Goal: Task Accomplishment & Management: Manage account settings

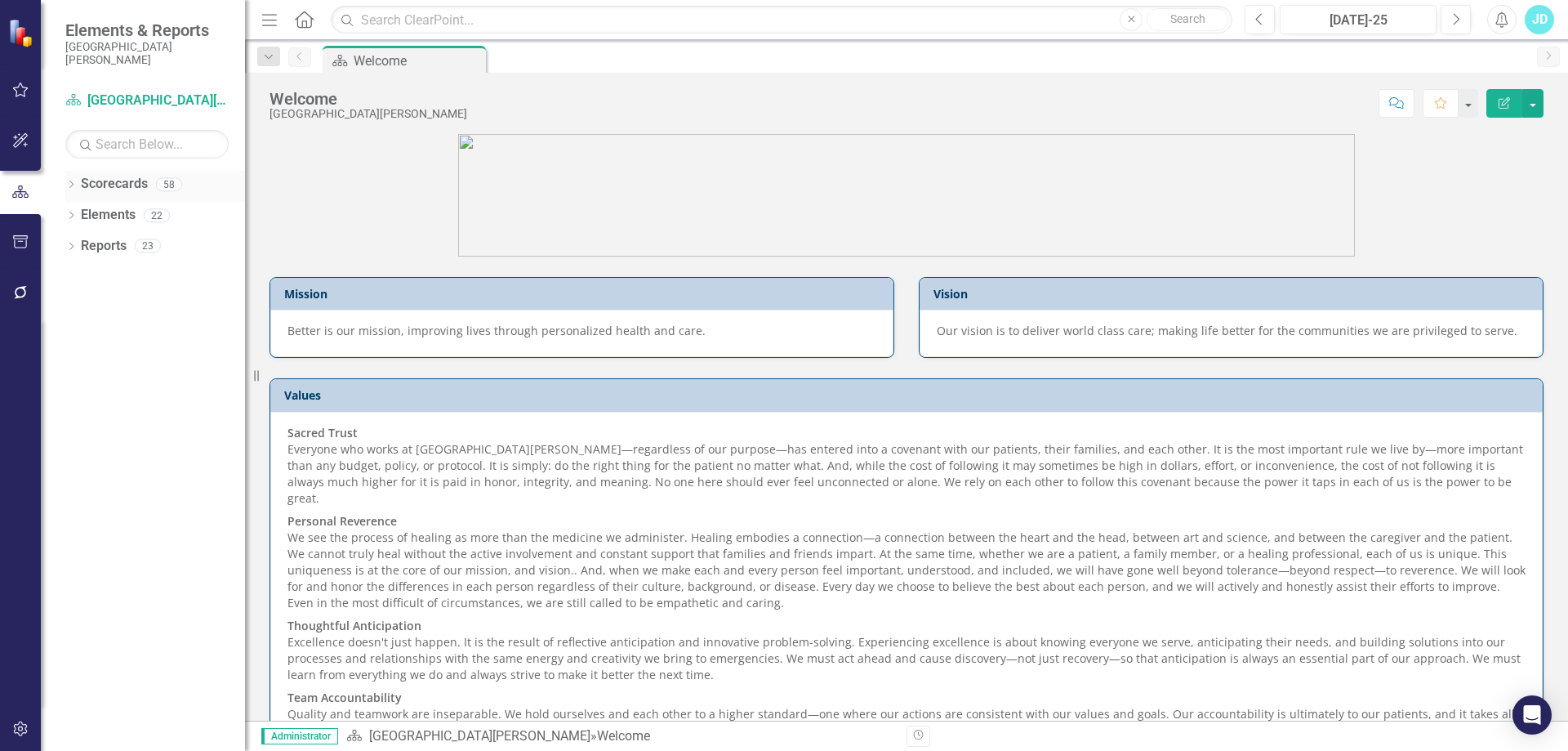
click at [71, 183] on icon "Dropdown" at bounding box center [71, 185] width 11 height 9
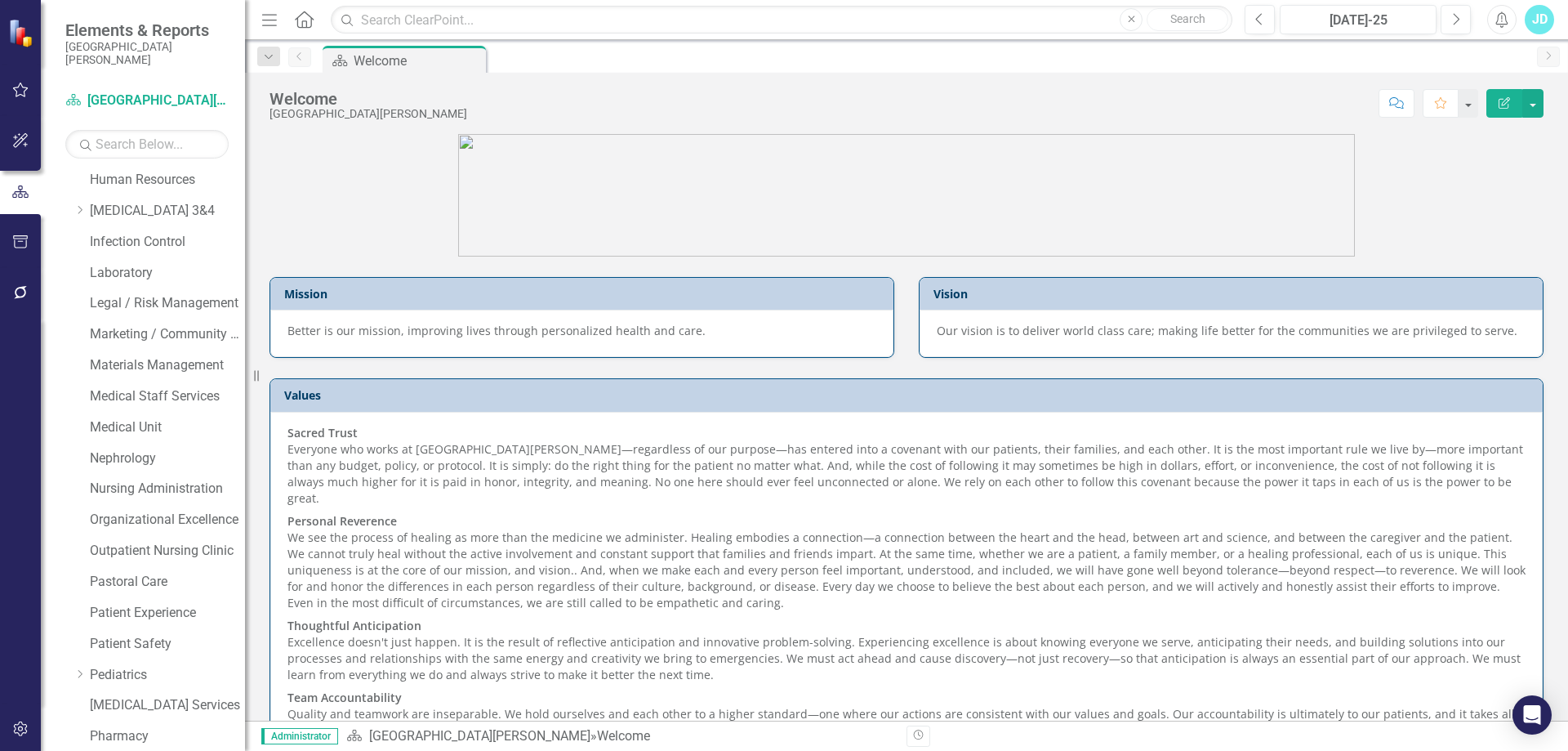
scroll to position [1062, 0]
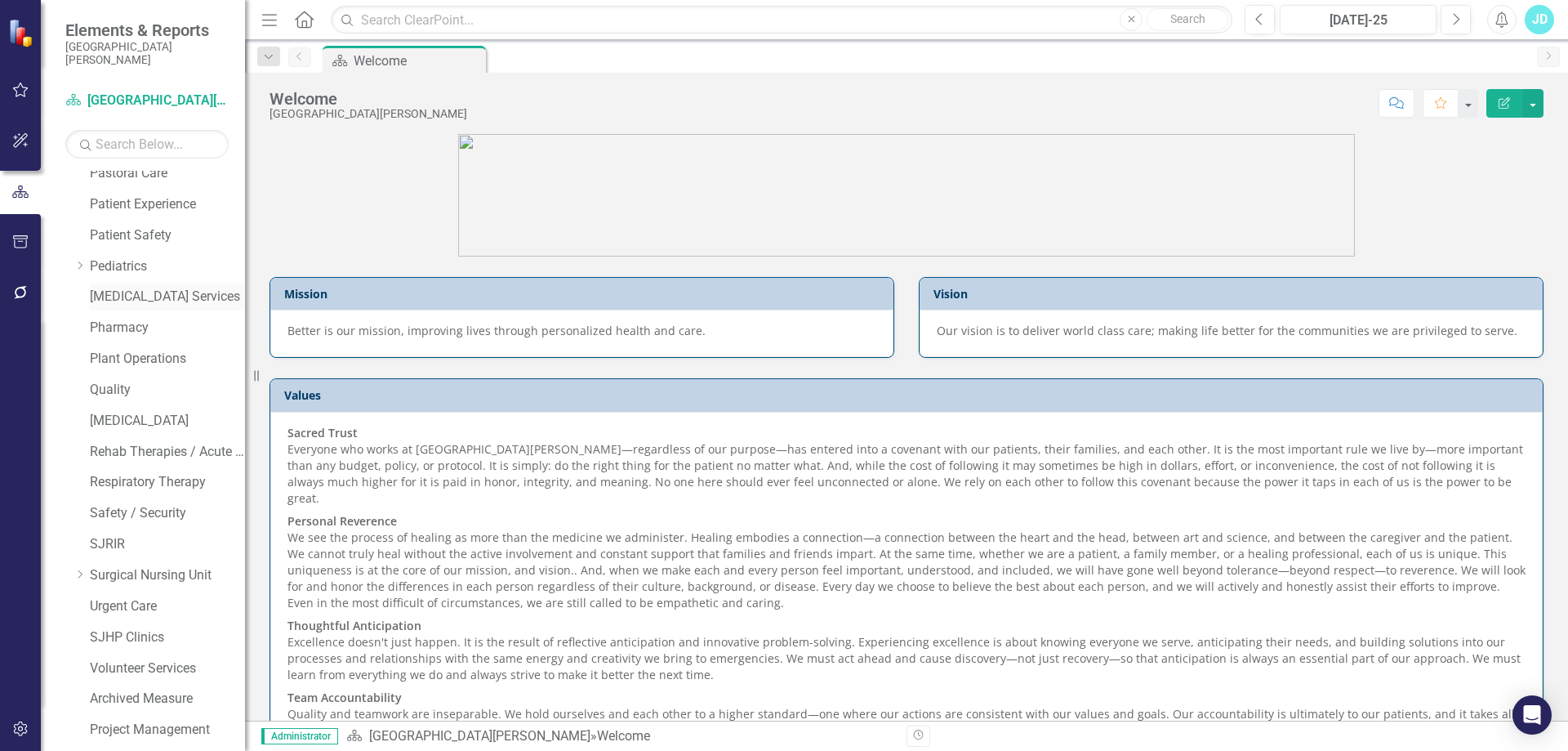
click at [135, 290] on link "[MEDICAL_DATA] Services" at bounding box center [167, 297] width 155 height 19
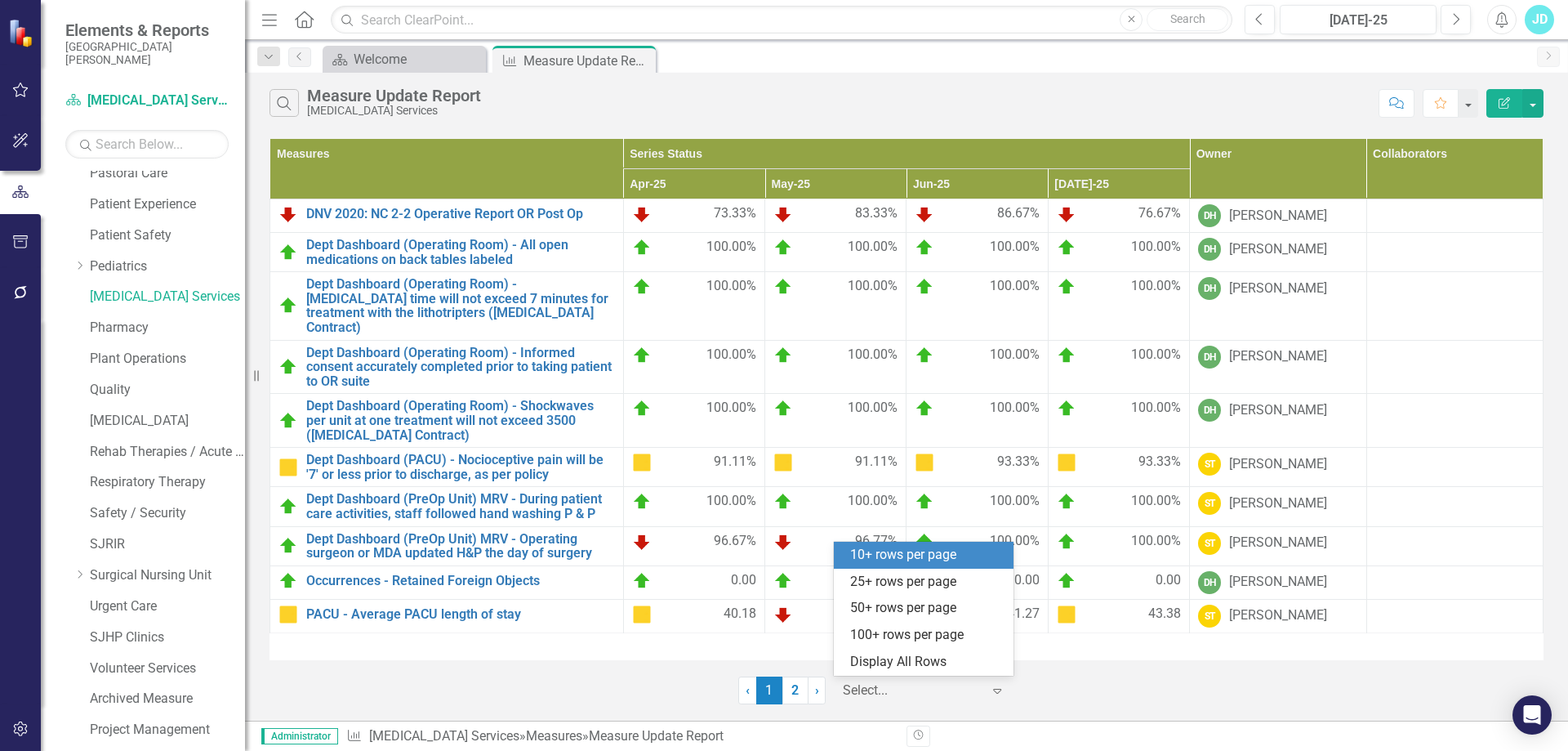
click at [887, 687] on div at bounding box center [912, 690] width 138 height 22
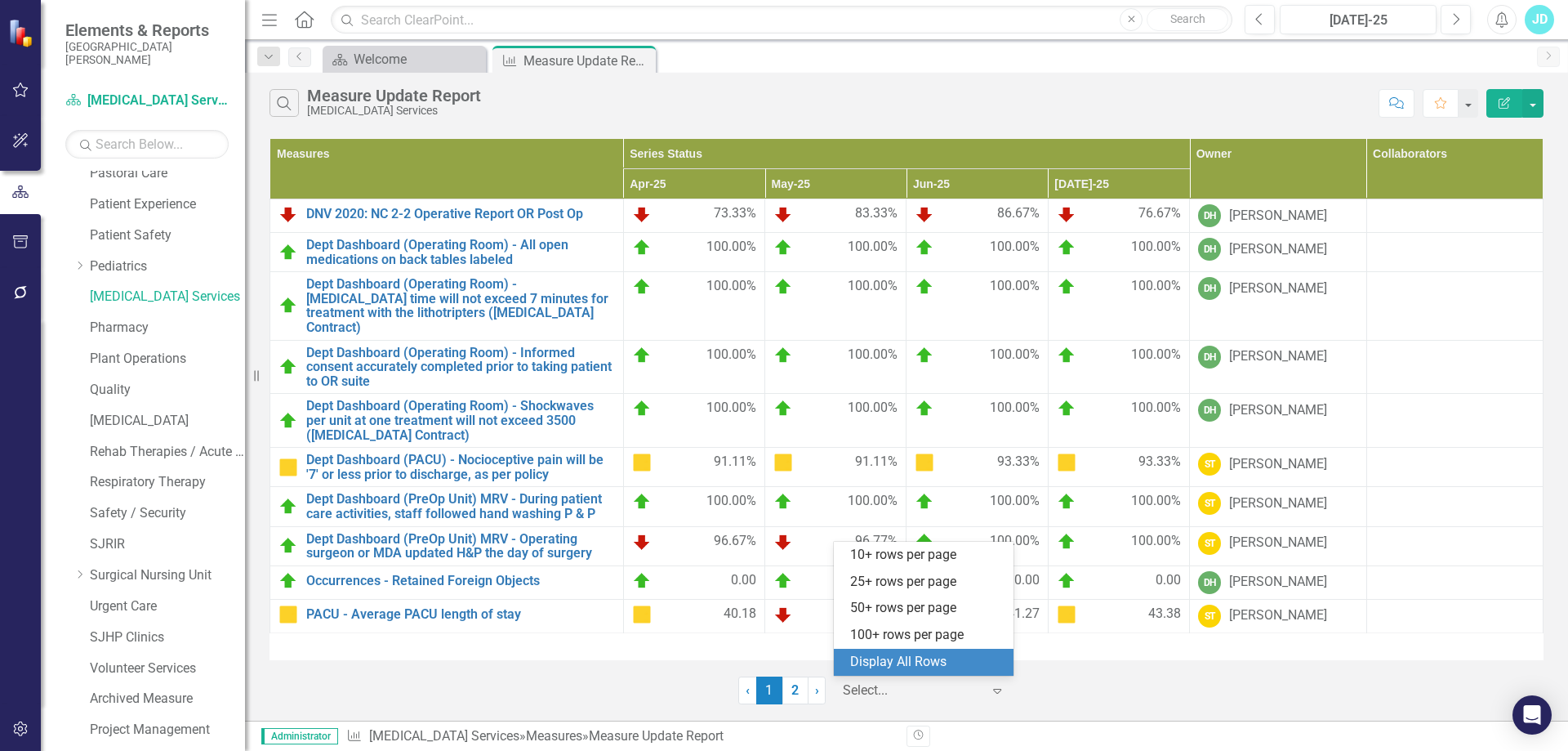
click at [894, 665] on div "Display All Rows" at bounding box center [926, 662] width 154 height 19
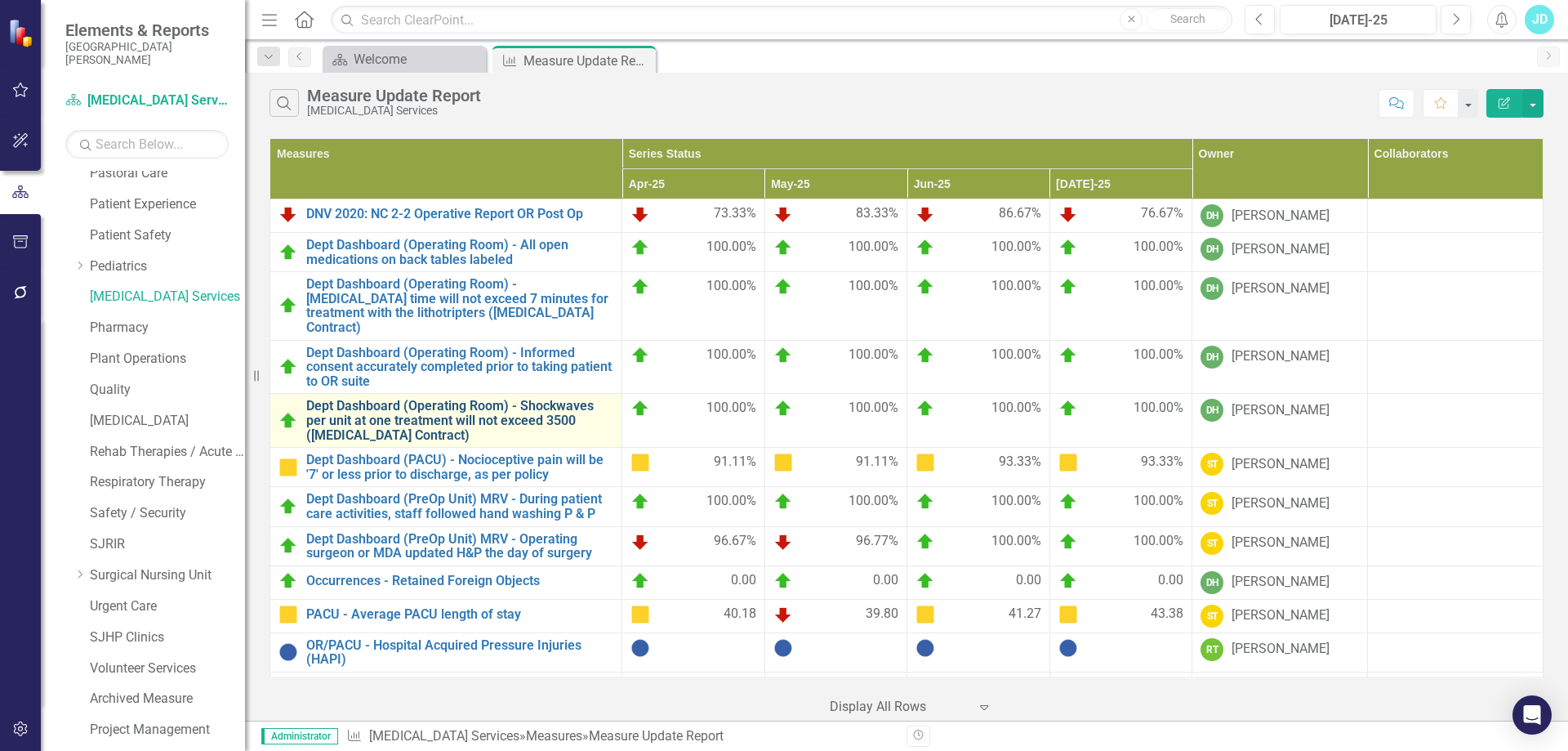
scroll to position [69, 0]
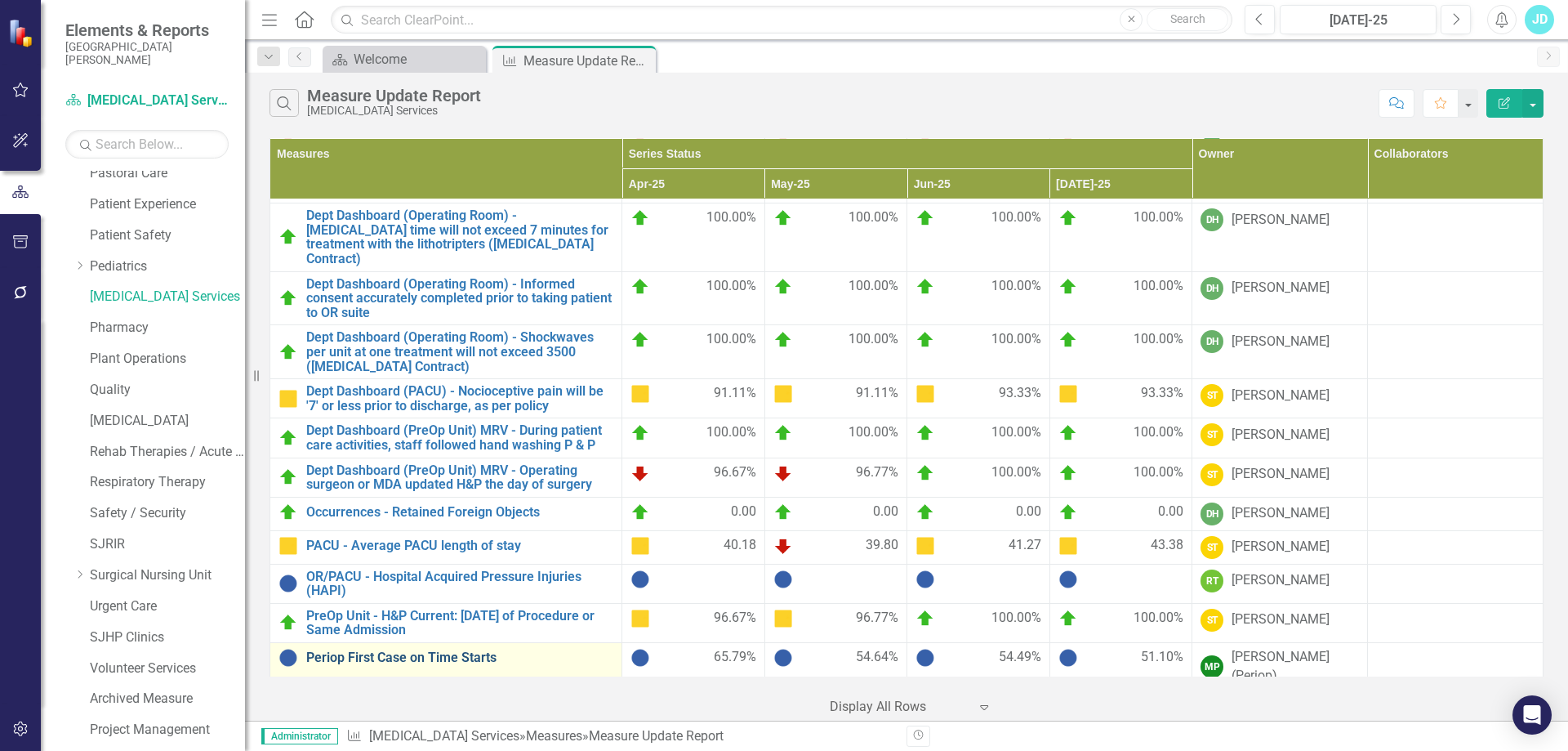
click at [392, 651] on link "Periop First Case on Time Starts" at bounding box center [460, 657] width 307 height 14
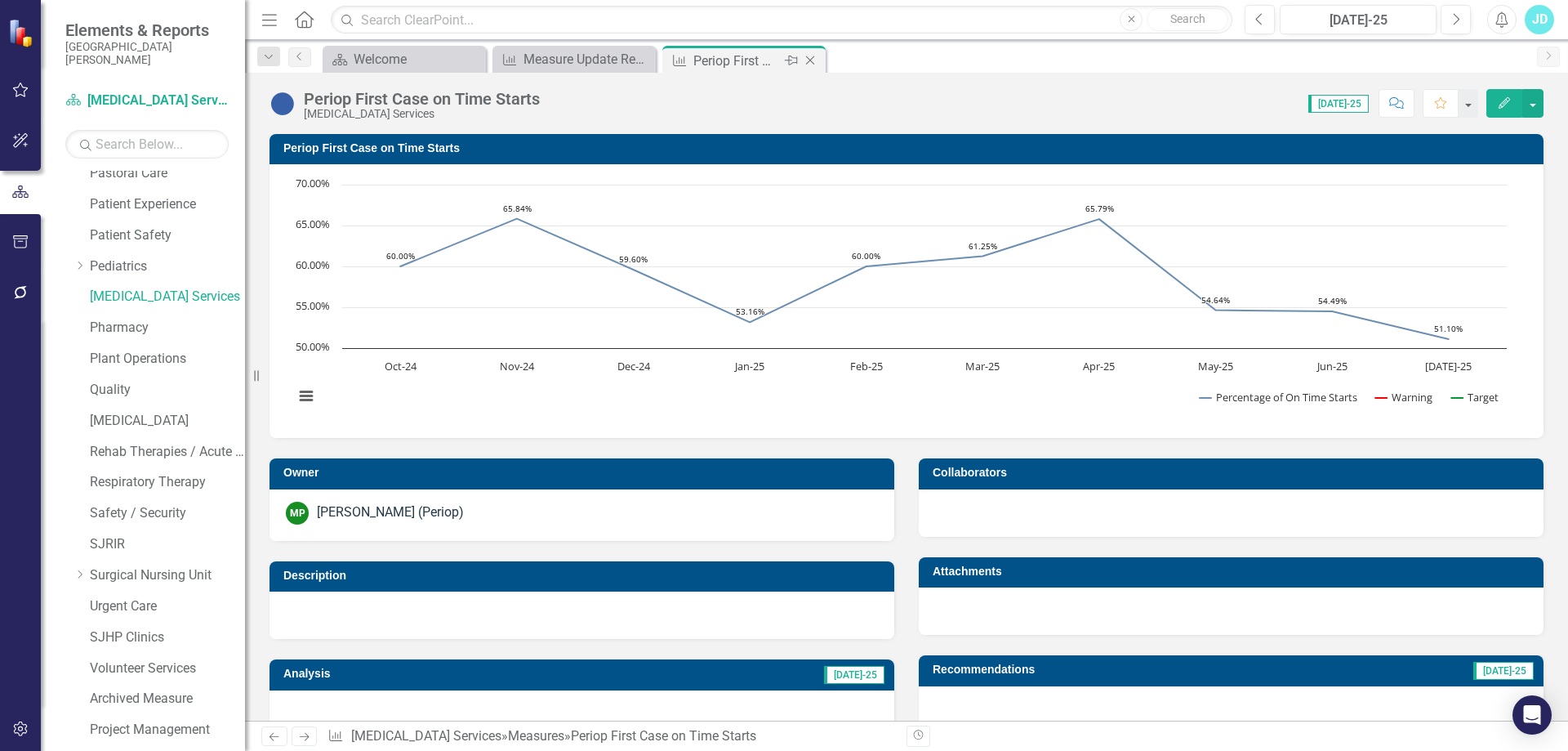
click at [815, 55] on icon "Close" at bounding box center [810, 60] width 16 height 13
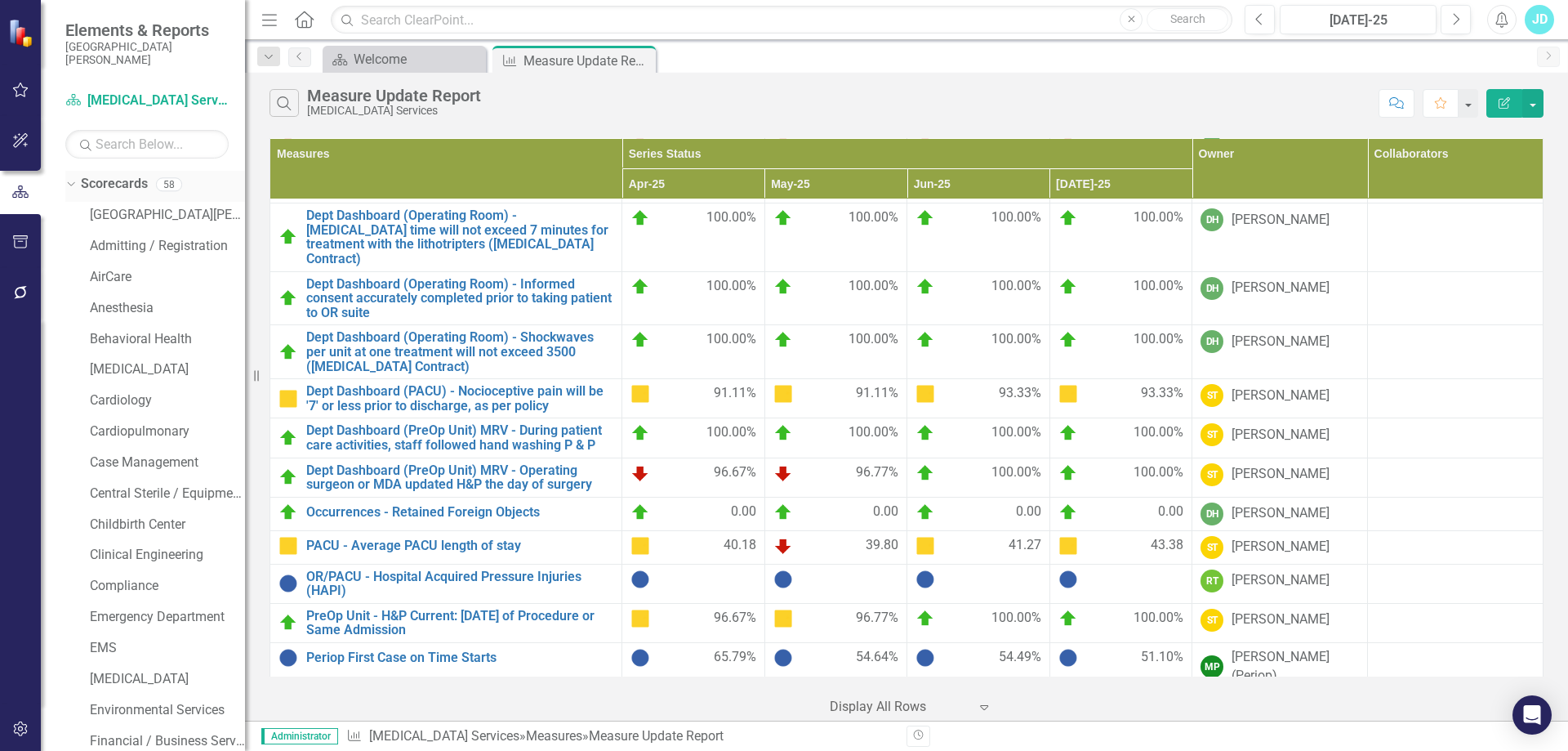
click at [72, 187] on icon "Dropdown" at bounding box center [69, 183] width 9 height 11
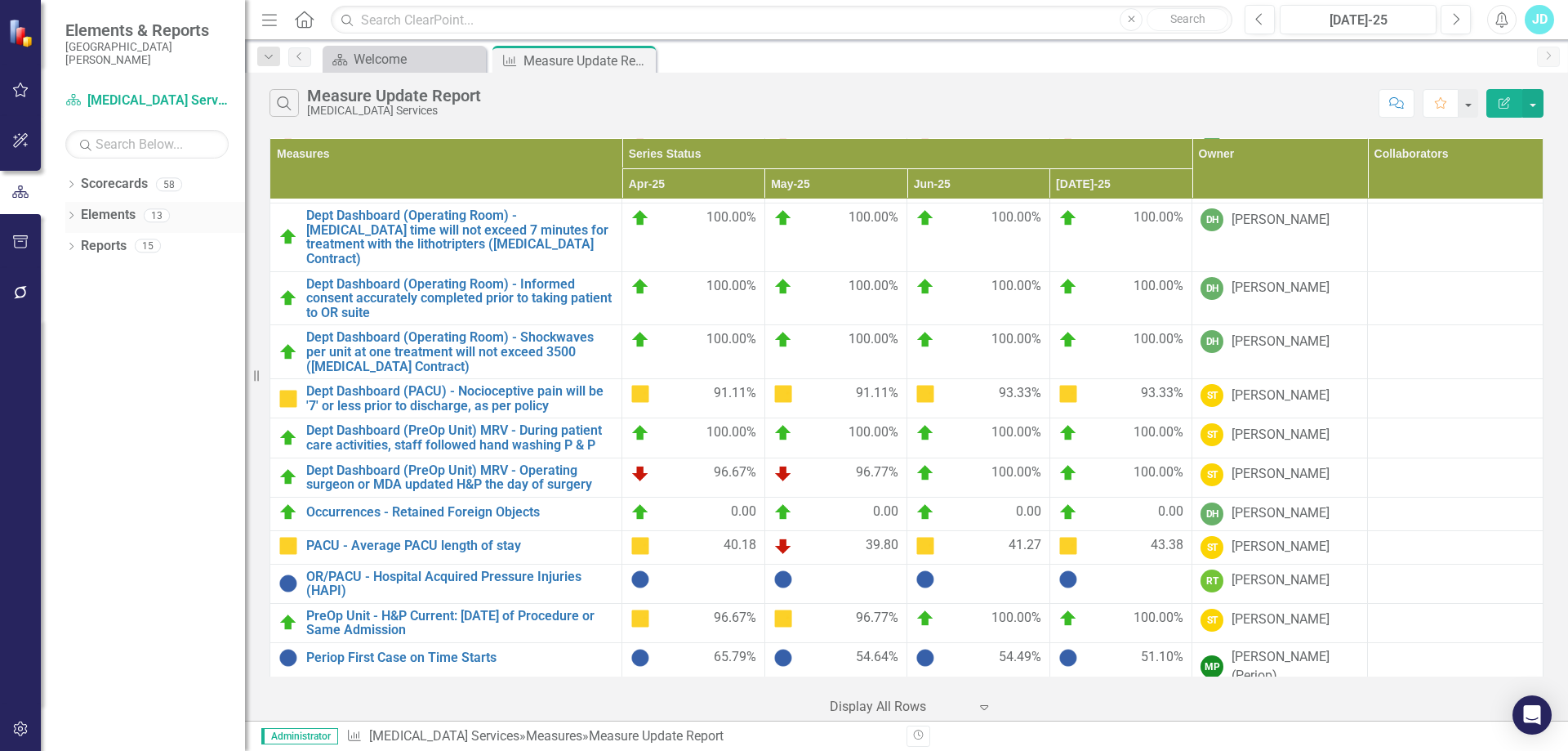
click at [68, 216] on icon "Dropdown" at bounding box center [71, 216] width 11 height 9
click at [140, 279] on link "Measure Measures" at bounding box center [129, 277] width 81 height 19
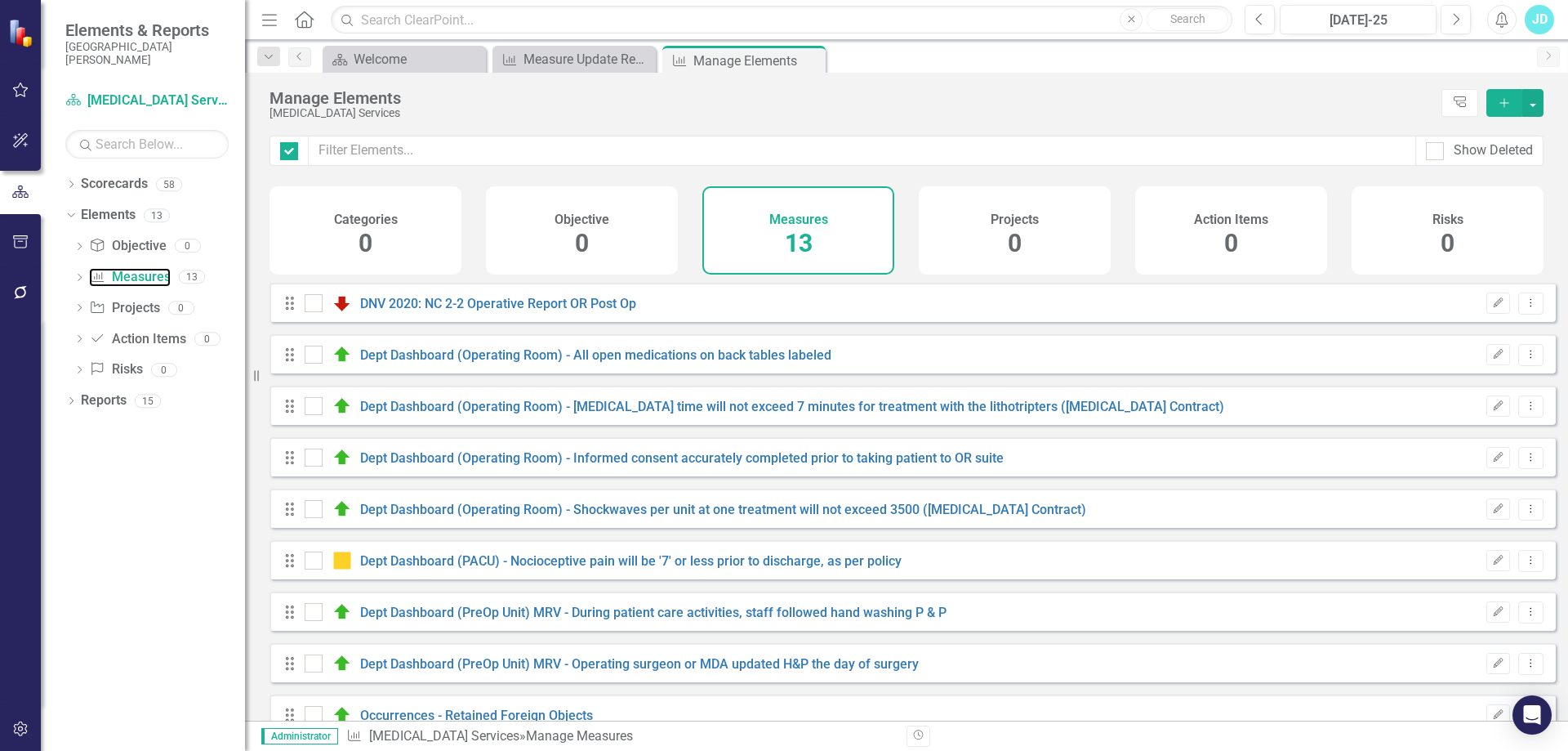
checkbox input "false"
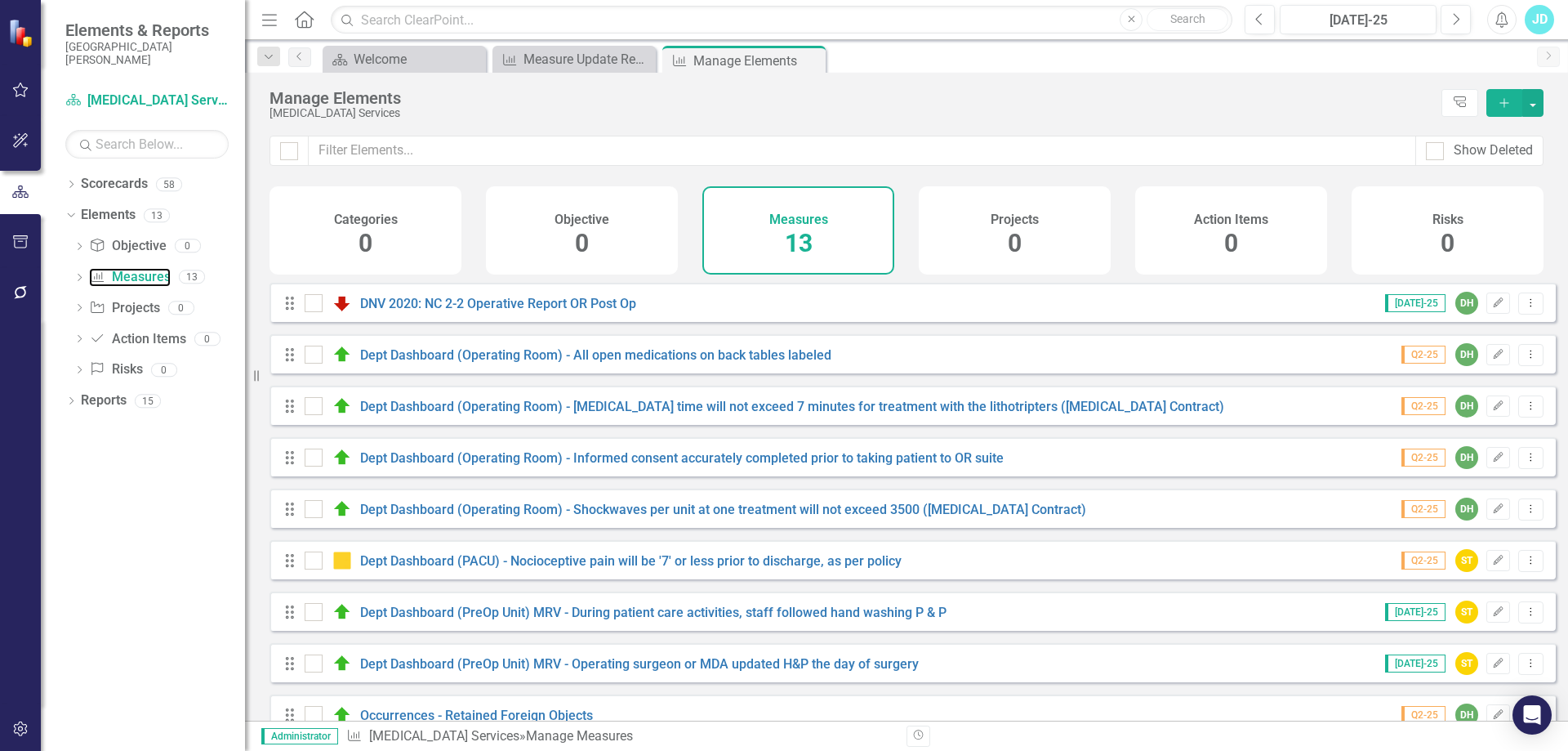
scroll to position [244, 0]
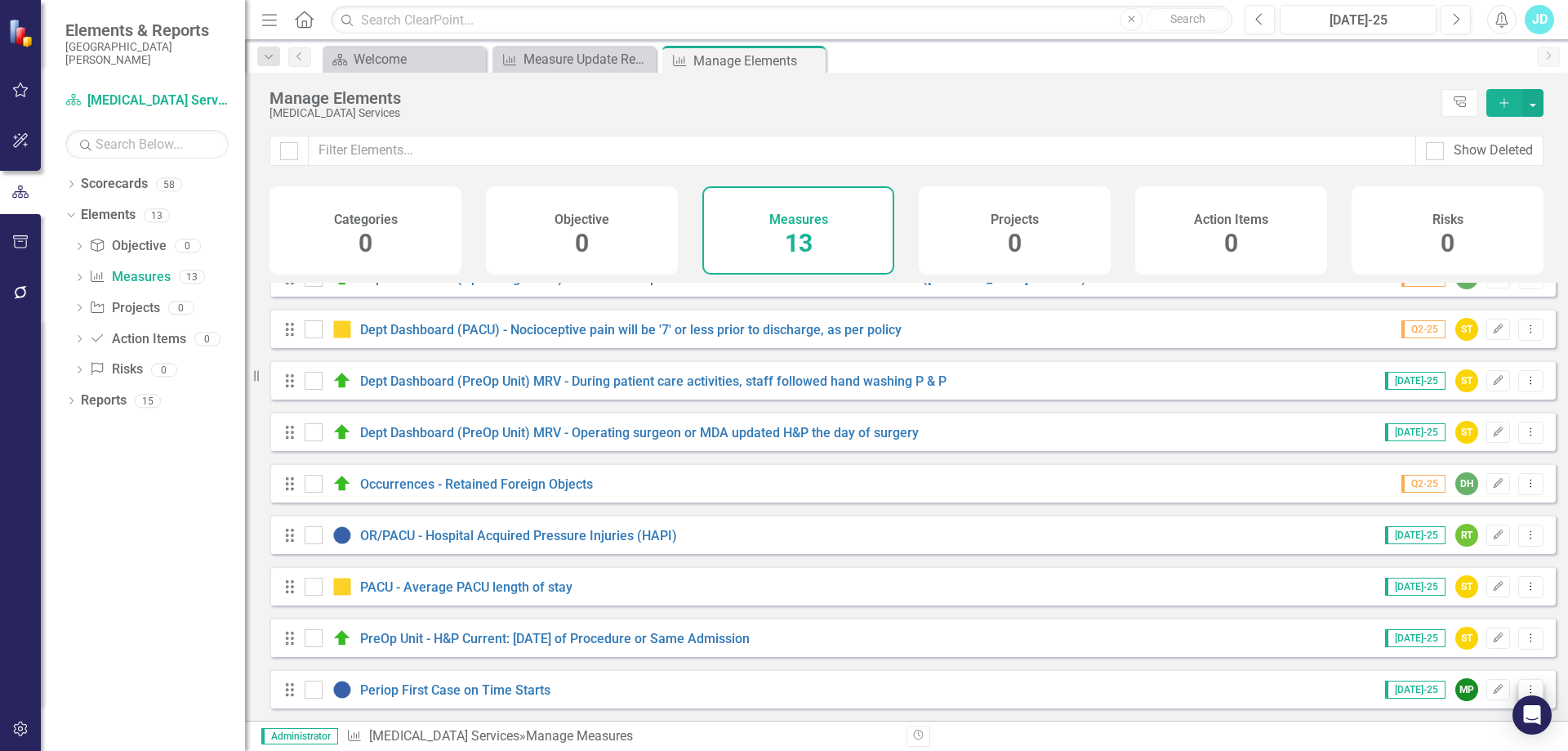
click at [1525, 685] on button "Dropdown Menu" at bounding box center [1531, 690] width 26 height 22
click at [1466, 639] on link "Copy Duplicate Measure" at bounding box center [1457, 633] width 147 height 31
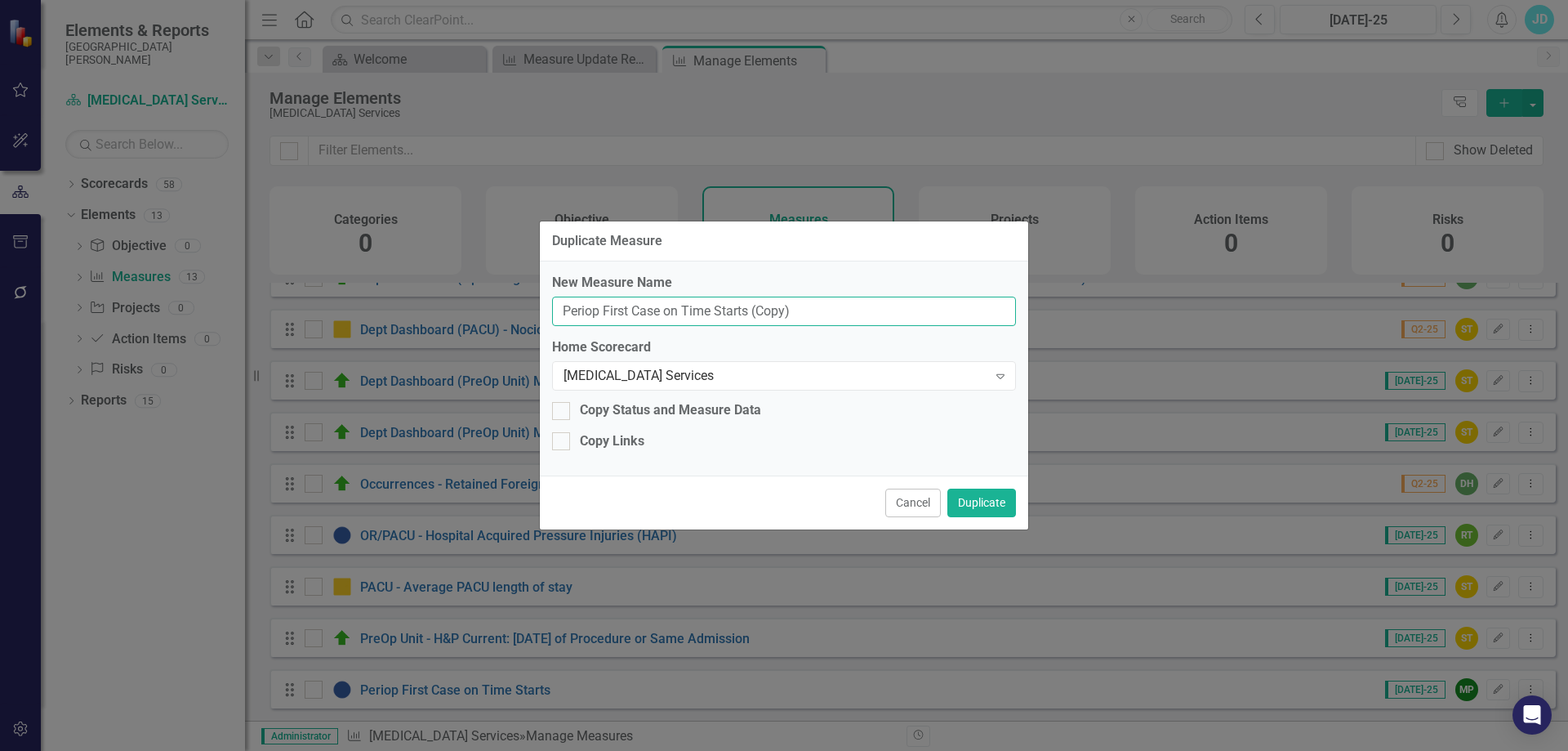
drag, startPoint x: 812, startPoint y: 307, endPoint x: 554, endPoint y: 308, distance: 258.0
click at [554, 308] on input "Periop First Case on Time Starts (Copy)" at bounding box center [784, 311] width 464 height 31
click at [561, 312] on input "Operative and Invasive Procedures" at bounding box center [784, 311] width 464 height 31
type input "Adverse Events for Operative and Invasive Procedures"
click at [962, 497] on button "Duplicate" at bounding box center [982, 503] width 69 height 29
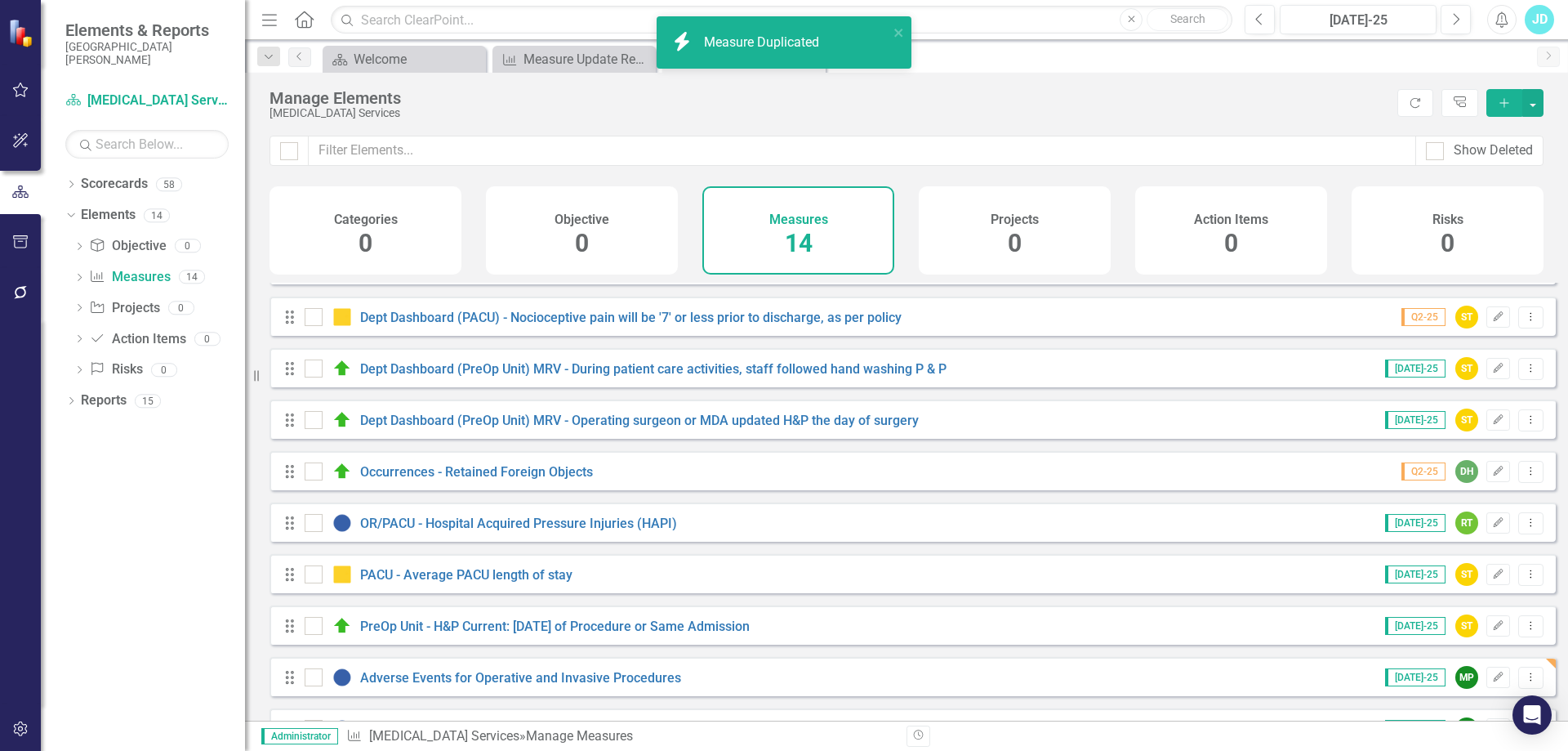
scroll to position [295, 0]
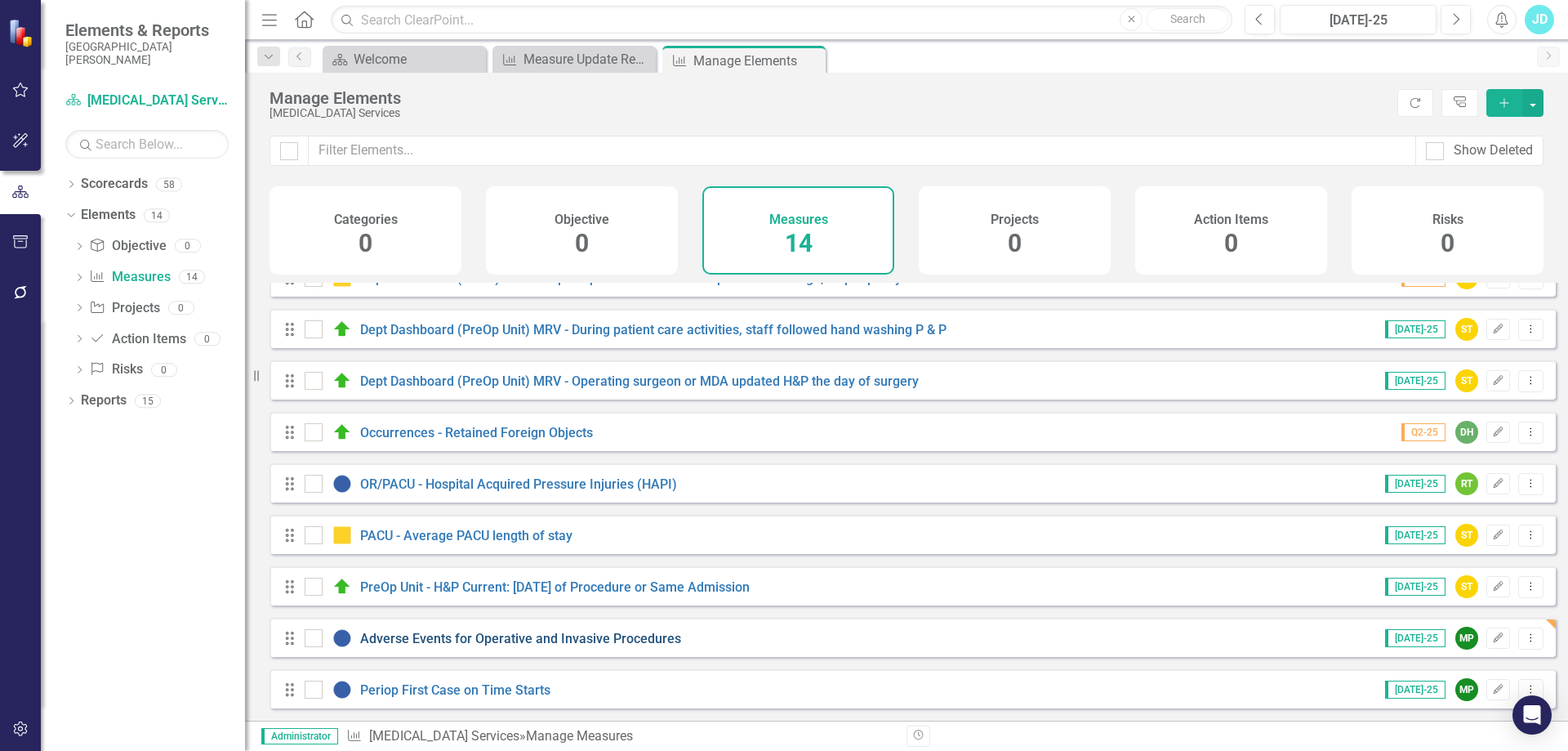
click at [420, 642] on link "Adverse Events for Operative and Invasive Procedures" at bounding box center [520, 638] width 321 height 15
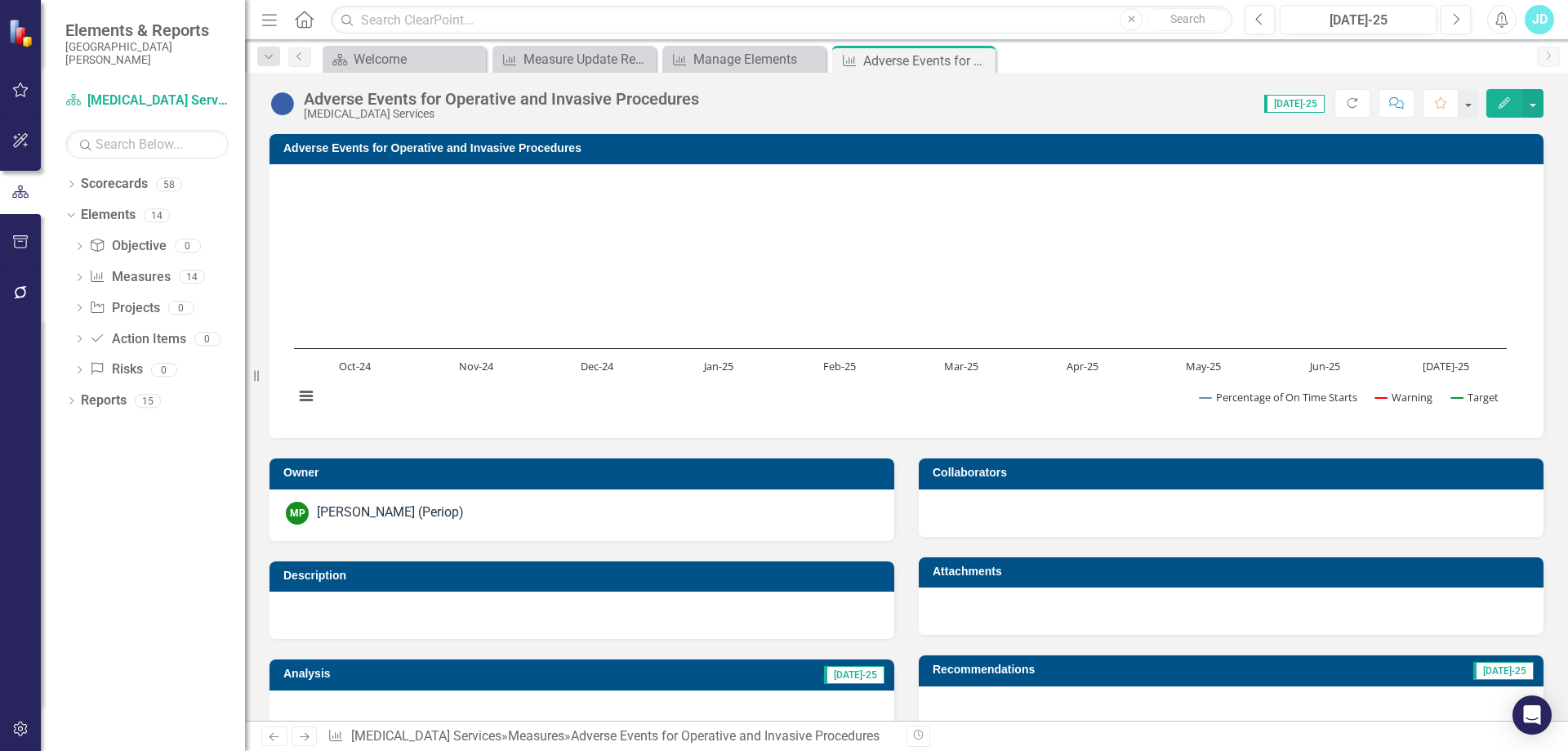
click at [380, 513] on div "[PERSON_NAME] (Periop)" at bounding box center [391, 513] width 147 height 19
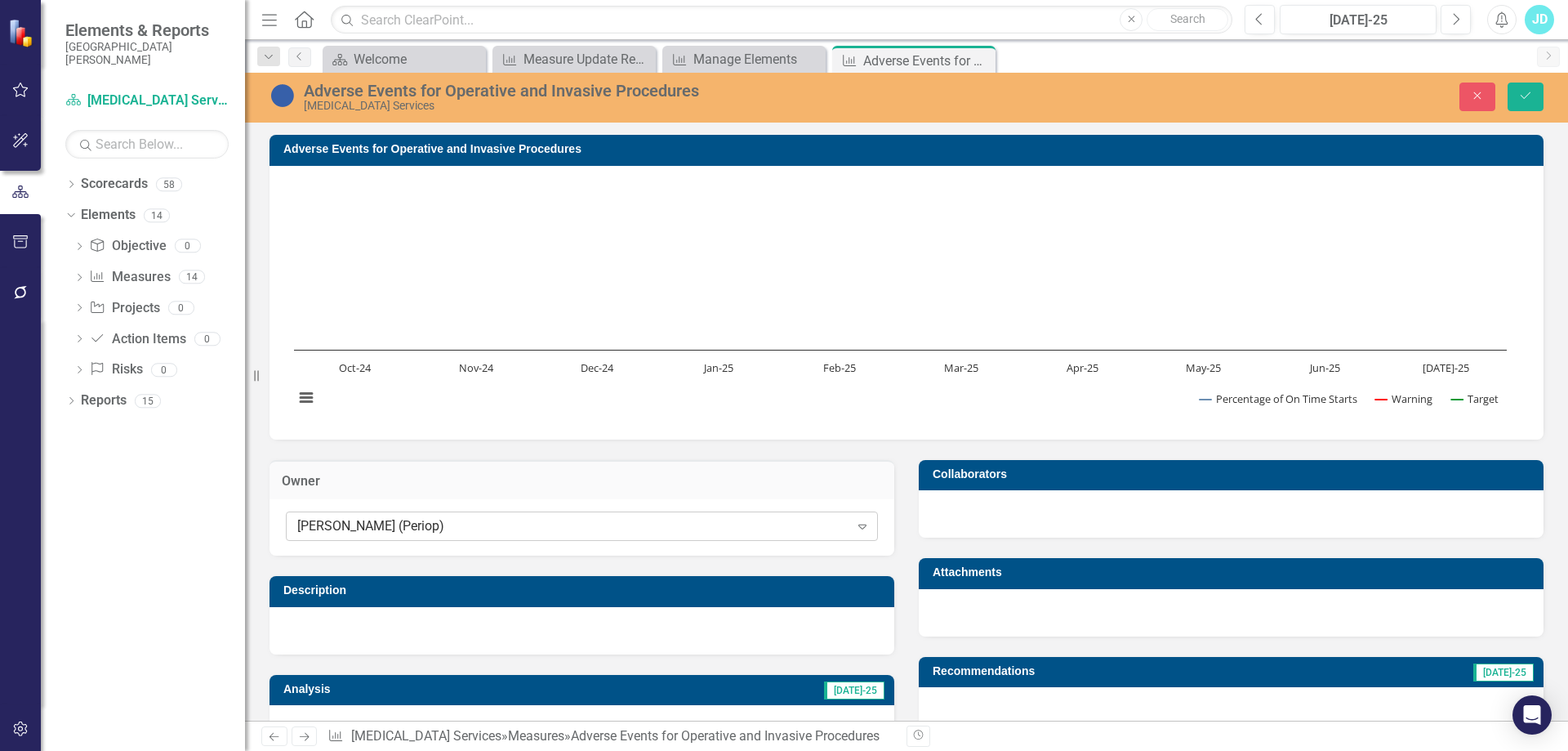
click at [386, 528] on div "[PERSON_NAME] (Periop)" at bounding box center [573, 526] width 552 height 19
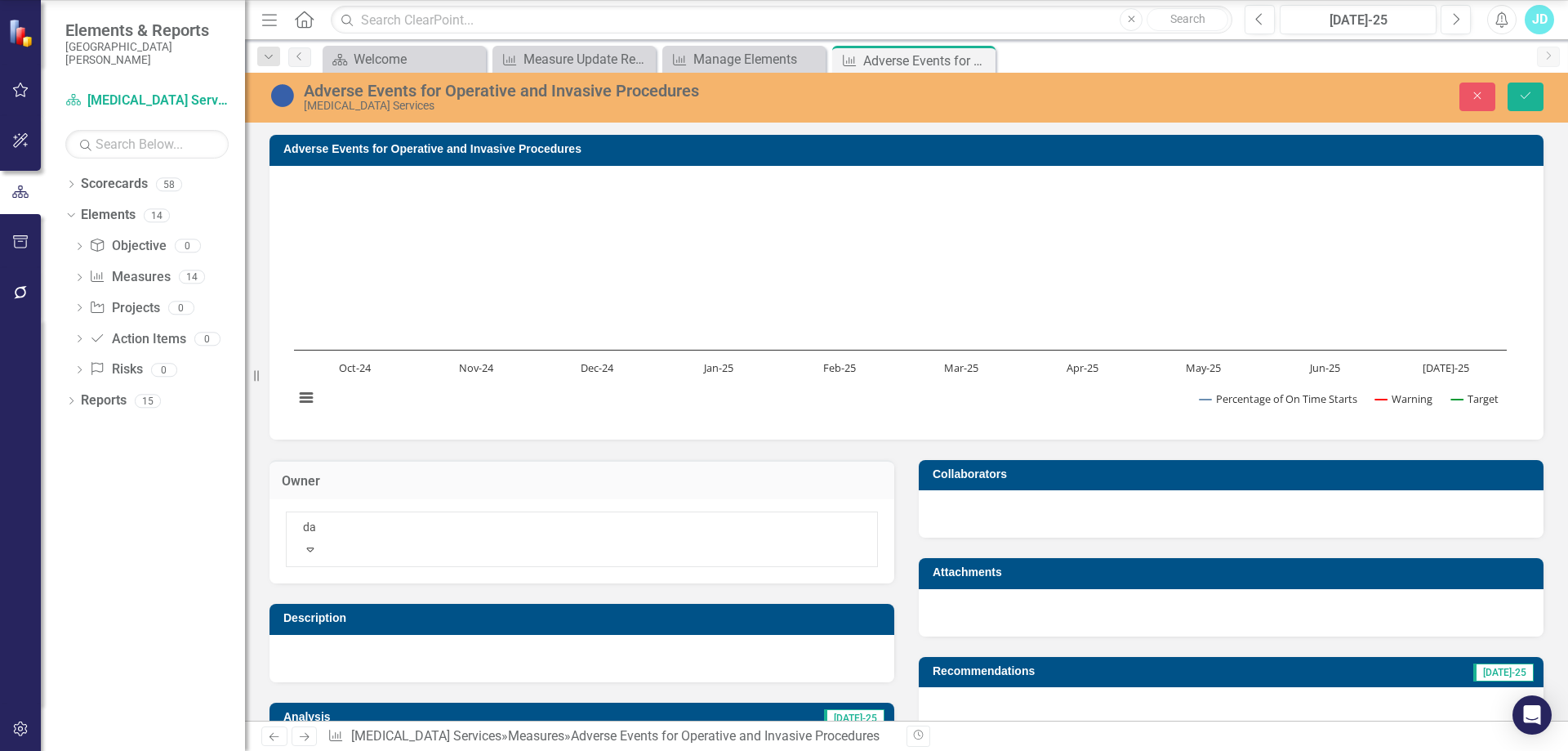
scroll to position [76, 0]
type input "daw"
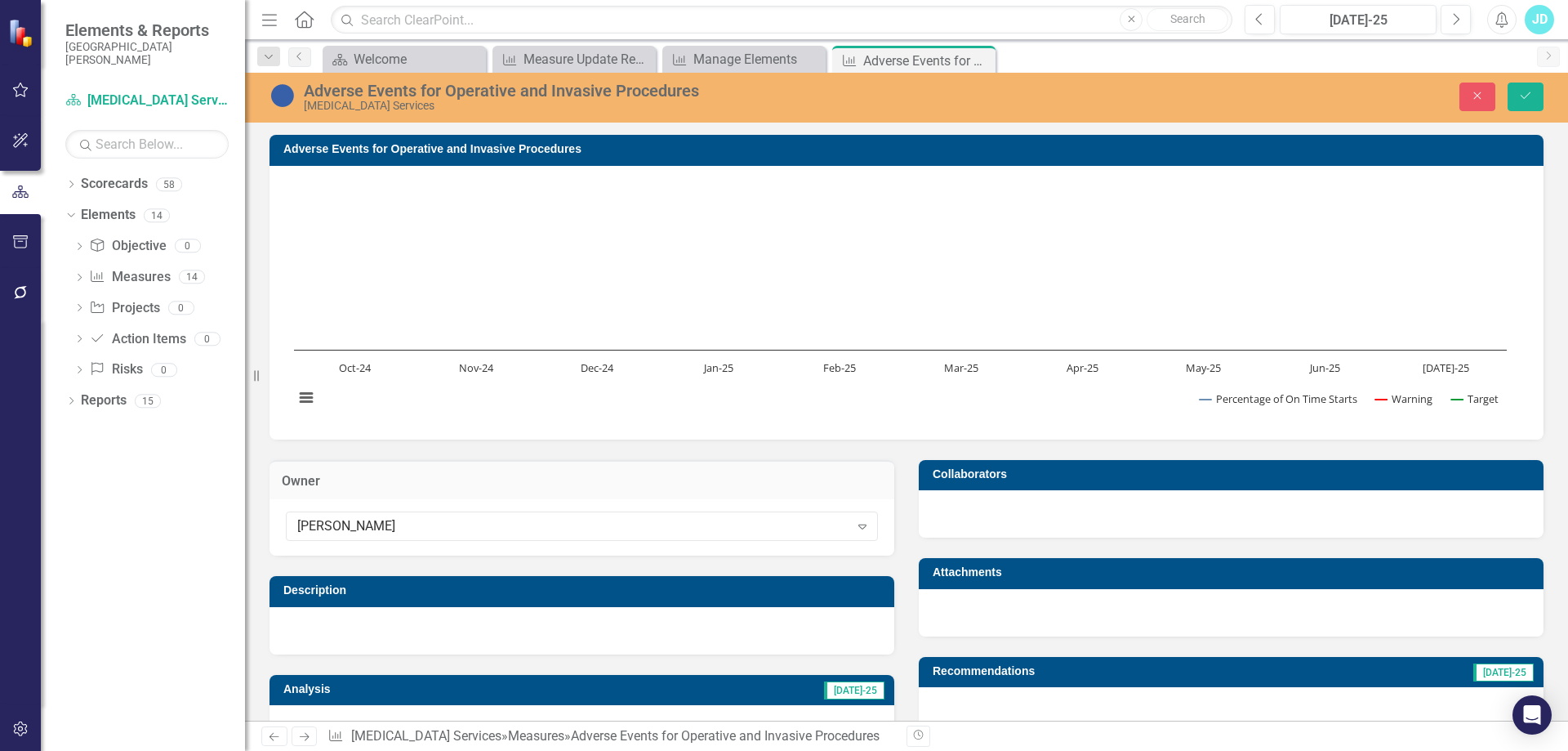
click at [1013, 510] on div at bounding box center [1231, 514] width 625 height 48
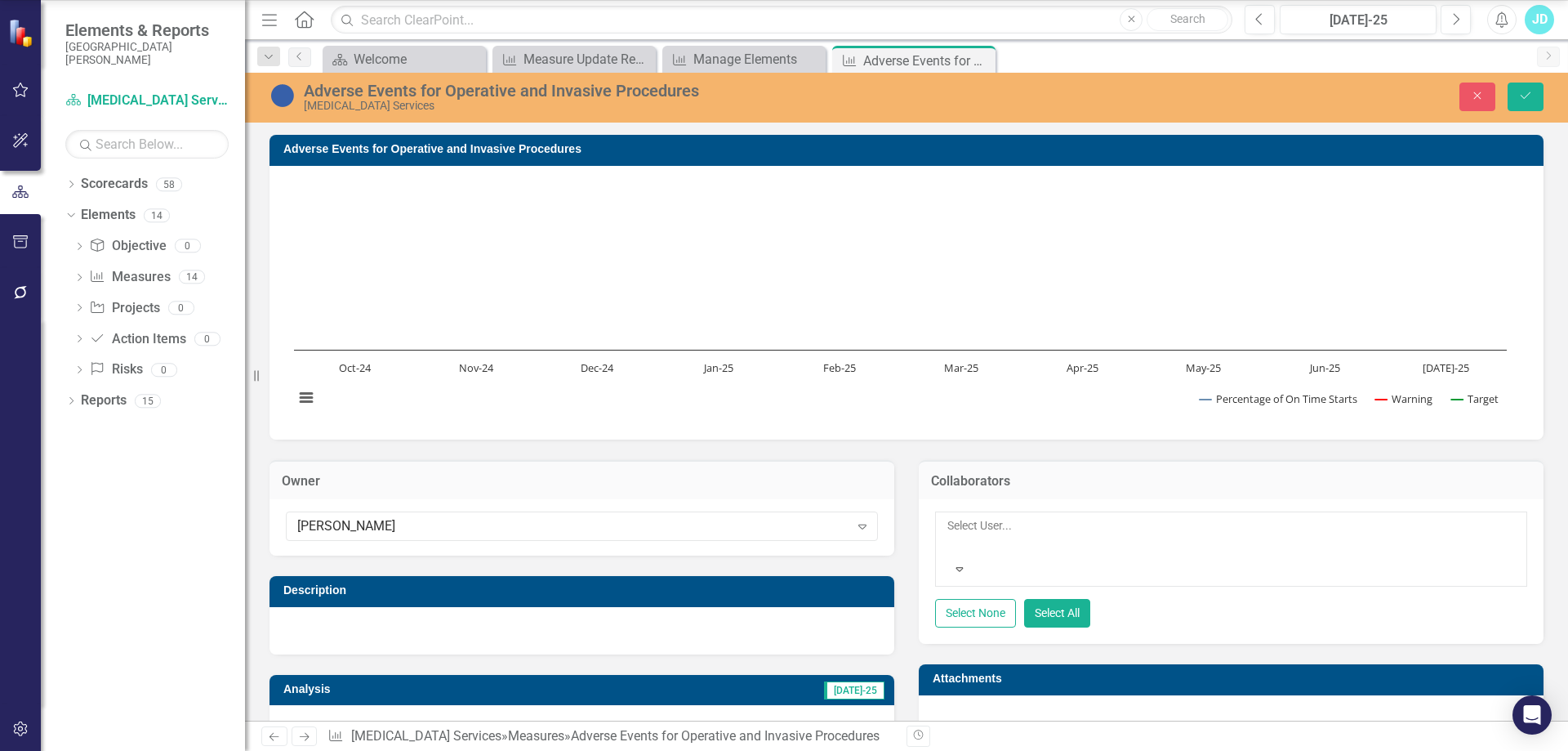
click at [950, 535] on div at bounding box center [948, 545] width 3 height 20
type input "man"
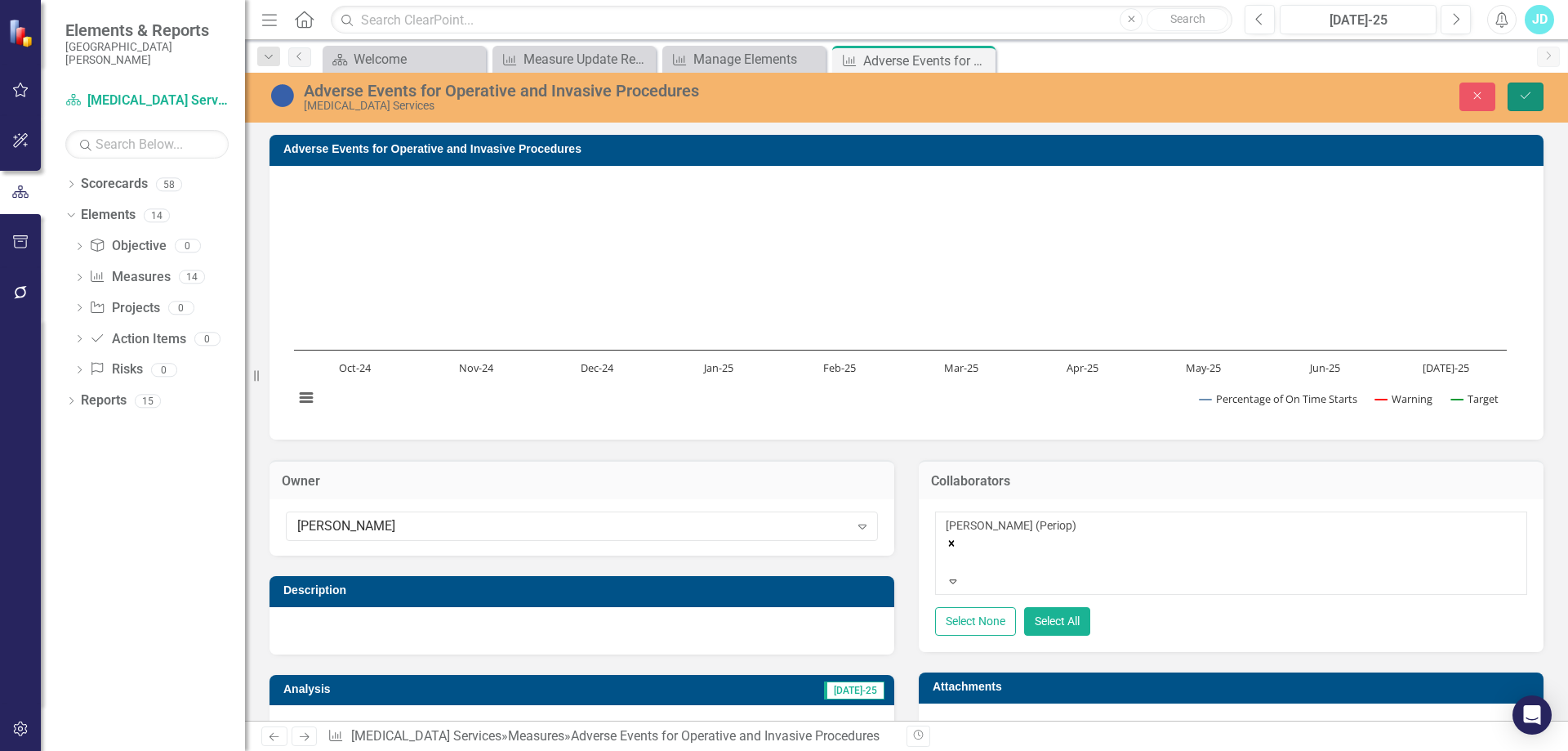
click at [1534, 93] on button "Save" at bounding box center [1526, 97] width 36 height 29
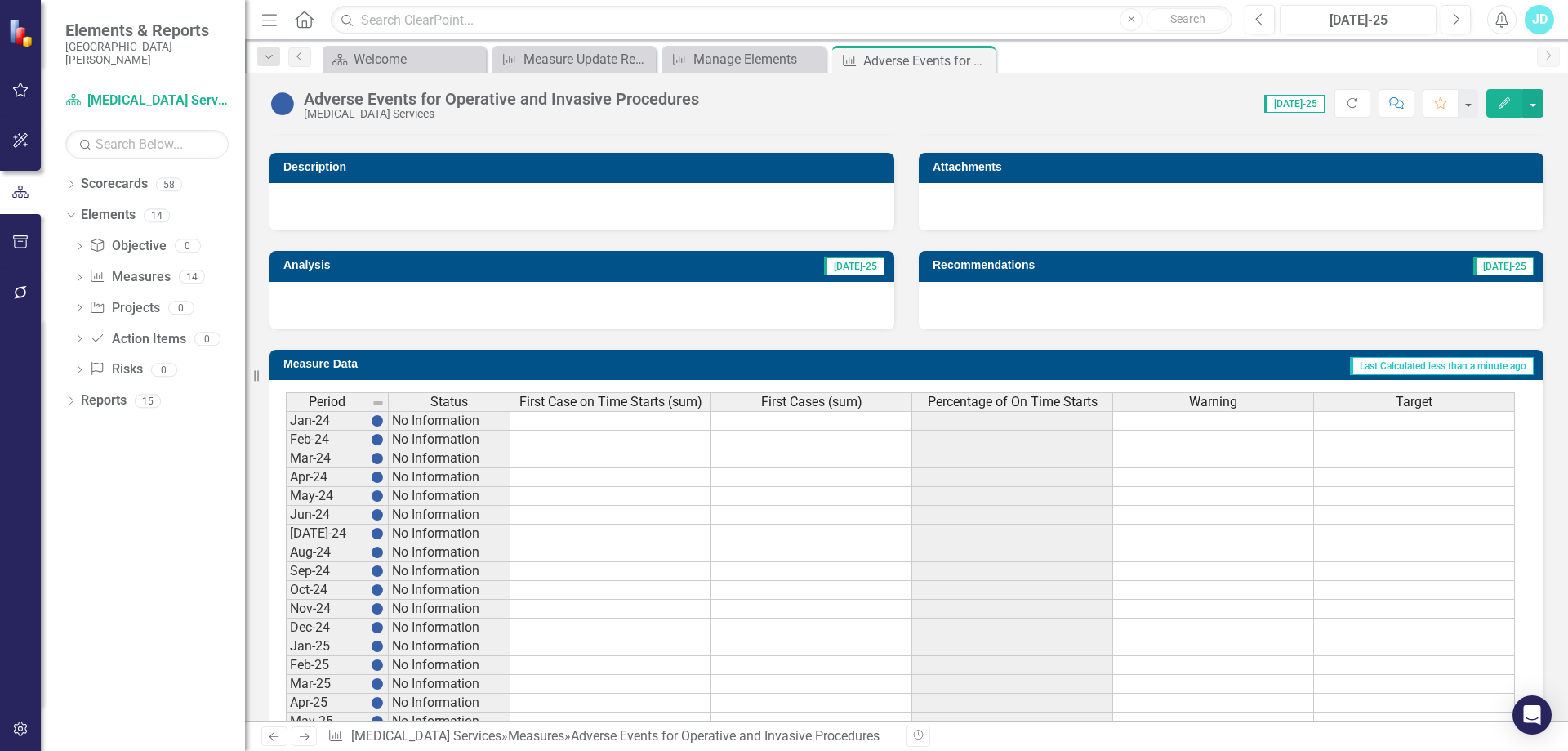
scroll to position [572, 0]
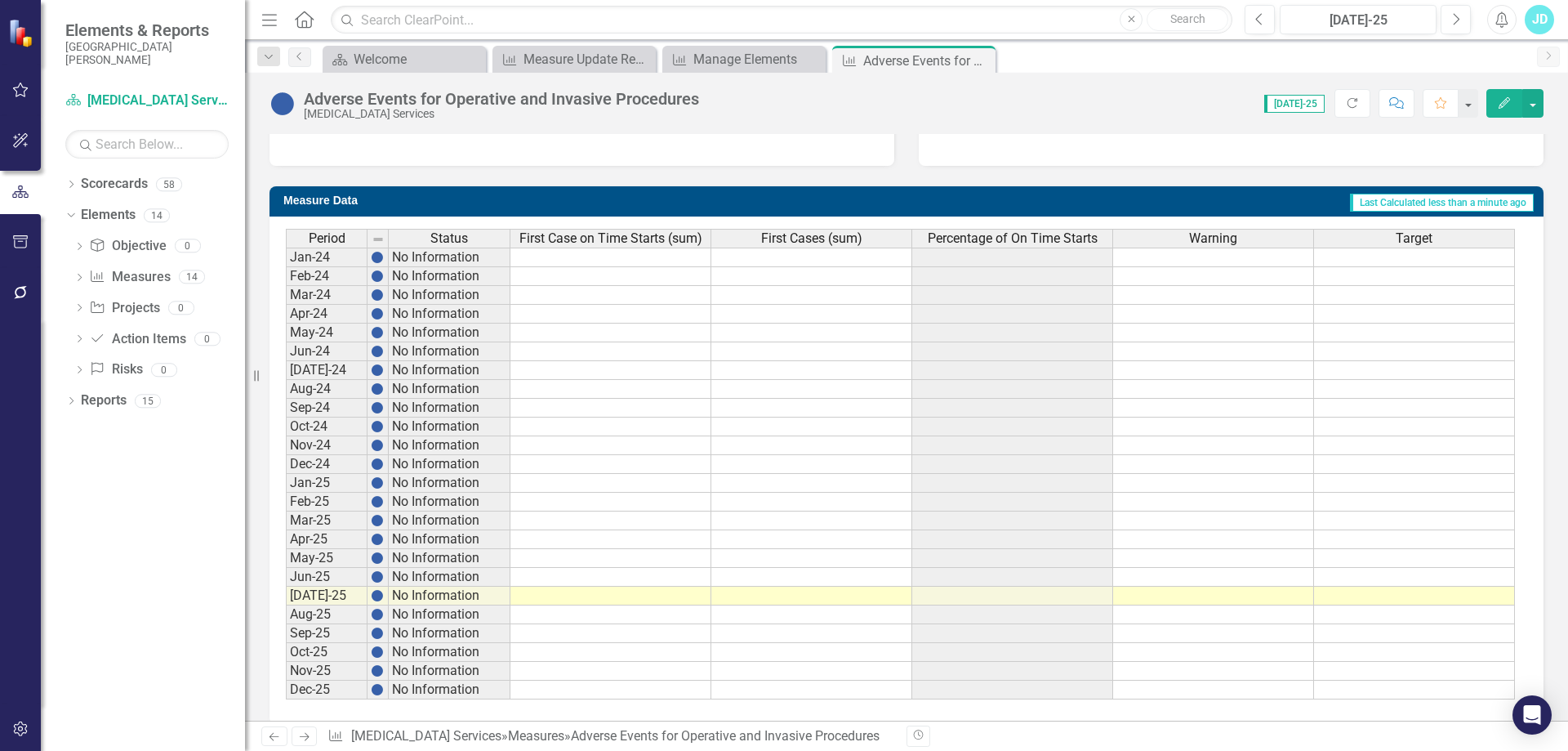
click at [605, 242] on span "First Case on Time Starts (sum)" at bounding box center [611, 238] width 183 height 14
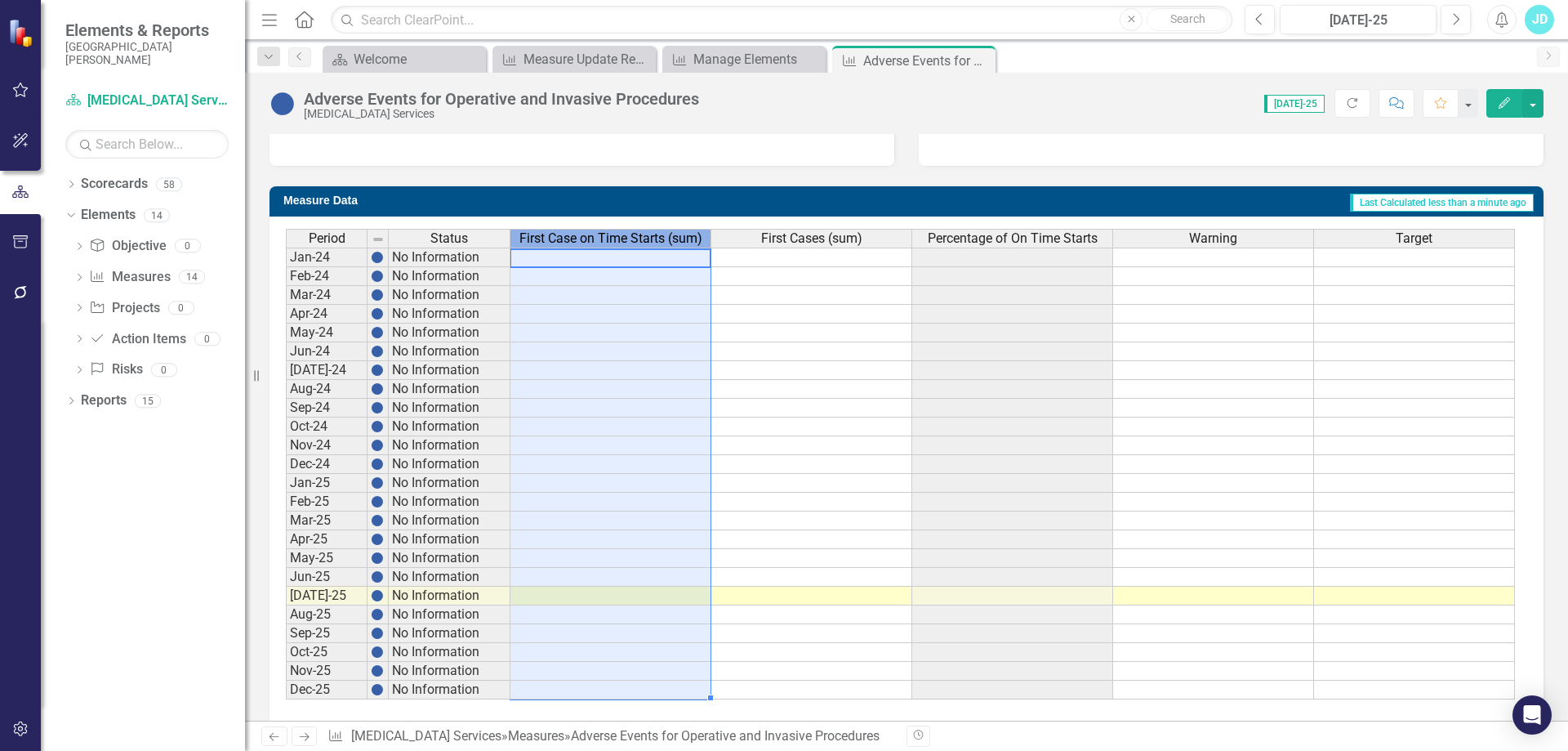
click at [605, 242] on span "First Case on Time Starts (sum)" at bounding box center [611, 238] width 183 height 14
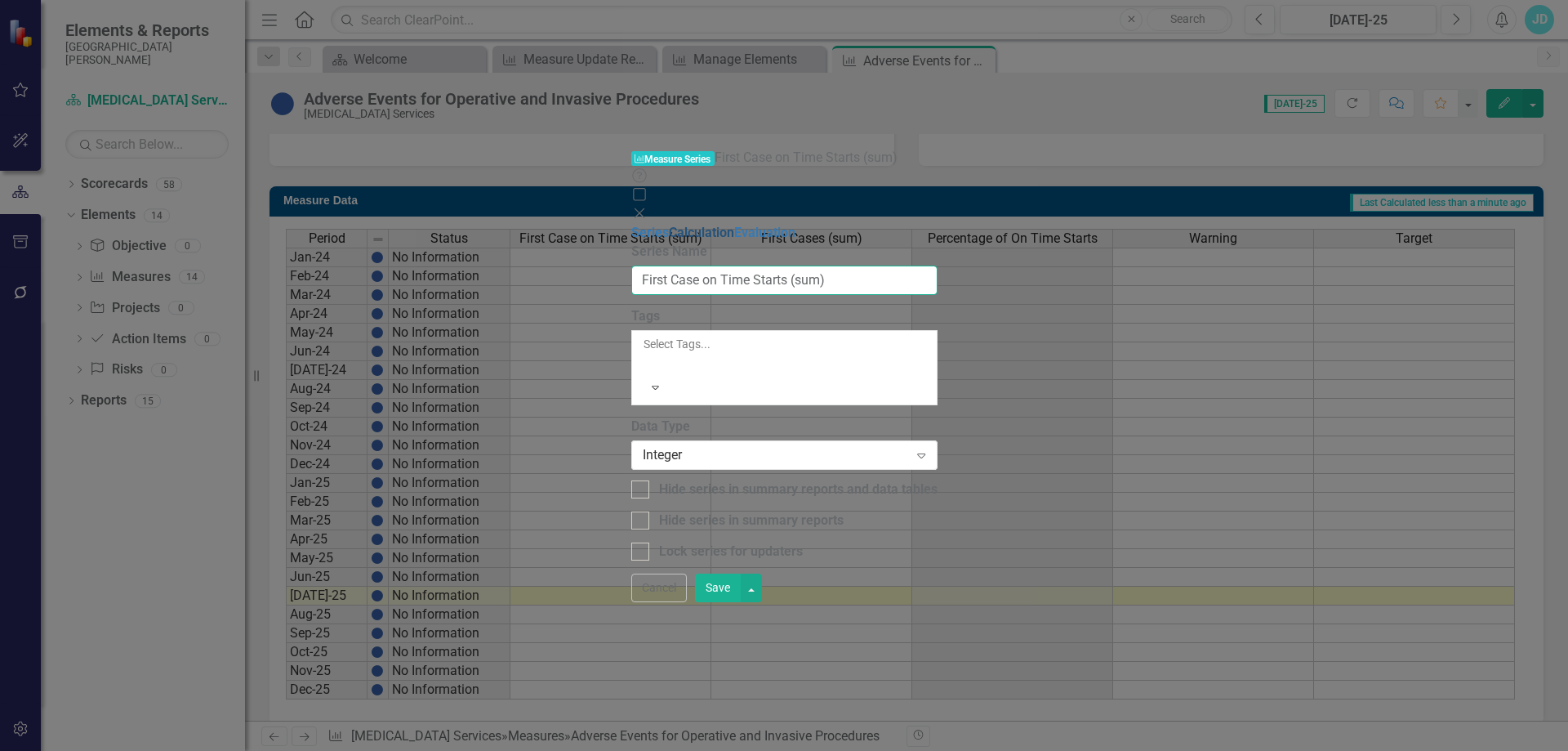
drag, startPoint x: 806, startPoint y: 88, endPoint x: 550, endPoint y: 97, distance: 256.2
click at [631, 224] on div "Series Calculation Evaluation From this page, you can edit the name, type, and …" at bounding box center [784, 392] width 307 height 337
type input "# of Adverse Events"
click at [741, 602] on button "Save" at bounding box center [718, 588] width 46 height 29
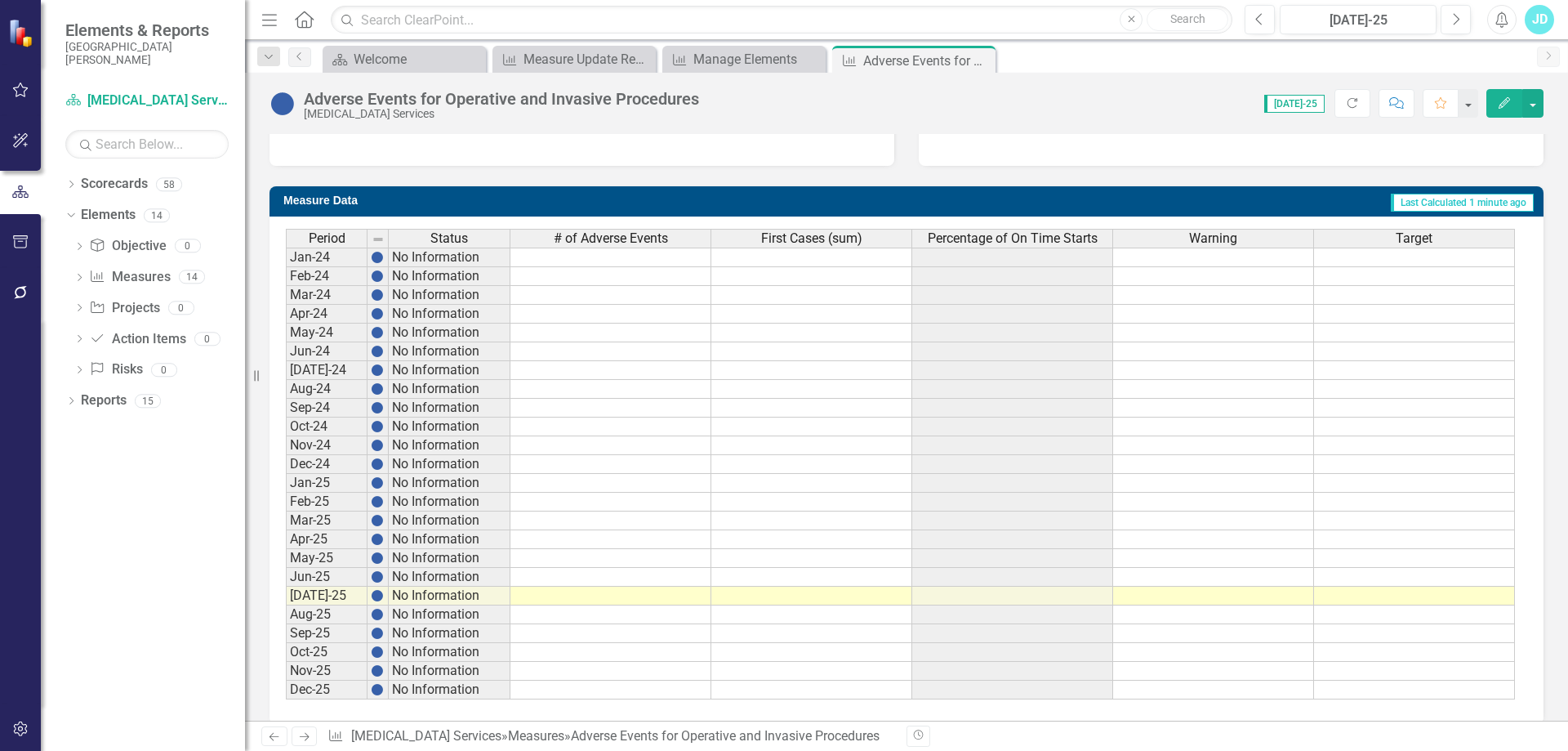
click at [830, 241] on span "First Cases (sum)" at bounding box center [812, 238] width 101 height 14
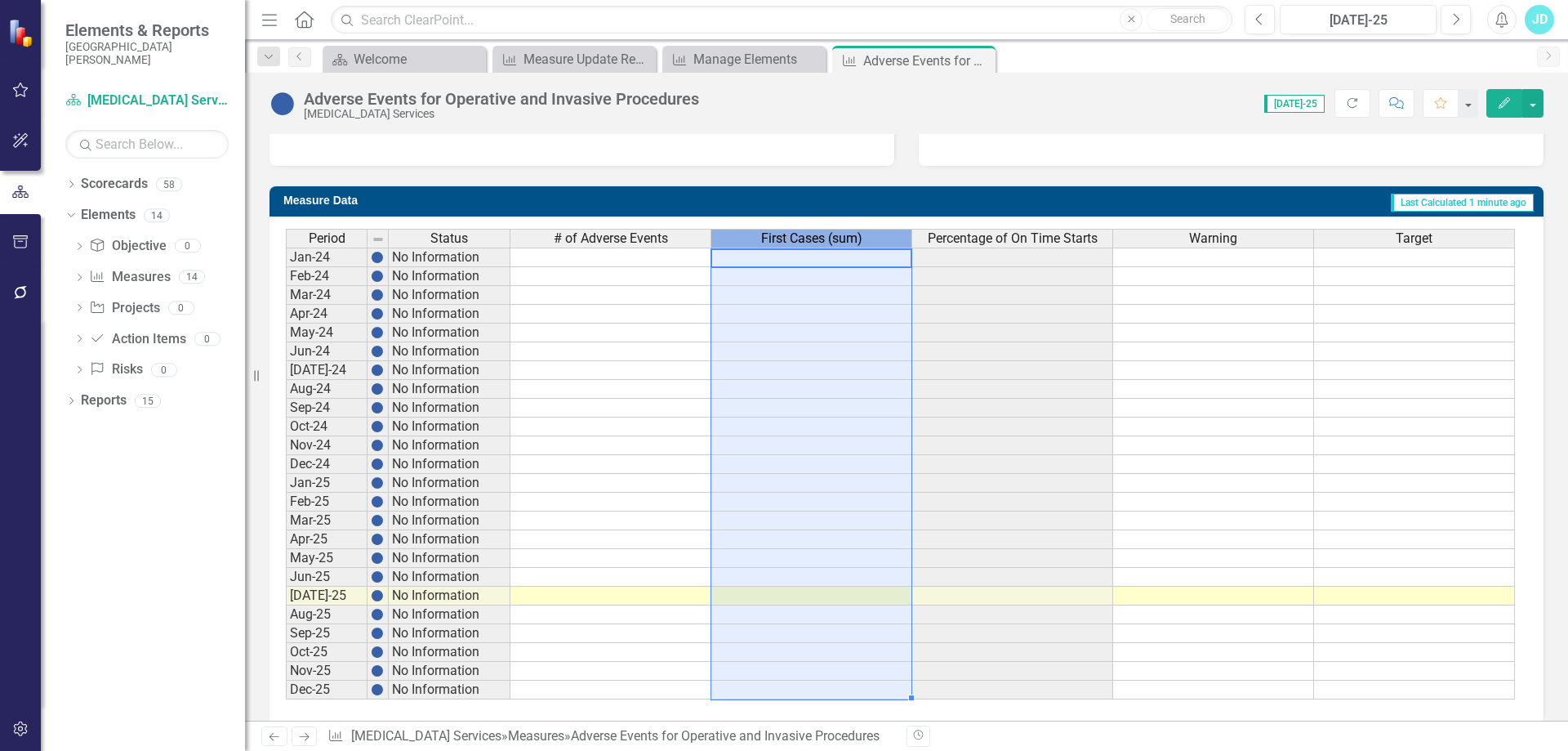
click at [830, 241] on span "First Cases (sum)" at bounding box center [812, 238] width 101 height 14
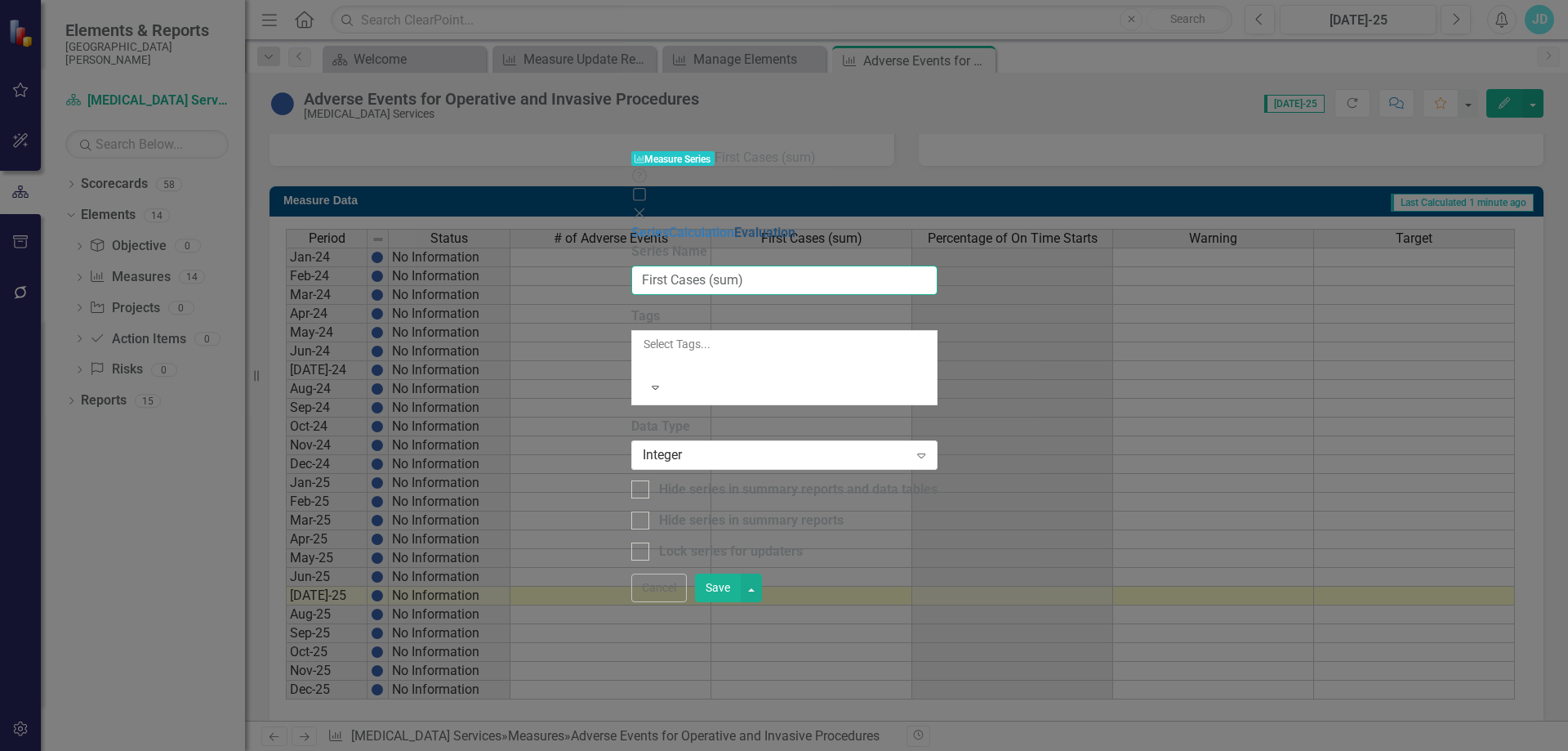
drag, startPoint x: 763, startPoint y: 89, endPoint x: 556, endPoint y: 121, distance: 209.5
click at [631, 224] on div "Series Calculation Evaluation From this page, you can edit the name, type, and …" at bounding box center [784, 392] width 307 height 337
type input "# of OR Cases"
click at [741, 602] on button "Save" at bounding box center [718, 588] width 46 height 29
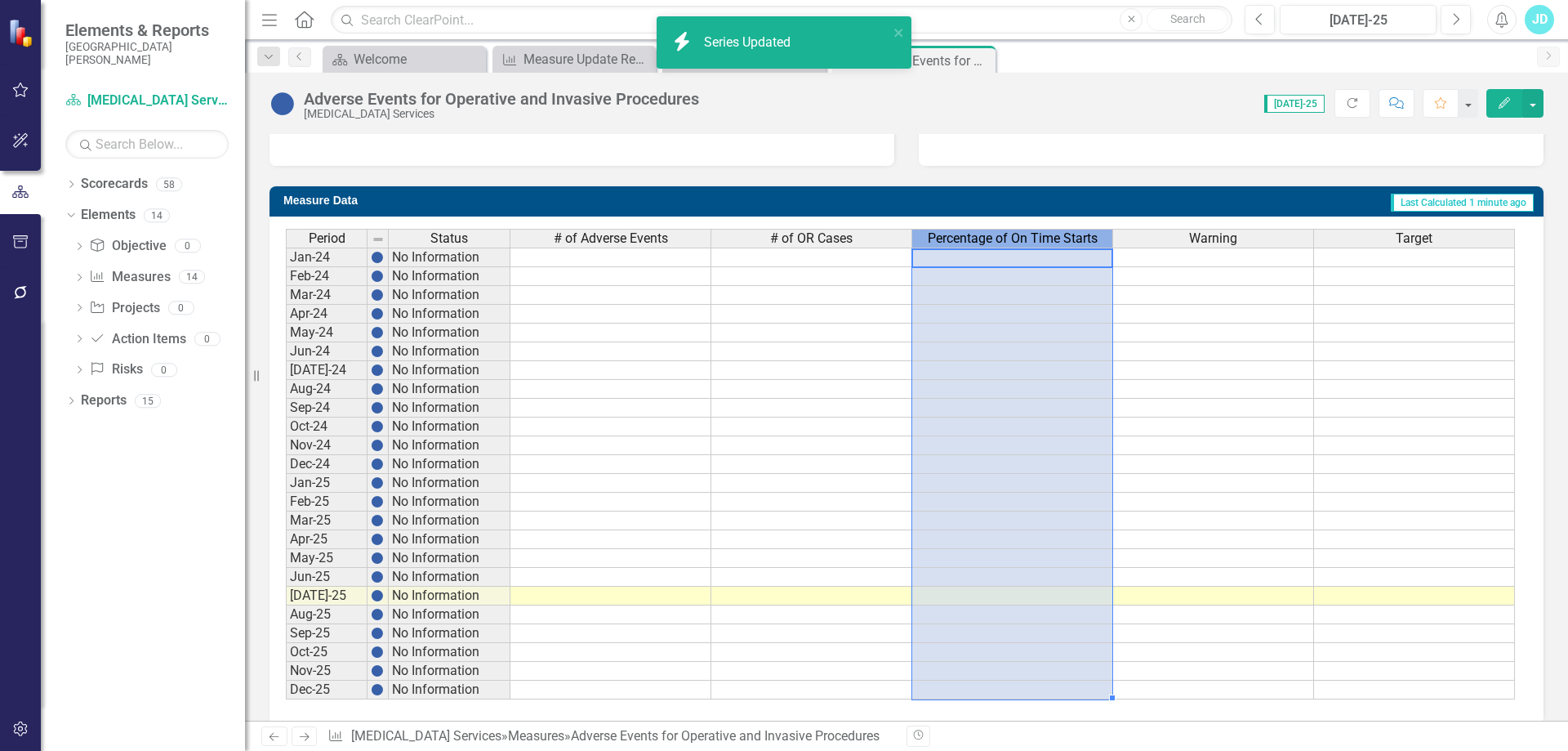
click at [1038, 242] on span "Percentage of On Time Starts" at bounding box center [1012, 238] width 170 height 14
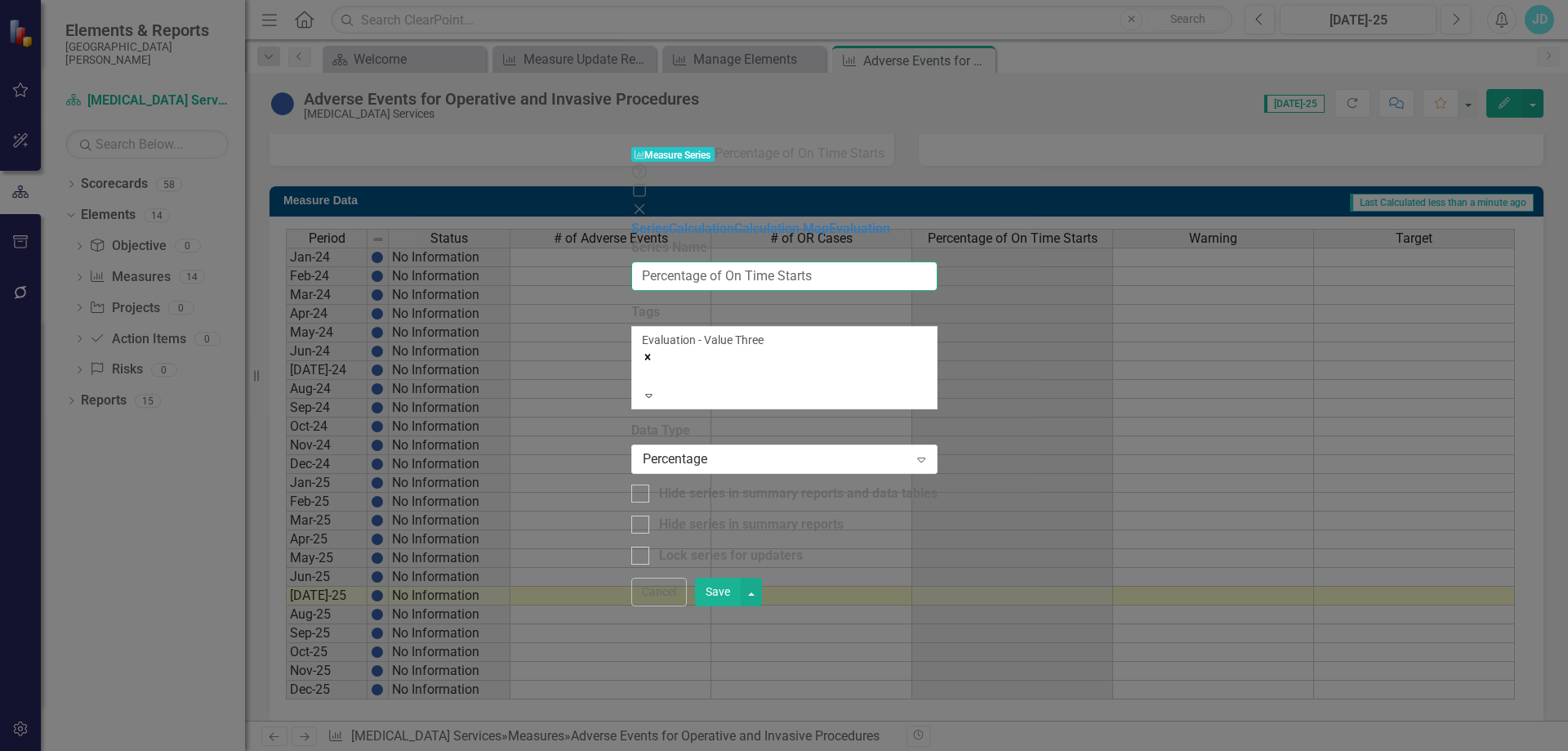
drag, startPoint x: 676, startPoint y: 90, endPoint x: 770, endPoint y: 88, distance: 94.0
click at [770, 262] on input "Percentage of On Time Starts" at bounding box center [784, 277] width 307 height 31
type input "Percentage of Adverse Events"
click at [741, 607] on button "Save" at bounding box center [718, 592] width 46 height 29
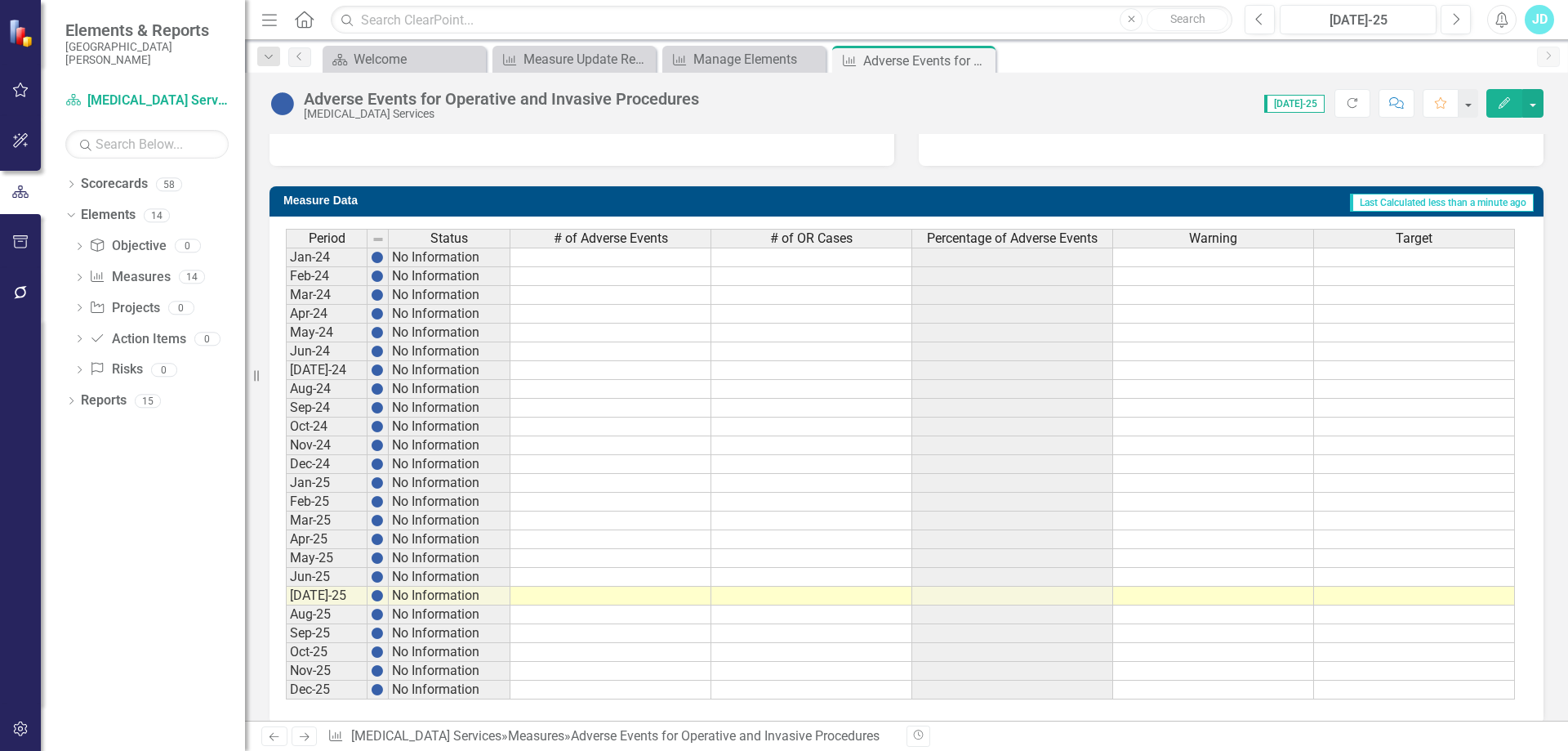
click at [832, 240] on span "# of OR Cases" at bounding box center [811, 238] width 82 height 14
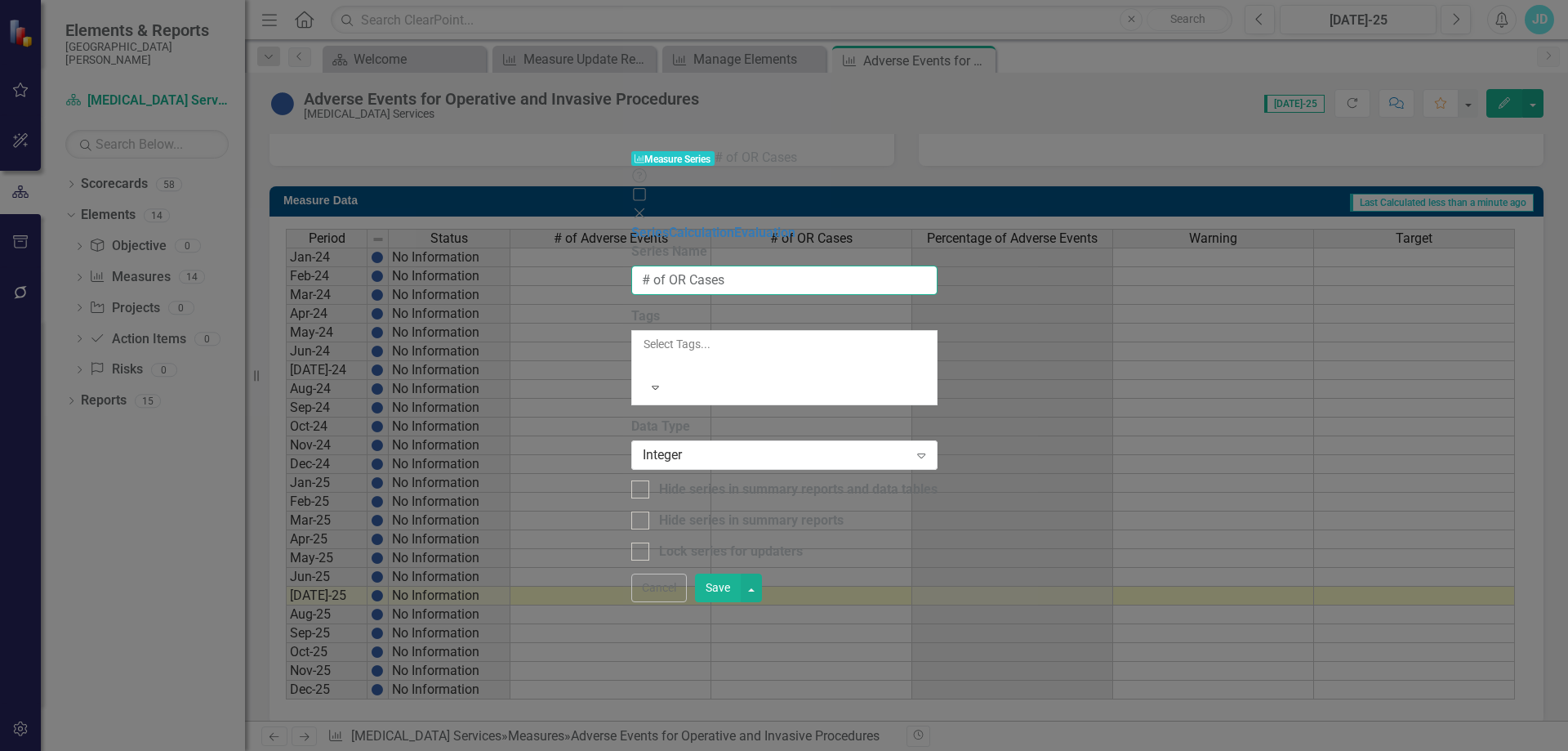
drag, startPoint x: 641, startPoint y: 91, endPoint x: 700, endPoint y: 93, distance: 59.0
click at [700, 266] on input "# of OR Cases" at bounding box center [784, 281] width 307 height 31
type input "# of OR Procedures"
click at [741, 602] on button "Save" at bounding box center [718, 588] width 46 height 29
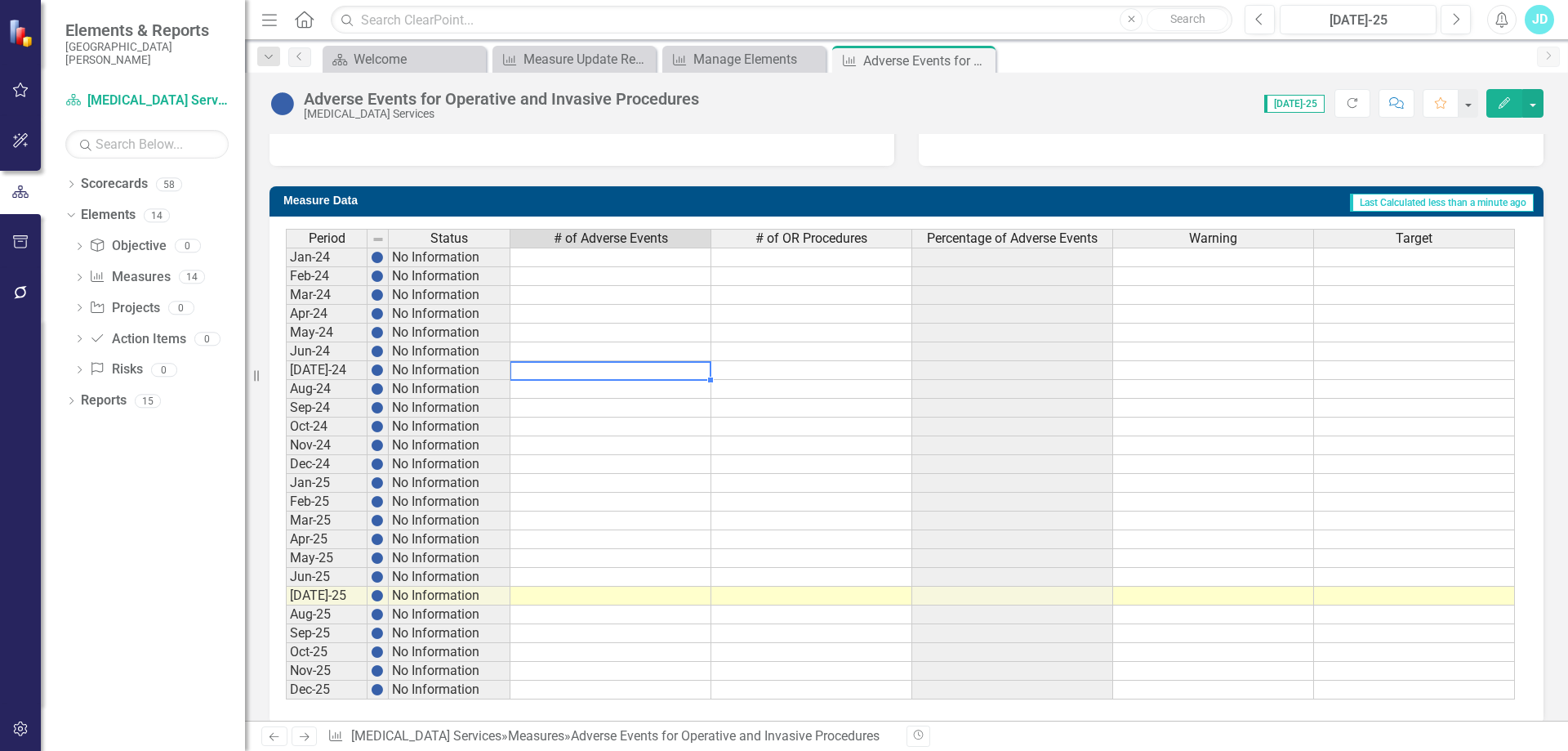
click at [558, 370] on td at bounding box center [610, 371] width 201 height 19
type textarea "0"
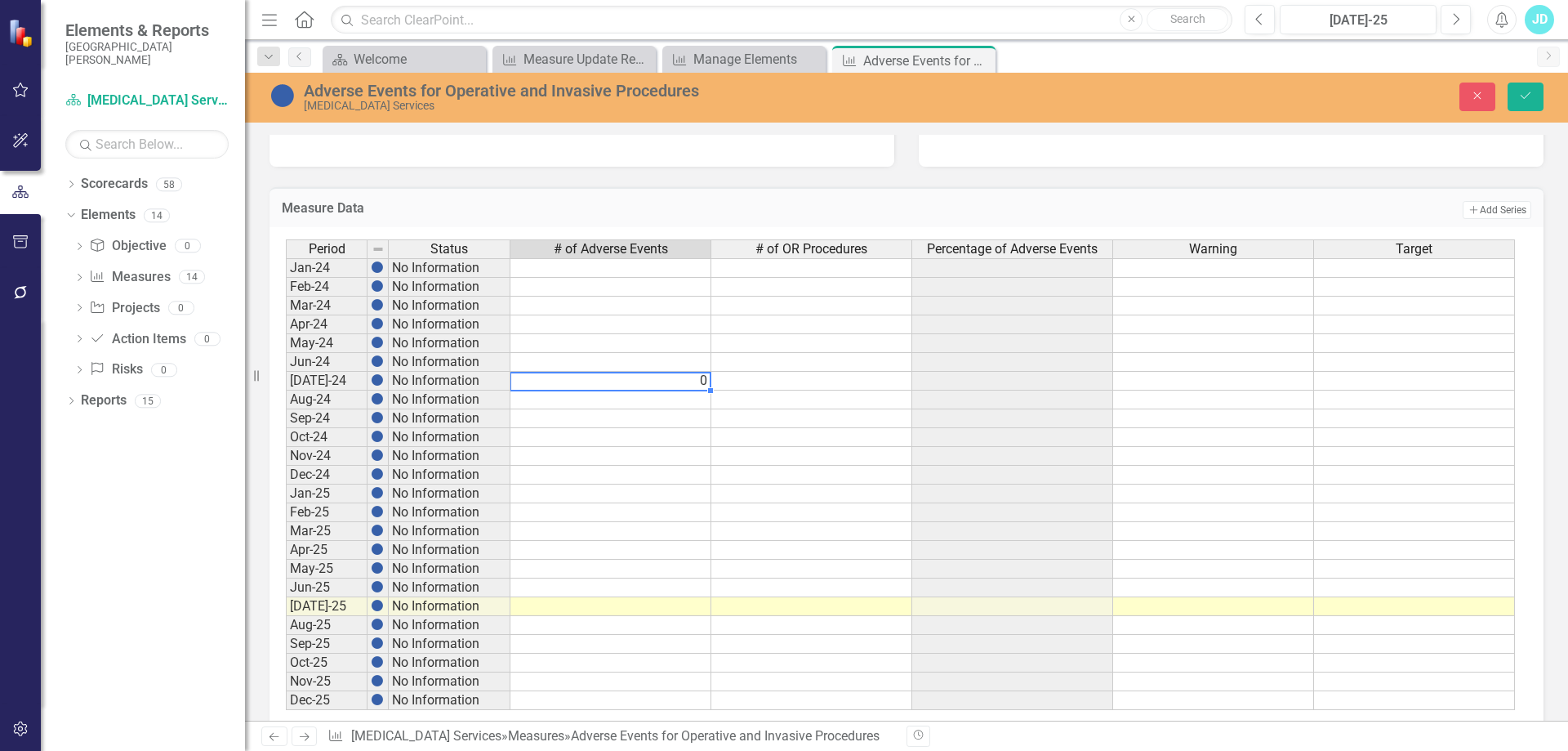
click at [562, 381] on td "0" at bounding box center [610, 381] width 201 height 19
drag, startPoint x: 708, startPoint y: 394, endPoint x: 704, endPoint y: 567, distance: 173.0
click at [286, 567] on div "Period Status # of Adverse Events # of OR Procedures Percentage of Adverse Even…" at bounding box center [286, 475] width 0 height 471
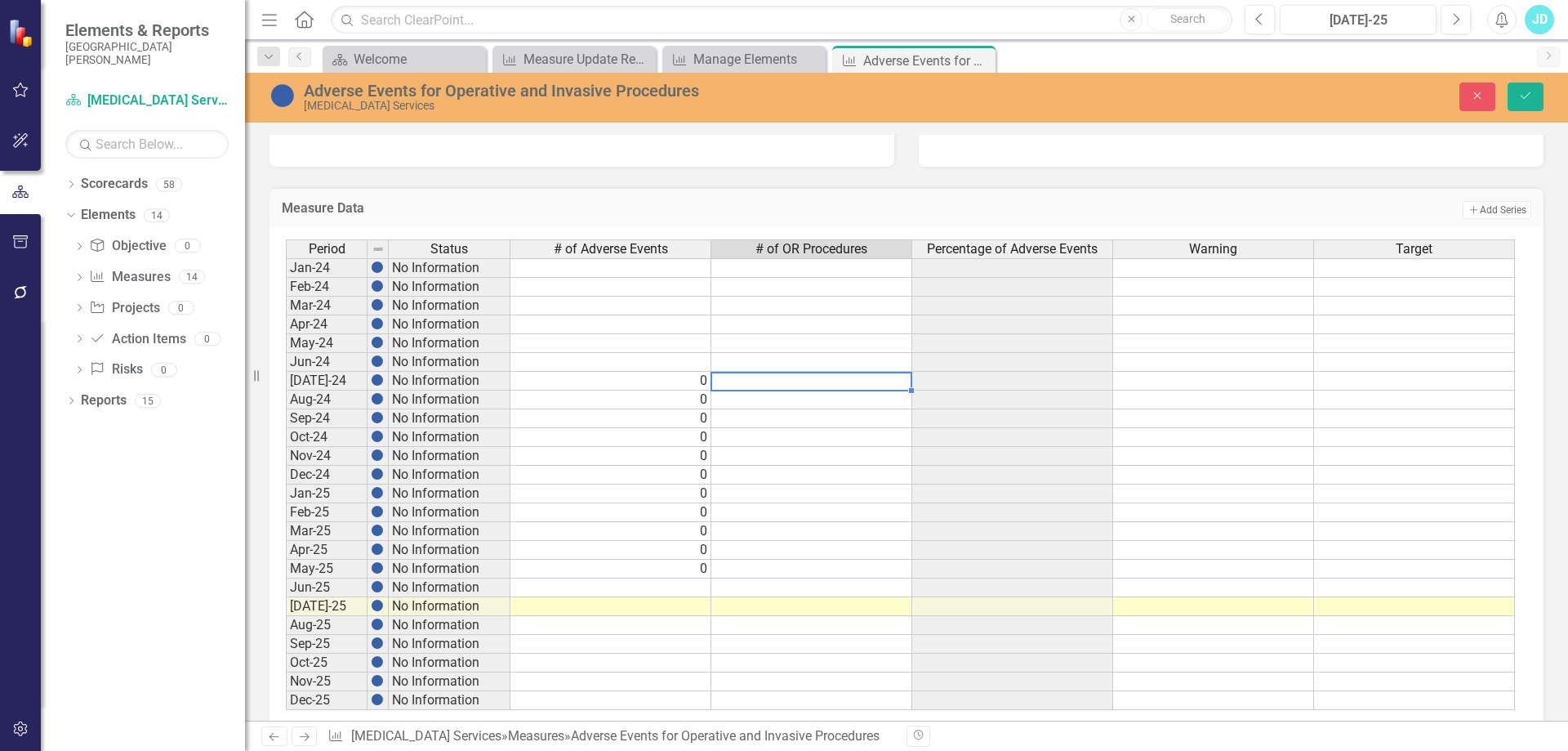
click at [777, 385] on td at bounding box center [812, 381] width 201 height 19
type textarea "638"
type textarea "599"
type textarea "613"
type textarea "657"
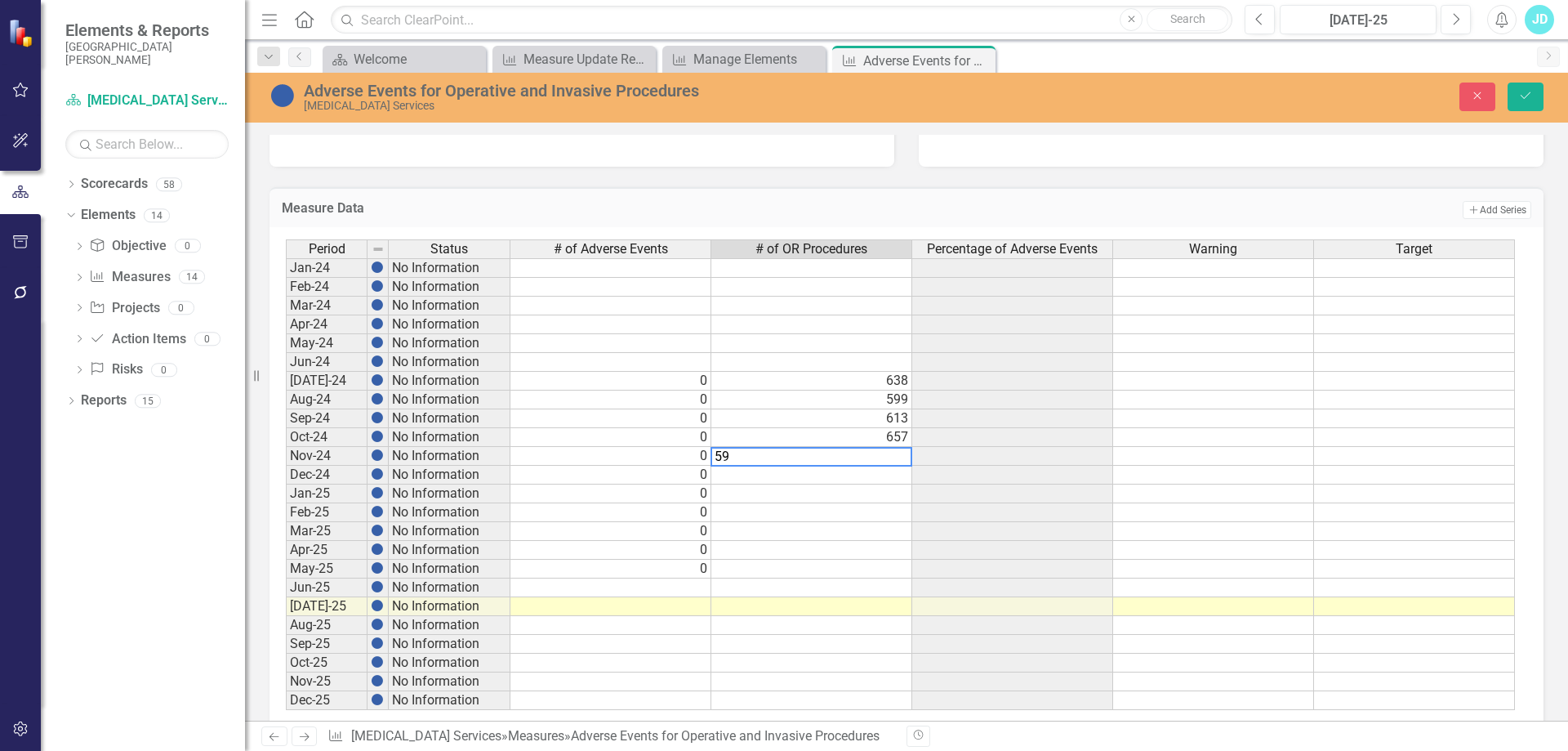
type textarea "598"
type textarea "561"
type textarea "544"
type textarea "612"
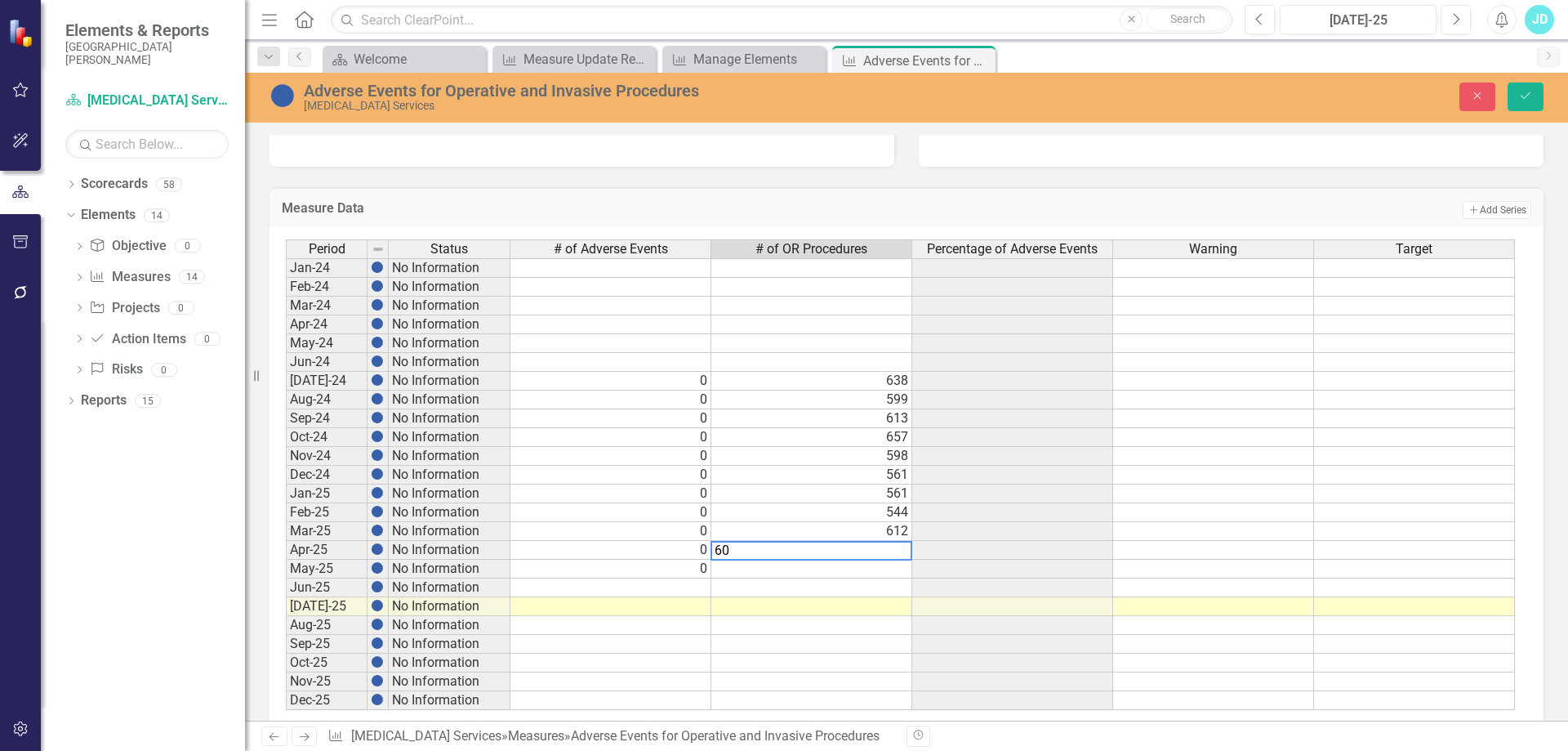
type textarea "602"
type textarea "656"
click at [1524, 97] on icon "Save" at bounding box center [1525, 96] width 14 height 11
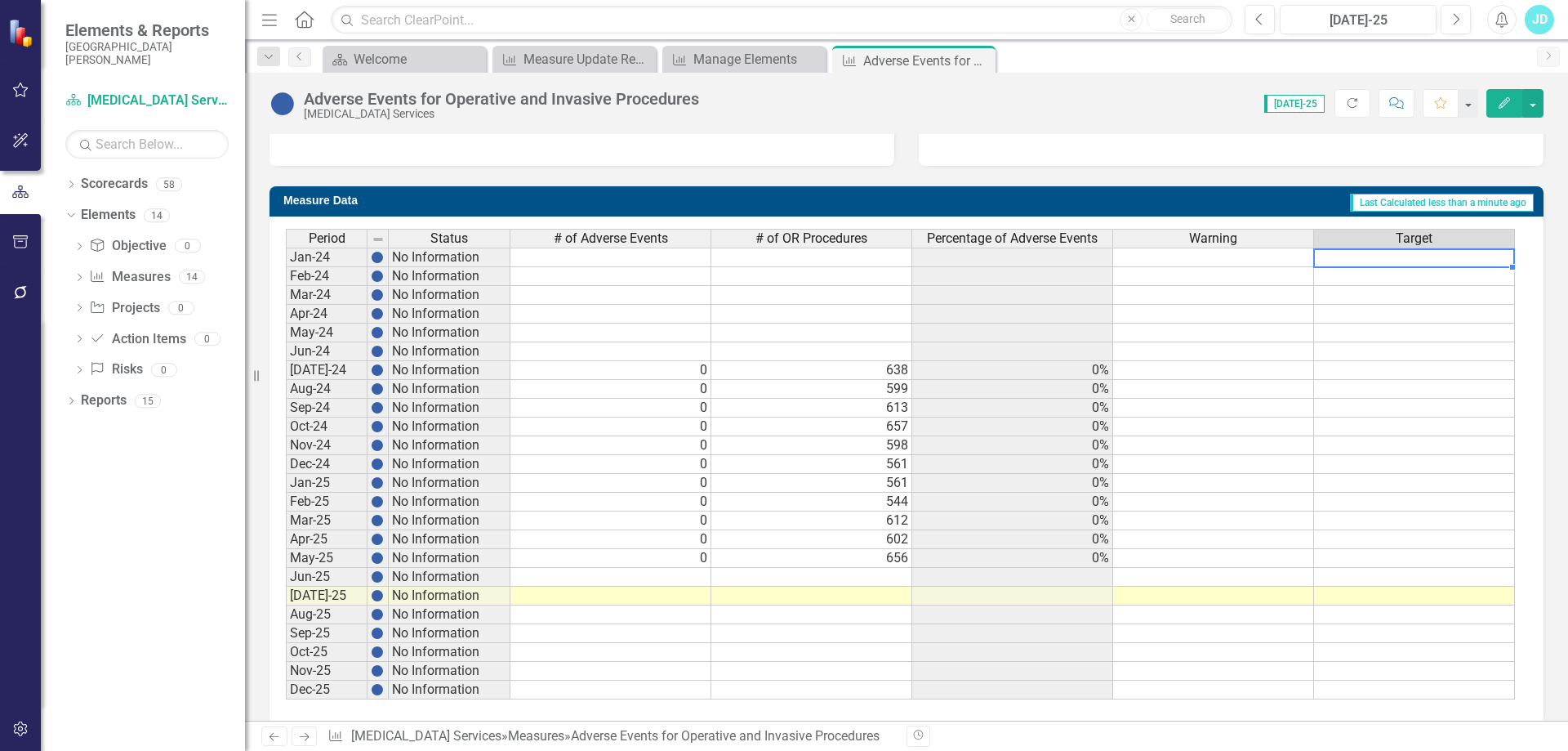
click at [1406, 264] on td at bounding box center [1414, 257] width 201 height 20
type textarea "0"
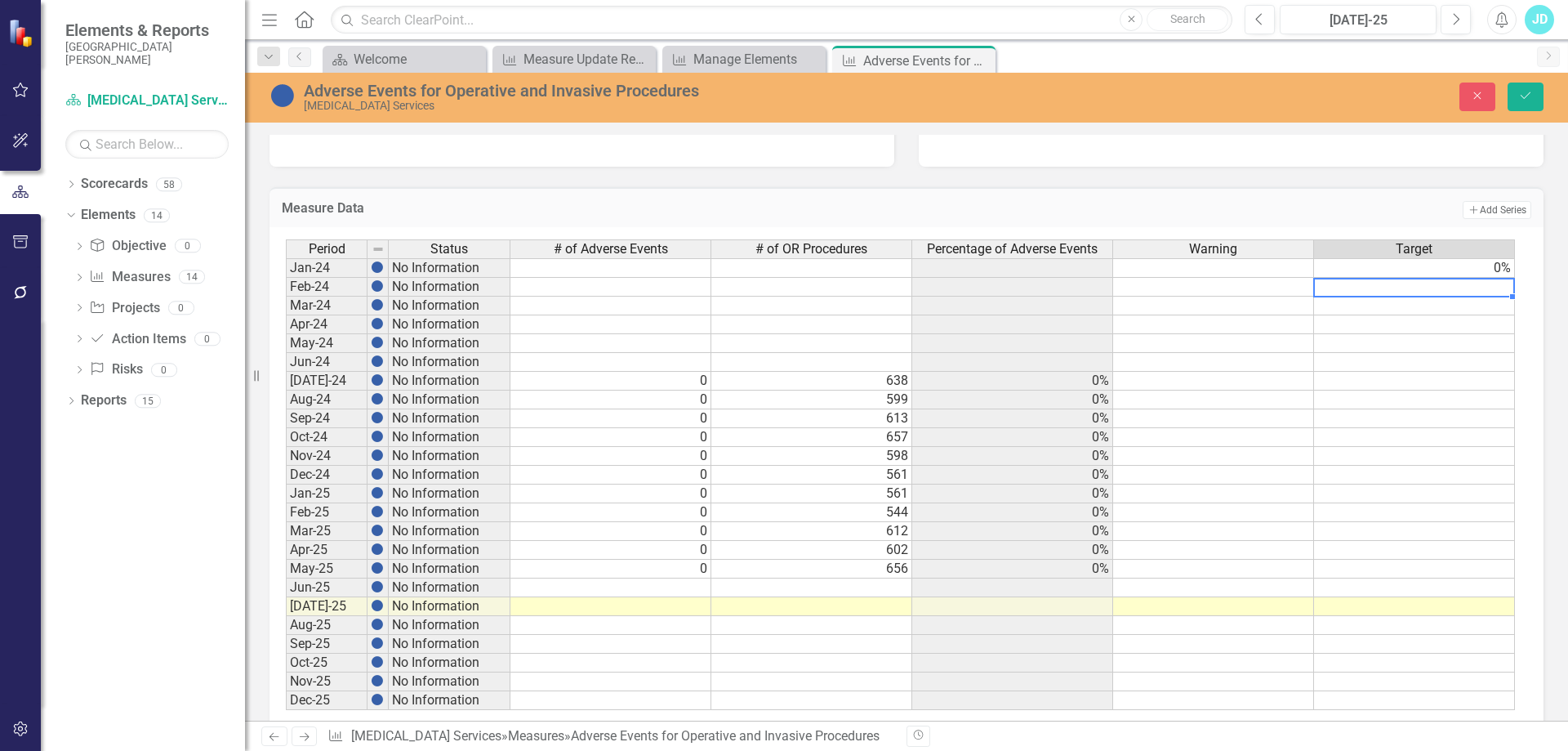
scroll to position [606, 0]
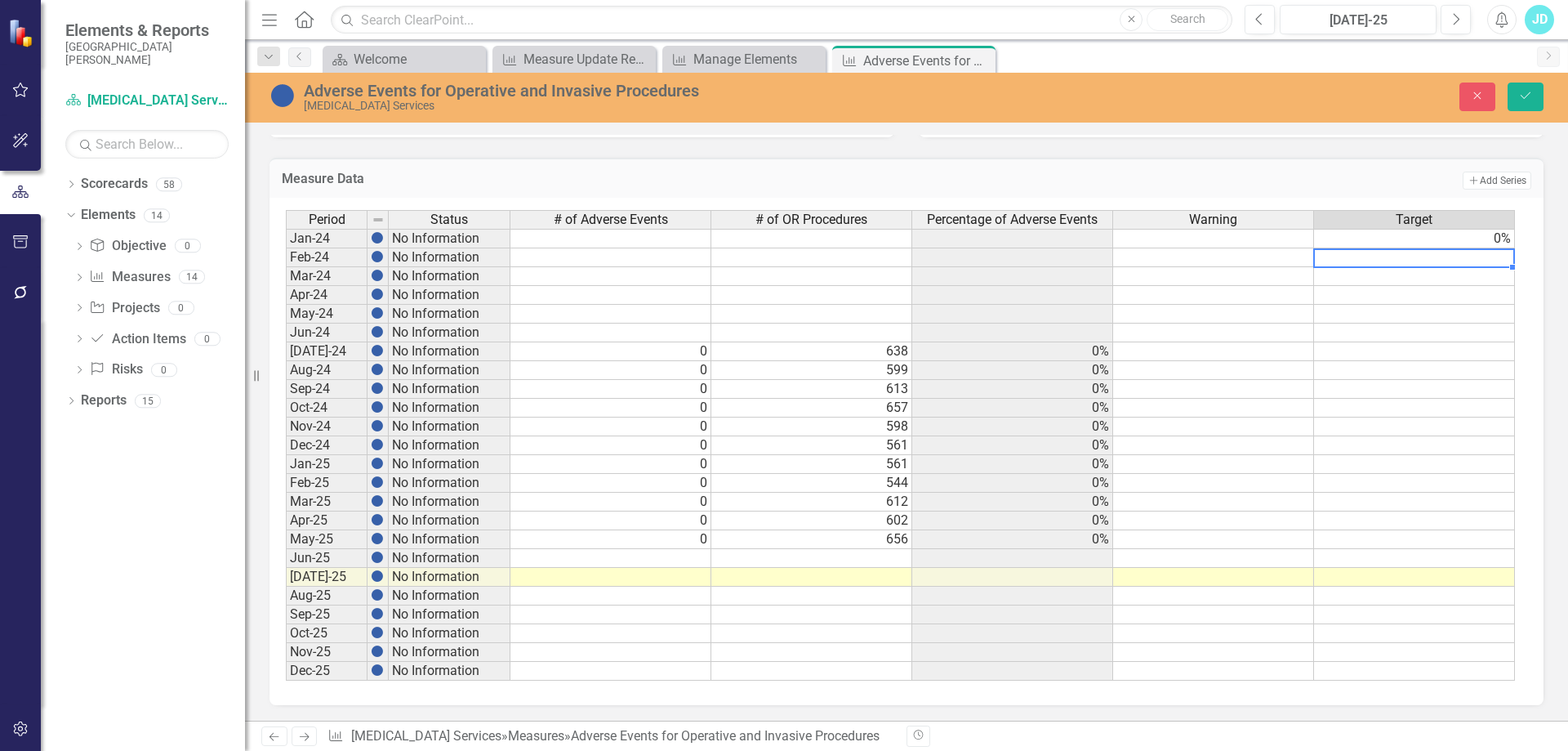
click at [1407, 244] on td "0%" at bounding box center [1414, 238] width 201 height 20
drag, startPoint x: 1513, startPoint y: 246, endPoint x: 1474, endPoint y: 665, distance: 420.8
click at [286, 665] on div "Period Status # of Adverse Events # of OR Procedures Percentage of Adverse Even…" at bounding box center [286, 445] width 0 height 471
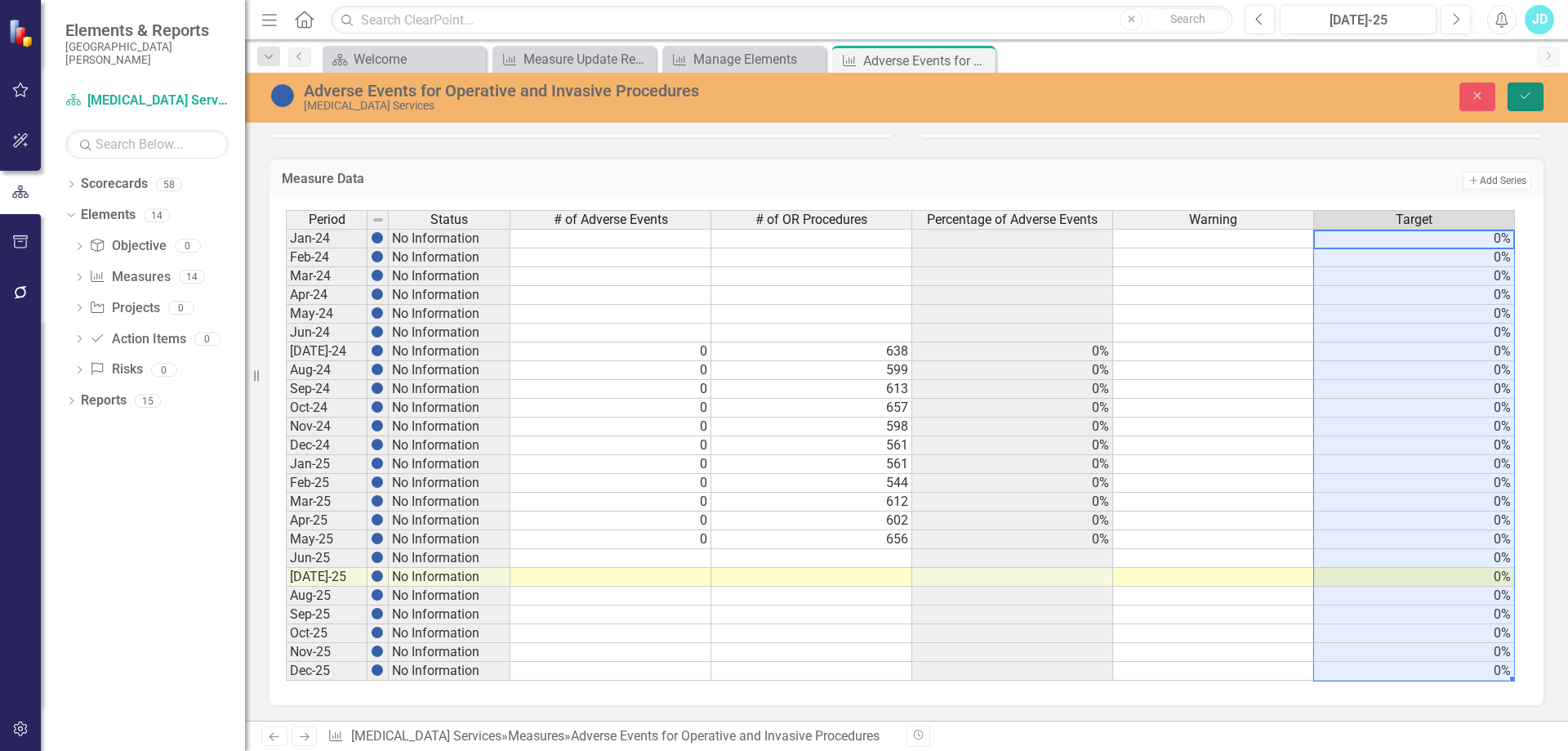
click at [1539, 96] on button "Save" at bounding box center [1526, 97] width 36 height 29
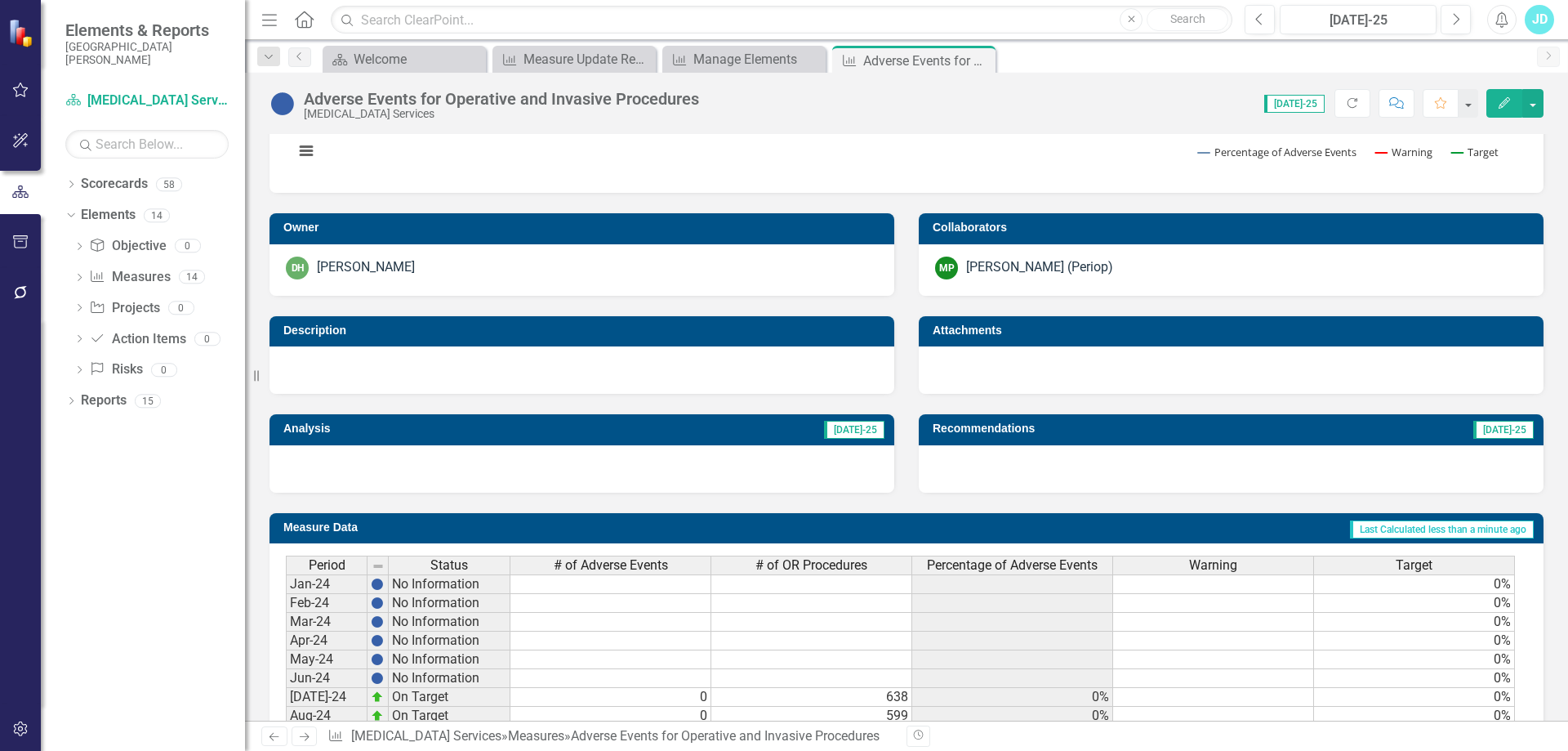
scroll to position [572, 0]
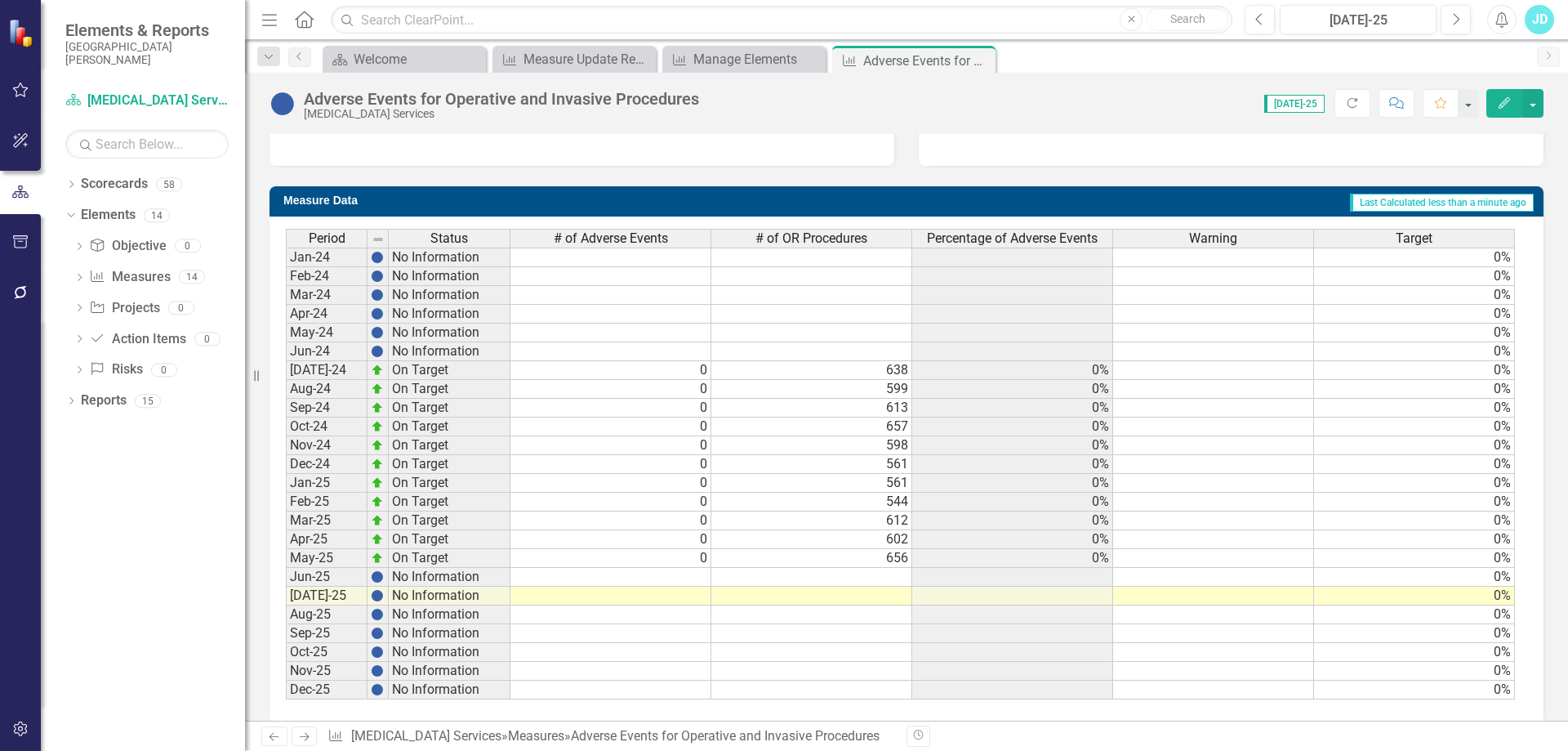
click at [1259, 262] on td at bounding box center [1214, 257] width 201 height 20
type textarea "3"
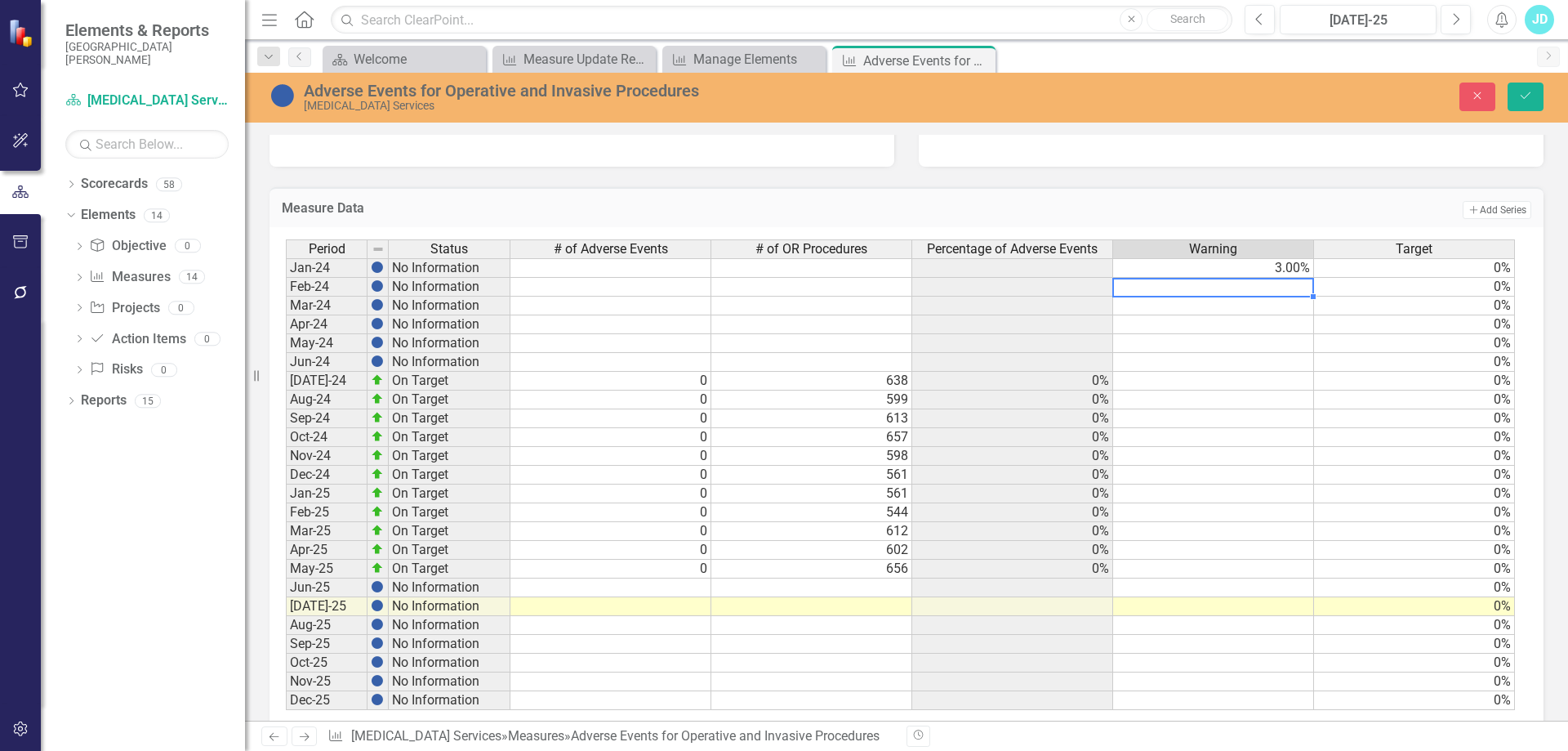
click at [1260, 272] on td "3.00%" at bounding box center [1214, 268] width 201 height 20
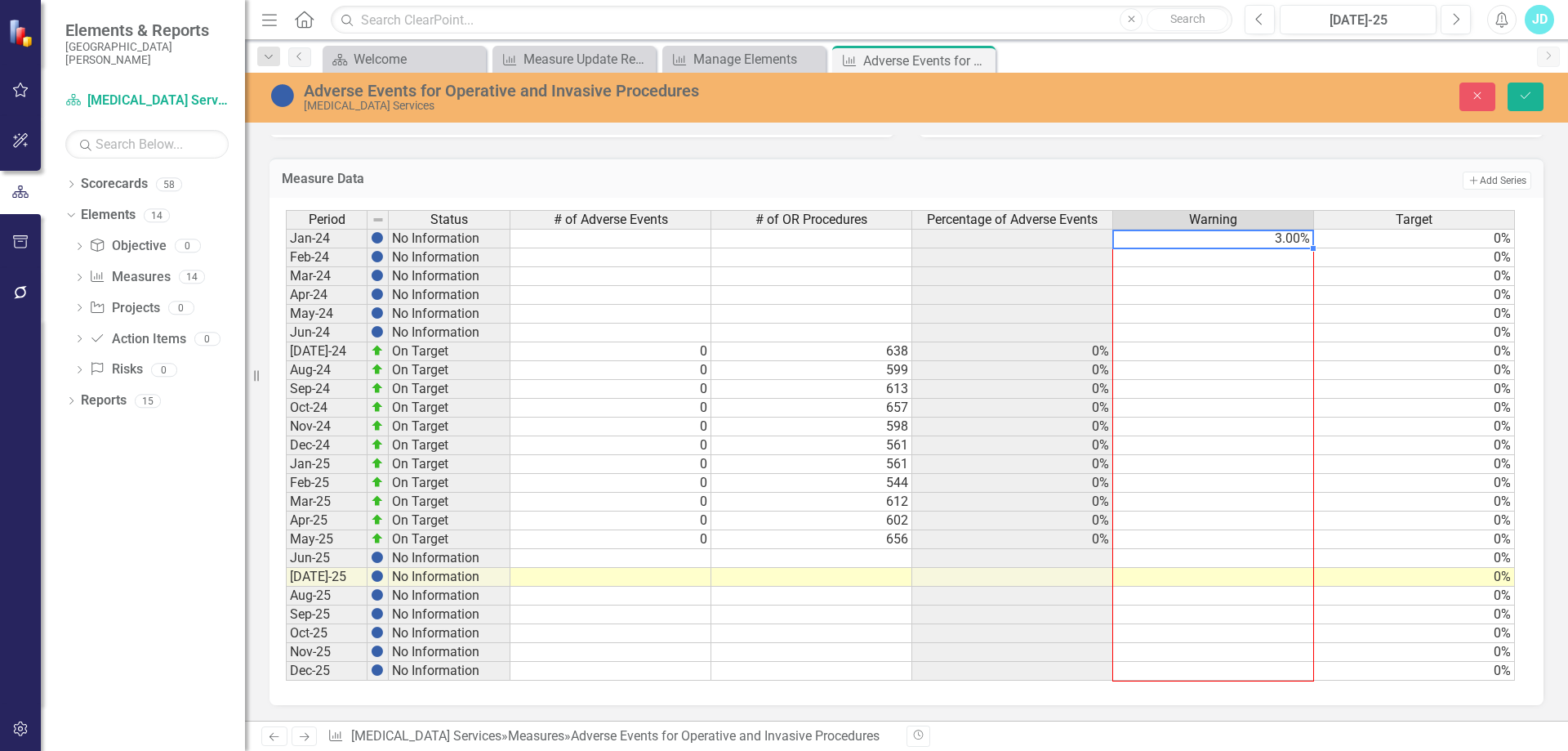
click at [286, 680] on div "Period Status # of Adverse Events # of OR Procedures Percentage of Adverse Even…" at bounding box center [286, 445] width 0 height 471
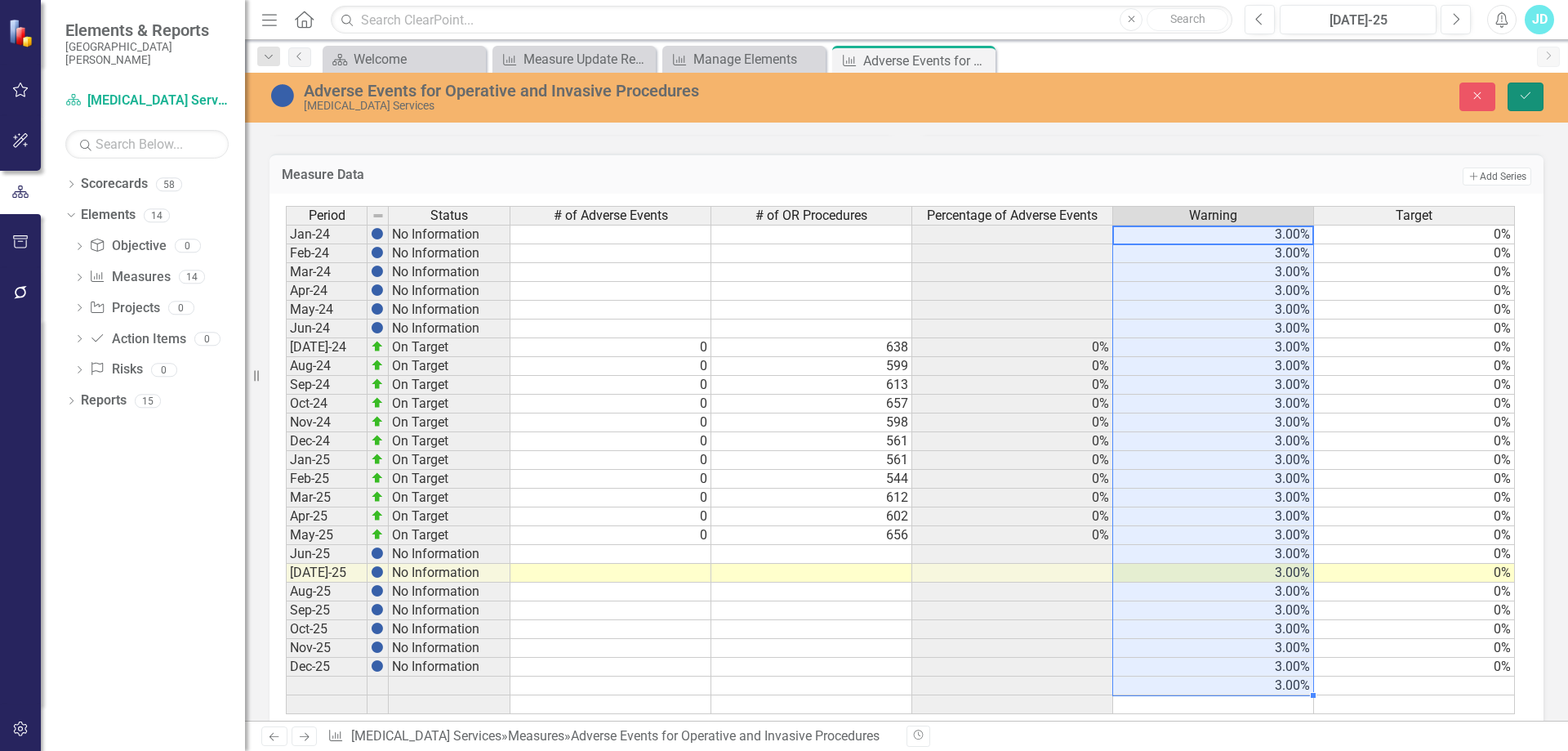
click at [1524, 101] on icon "Save" at bounding box center [1525, 96] width 14 height 11
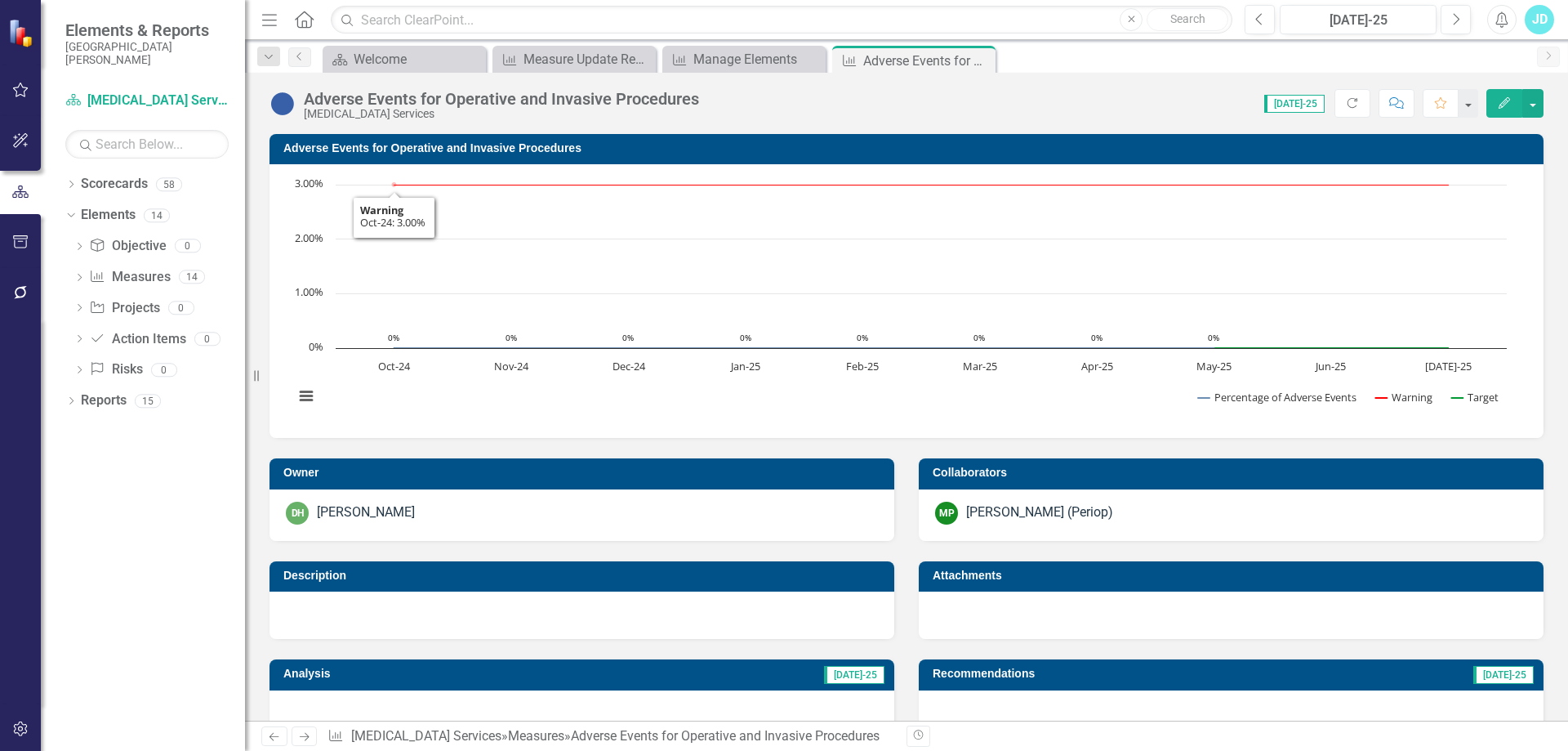
click at [365, 149] on h3 "Adverse Events for Operative and Invasive Procedures" at bounding box center [909, 148] width 1252 height 12
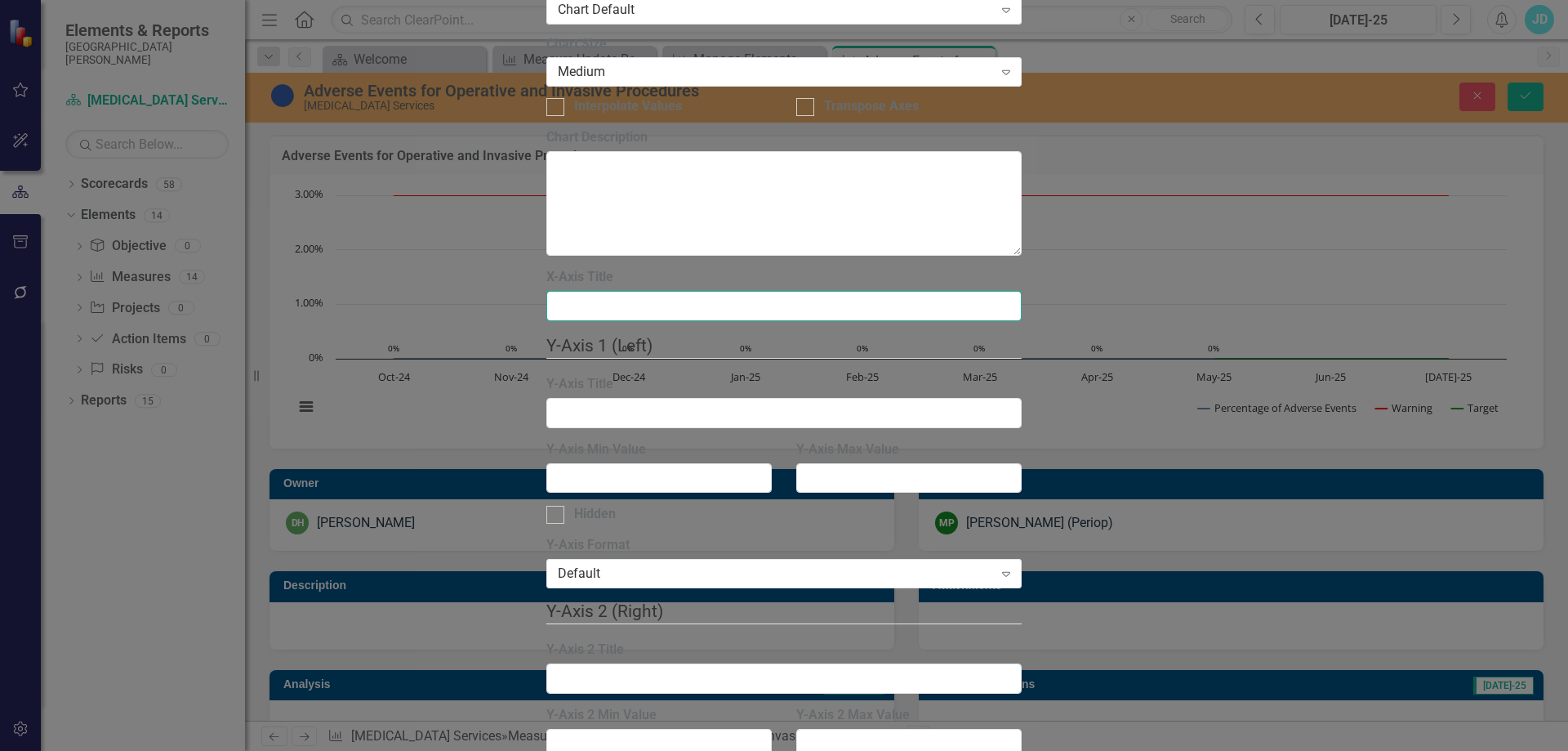
click at [625, 290] on input "X-Axis Title" at bounding box center [784, 306] width 476 height 31
type input "Reporting Period"
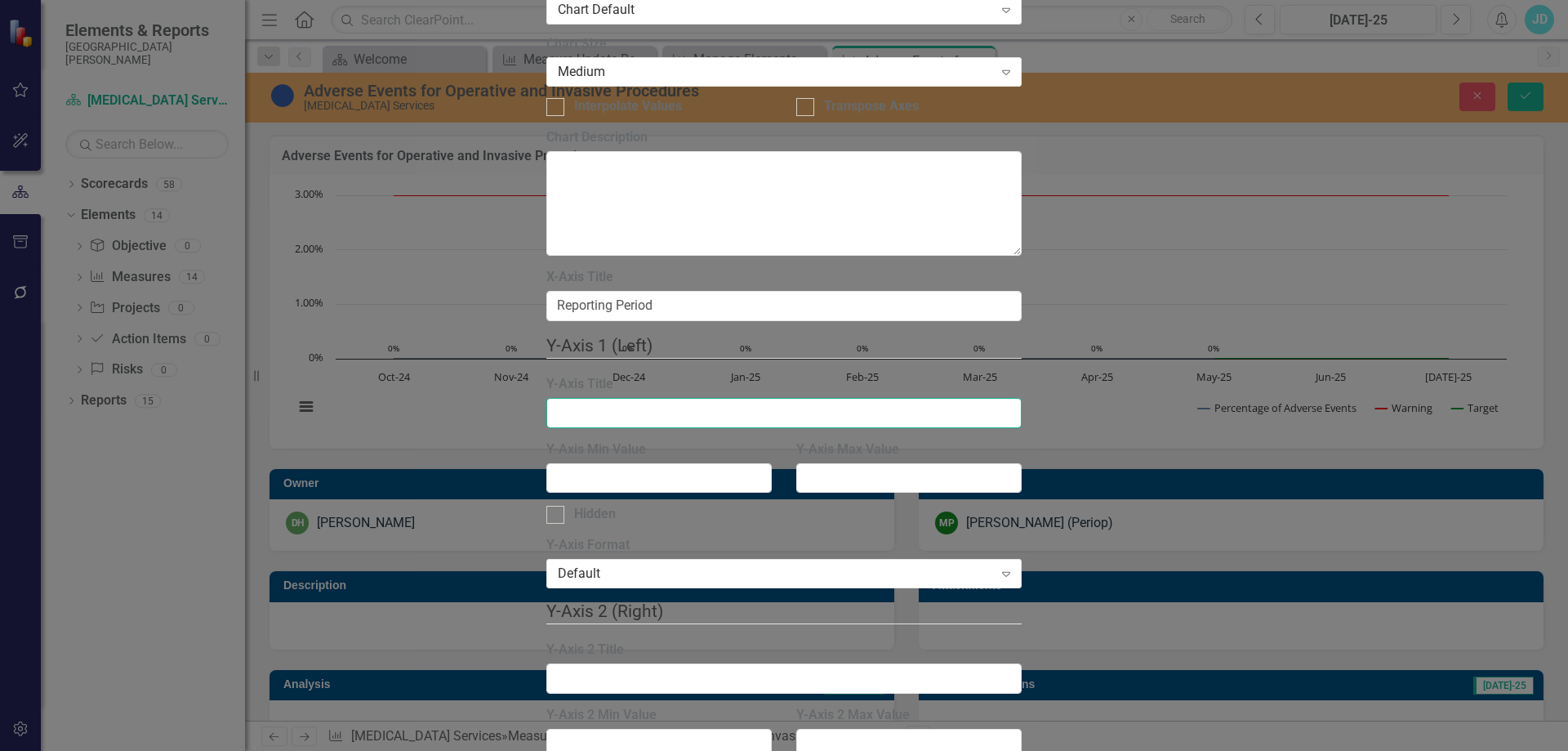
type input "%"
type input "p"
type input "Percentage"
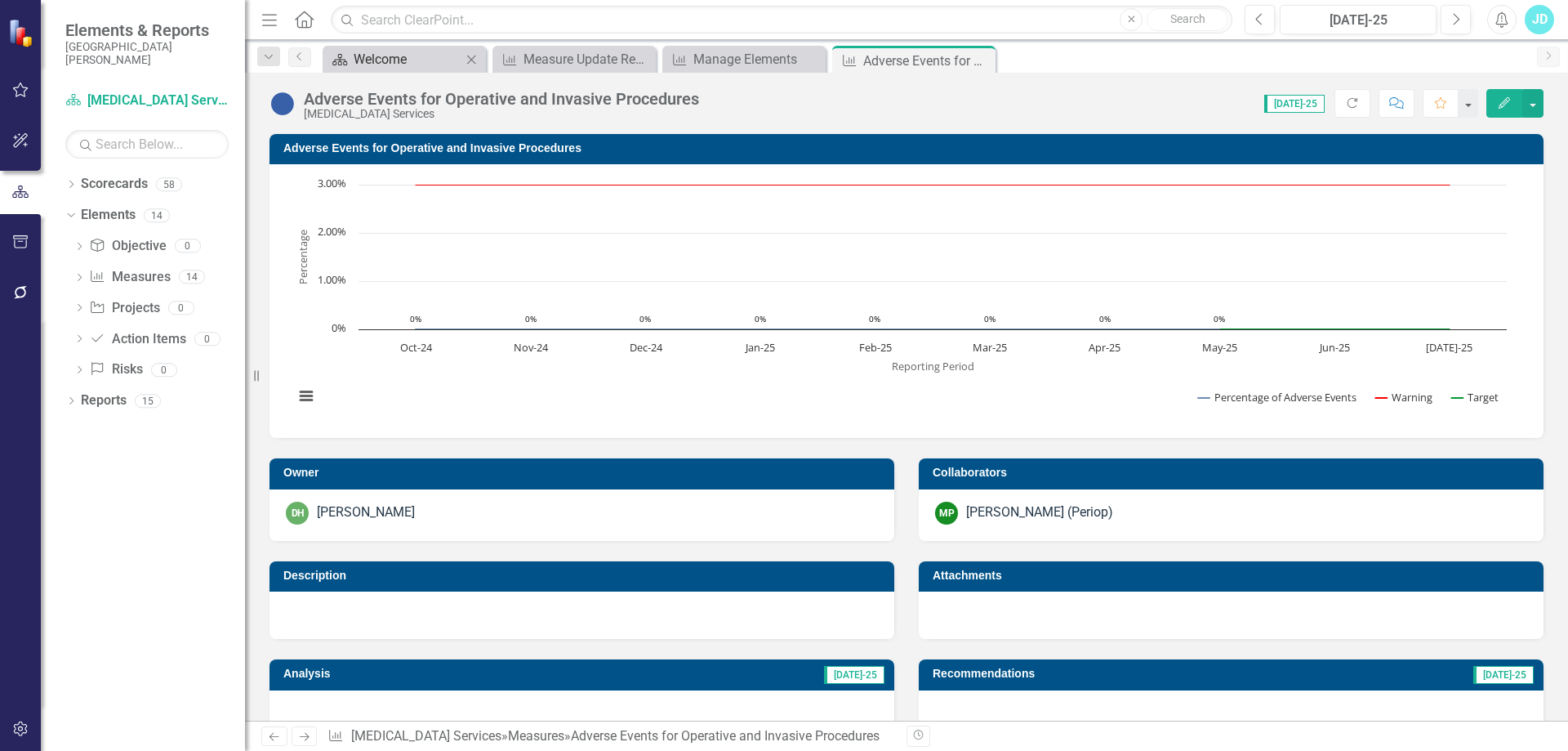
click at [374, 54] on div "Welcome" at bounding box center [407, 58] width 108 height 20
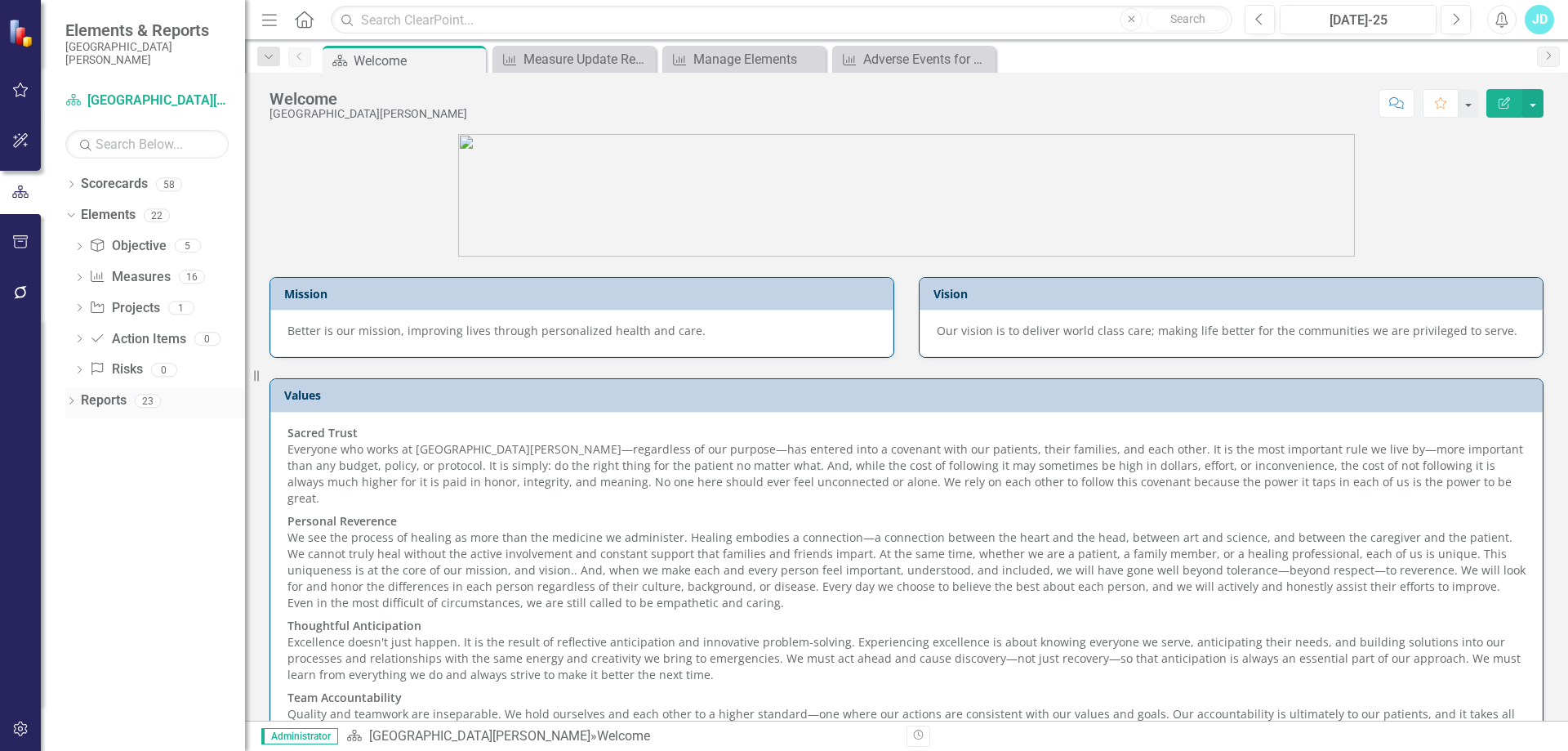
click at [69, 397] on icon "Dropdown" at bounding box center [71, 401] width 11 height 9
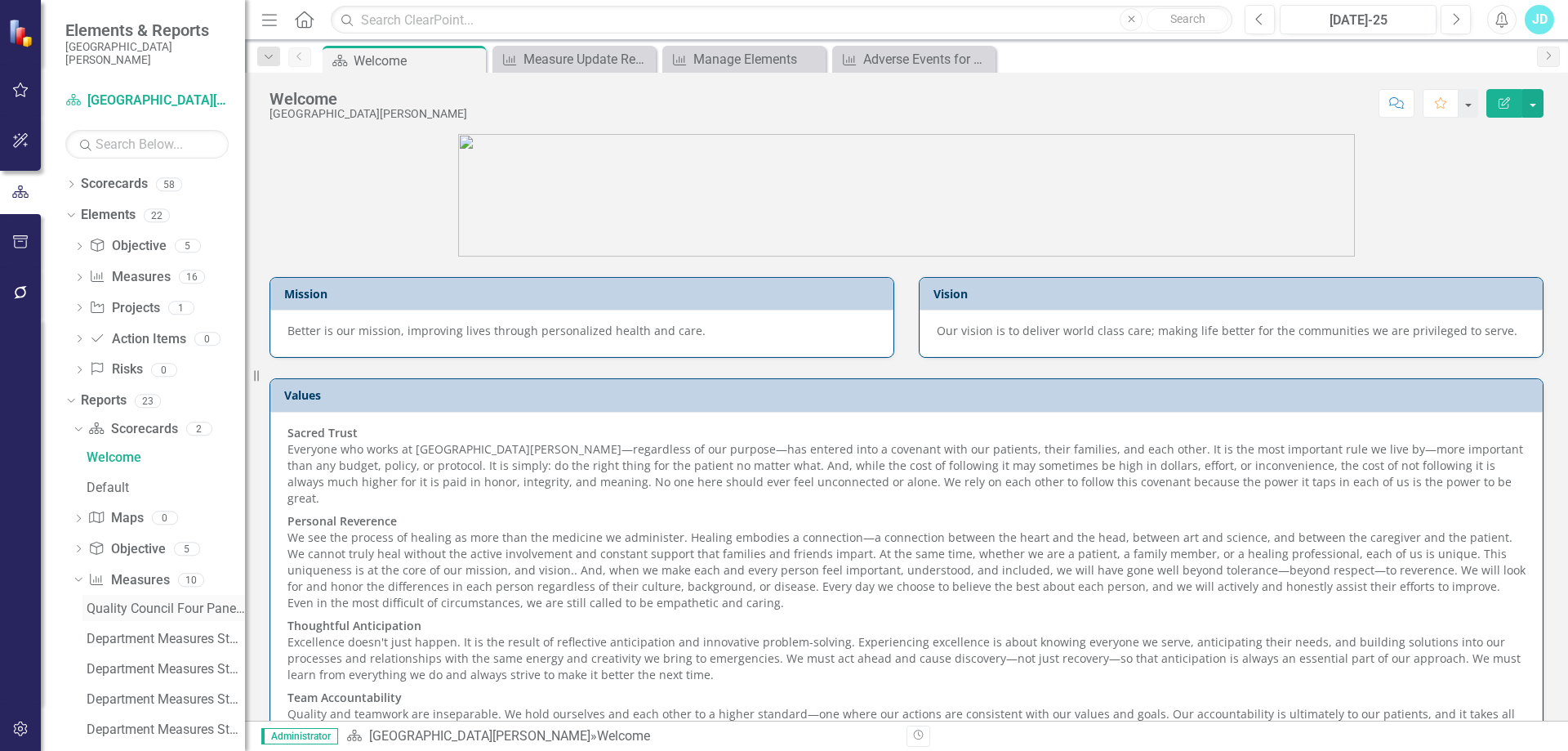
scroll to position [264, 0]
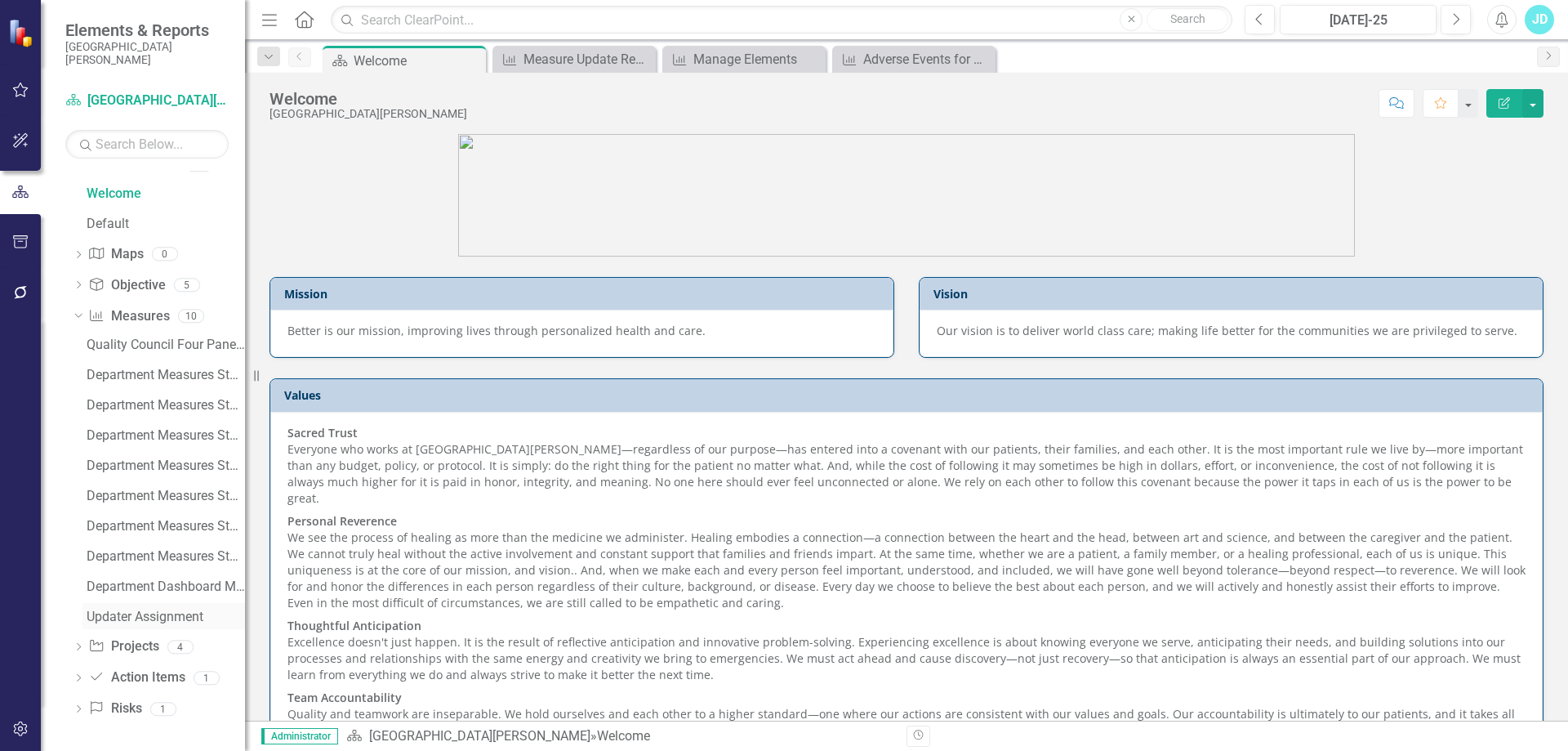
click at [174, 610] on div "Updater Assignment" at bounding box center [166, 616] width 159 height 14
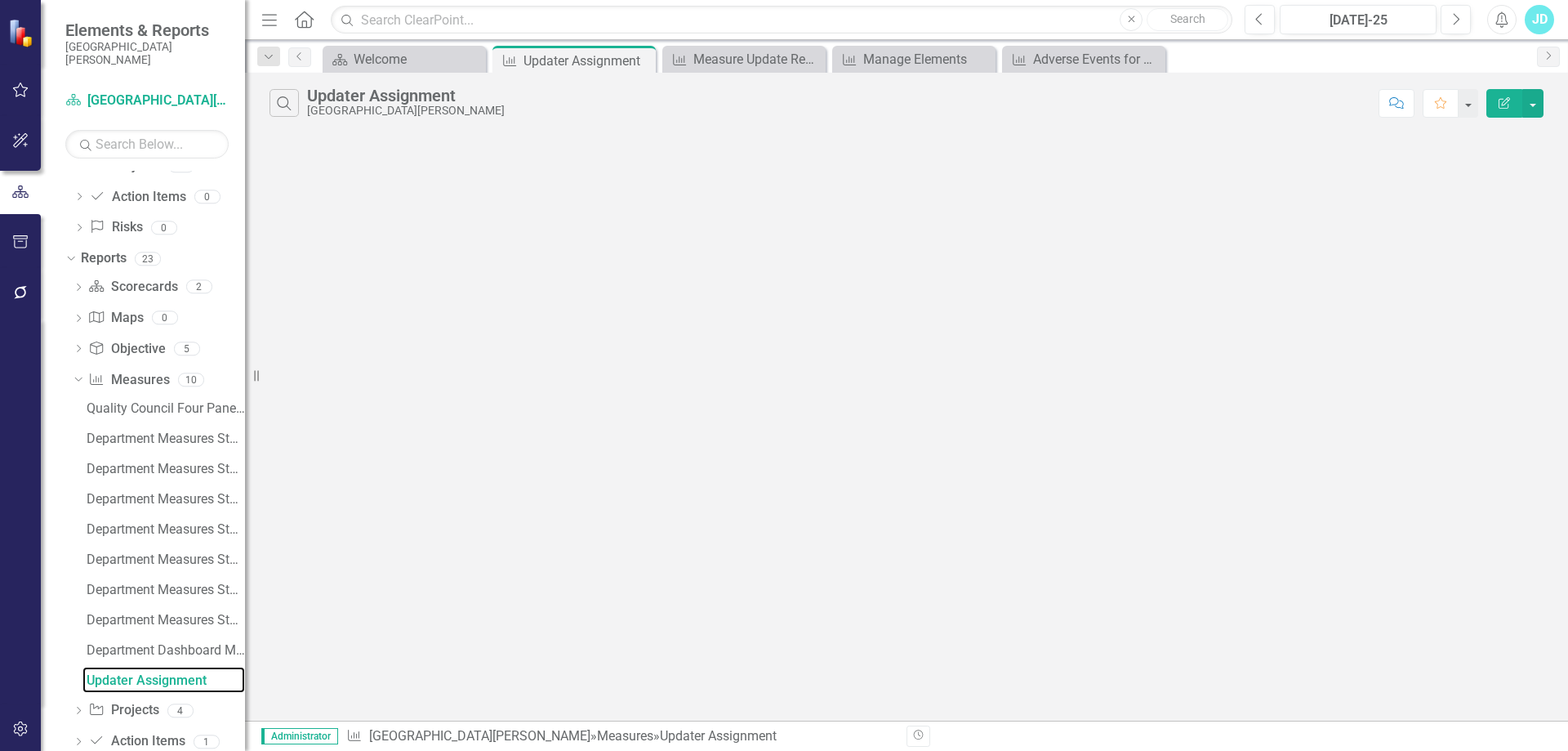
scroll to position [84, 0]
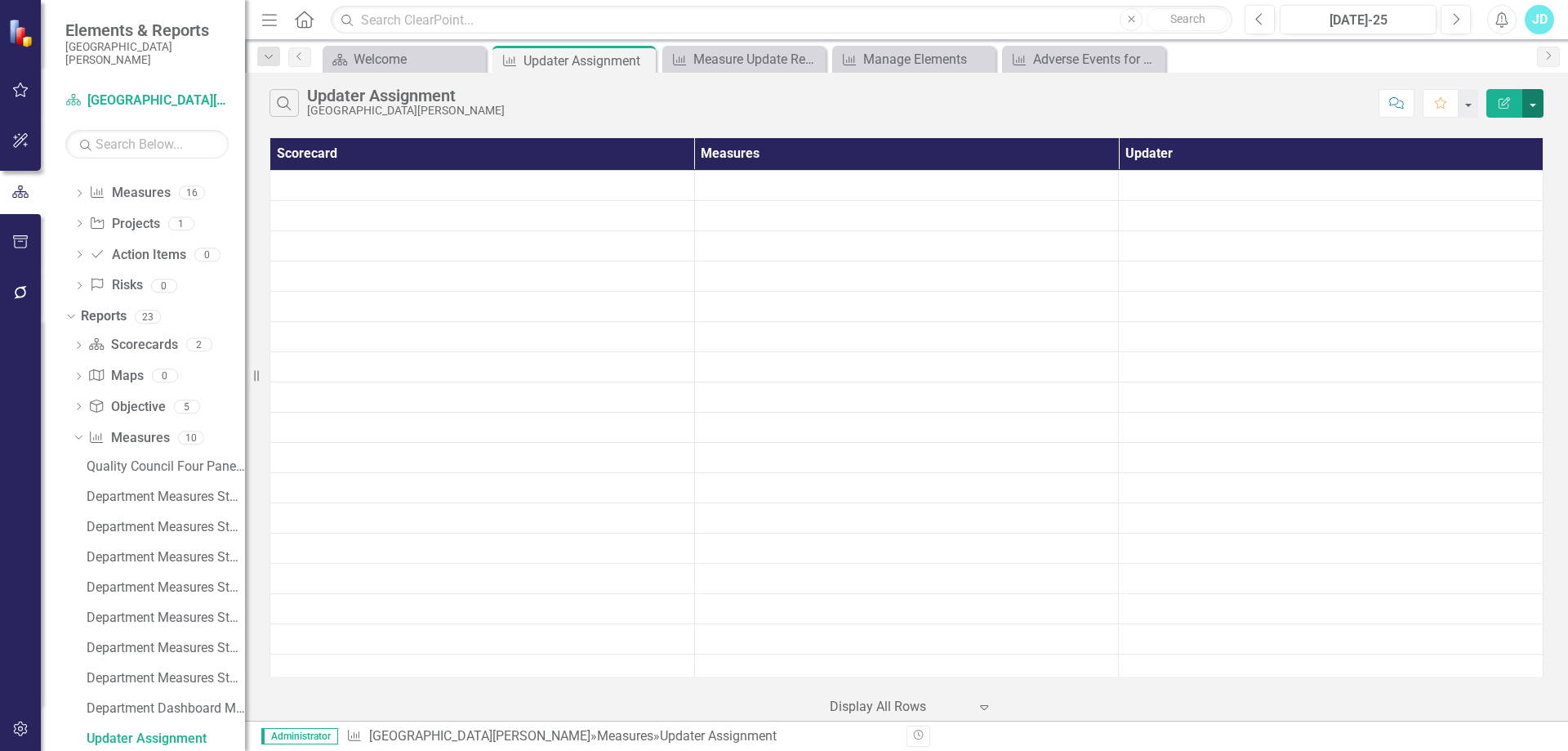
click at [1532, 114] on button "button" at bounding box center [1533, 103] width 21 height 29
click at [1507, 133] on link "Edit Report Edit Report" at bounding box center [1477, 134] width 129 height 31
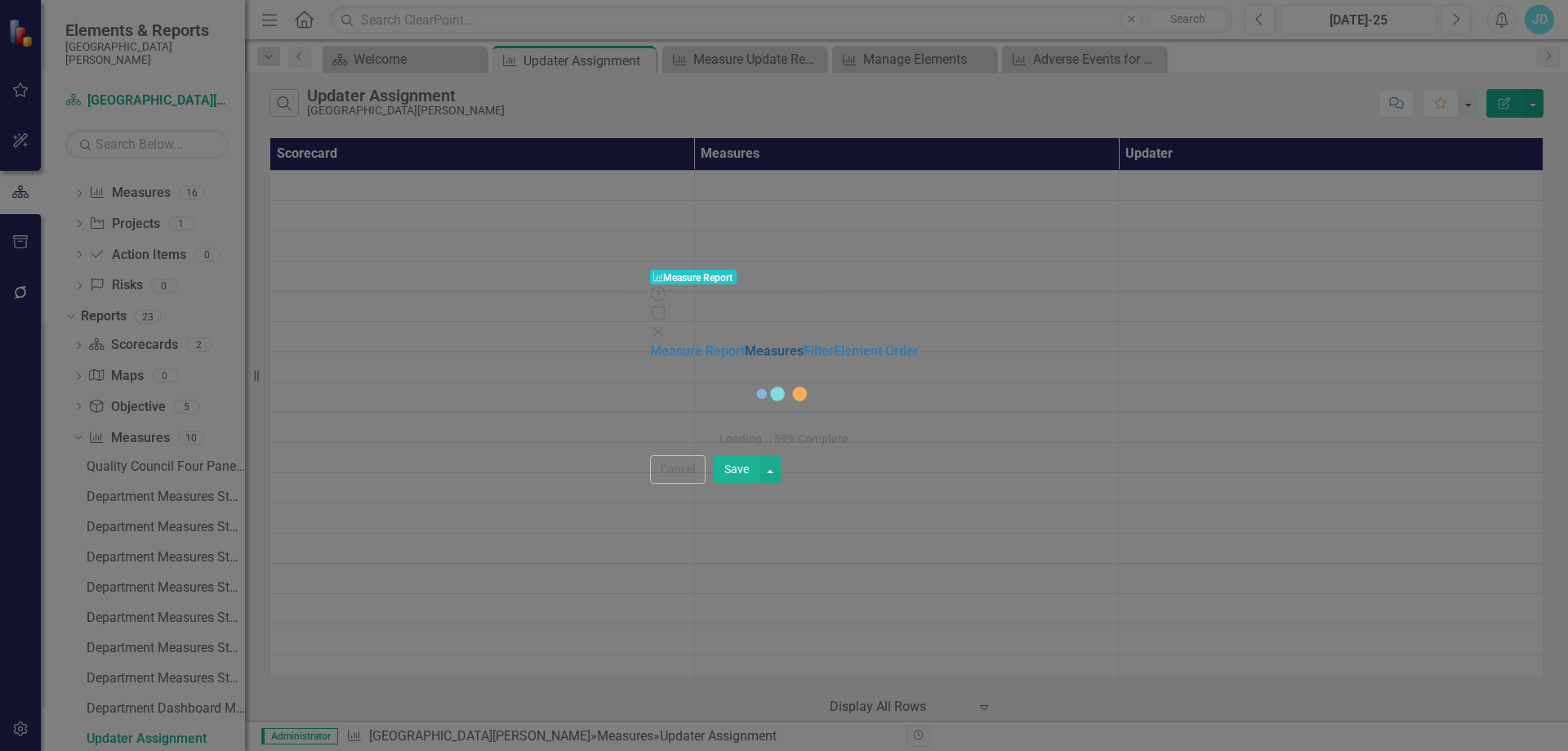
click at [745, 343] on link "Measures" at bounding box center [774, 351] width 59 height 15
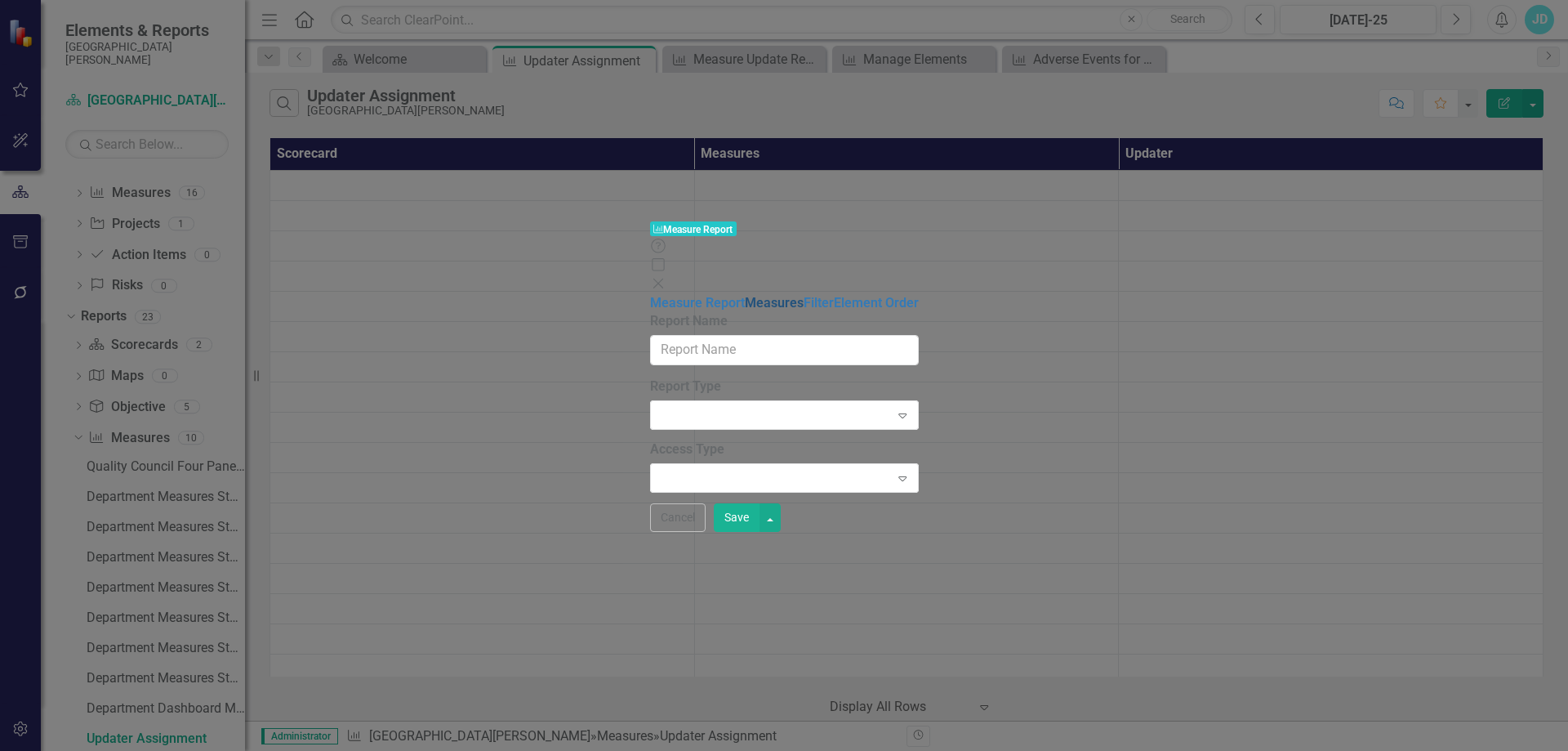
type input "Updater Assignment"
click at [745, 295] on link "Measures" at bounding box center [774, 303] width 59 height 15
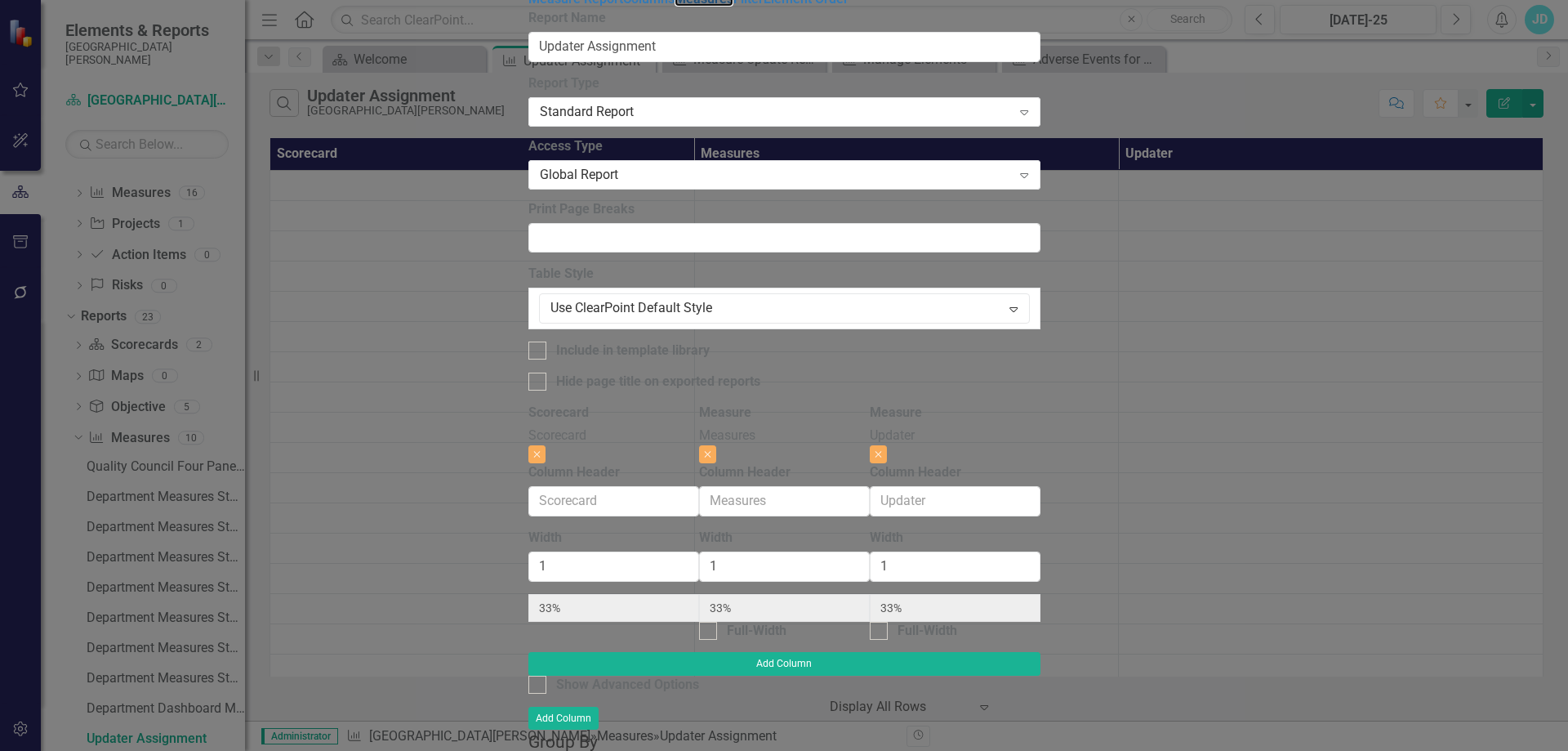
radio input "true"
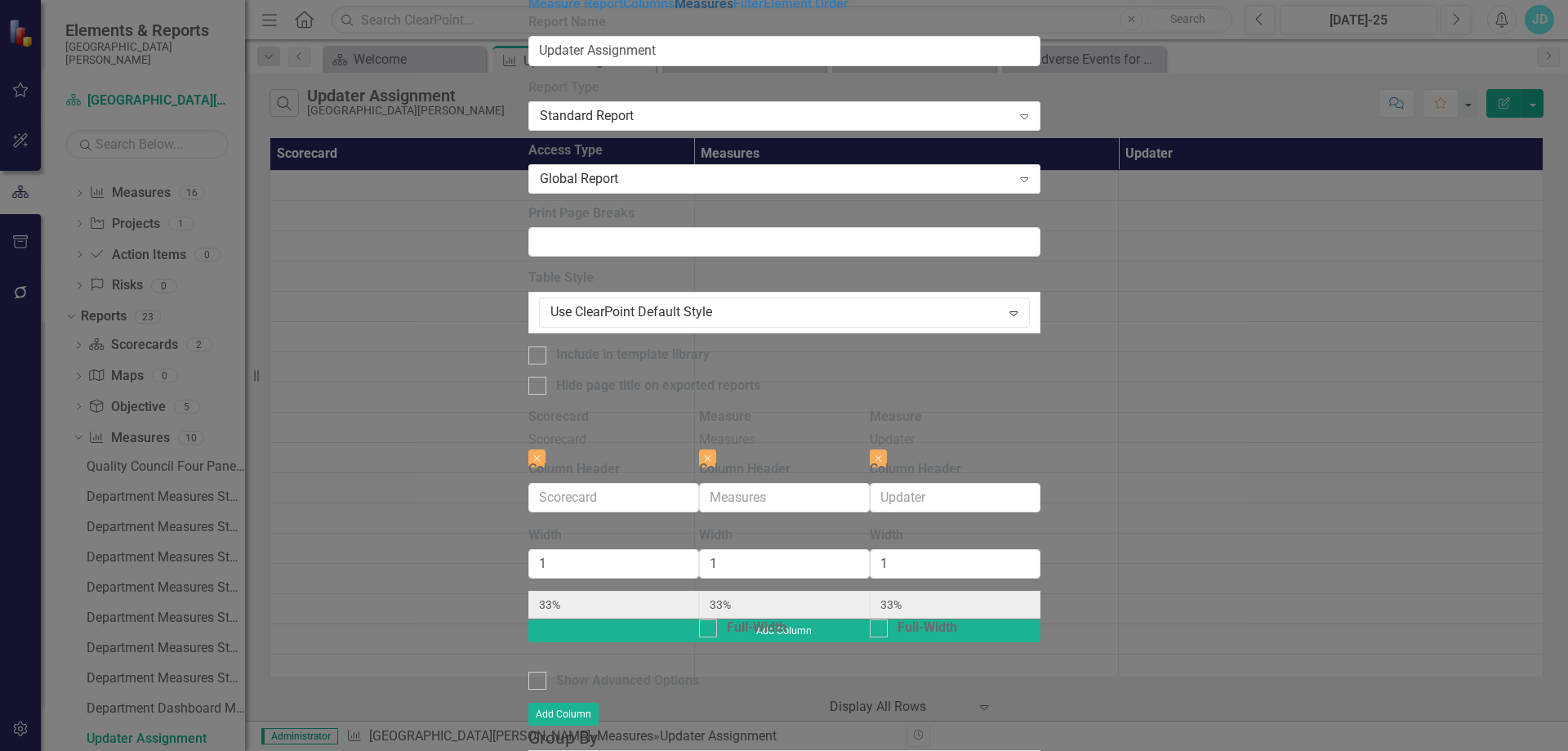
click at [674, 11] on link "Measures" at bounding box center [704, 4] width 59 height 15
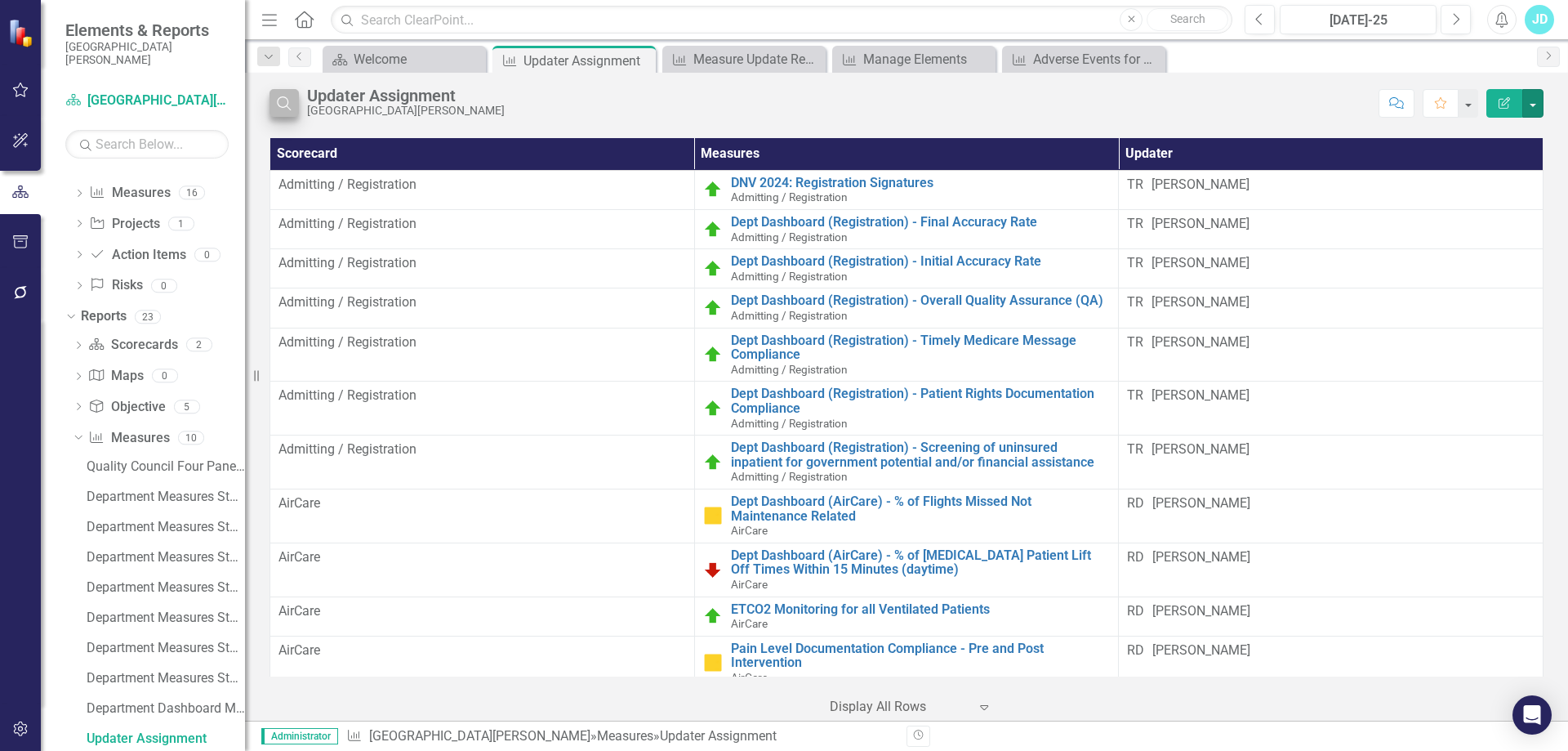
click at [290, 98] on icon "Search" at bounding box center [284, 102] width 18 height 14
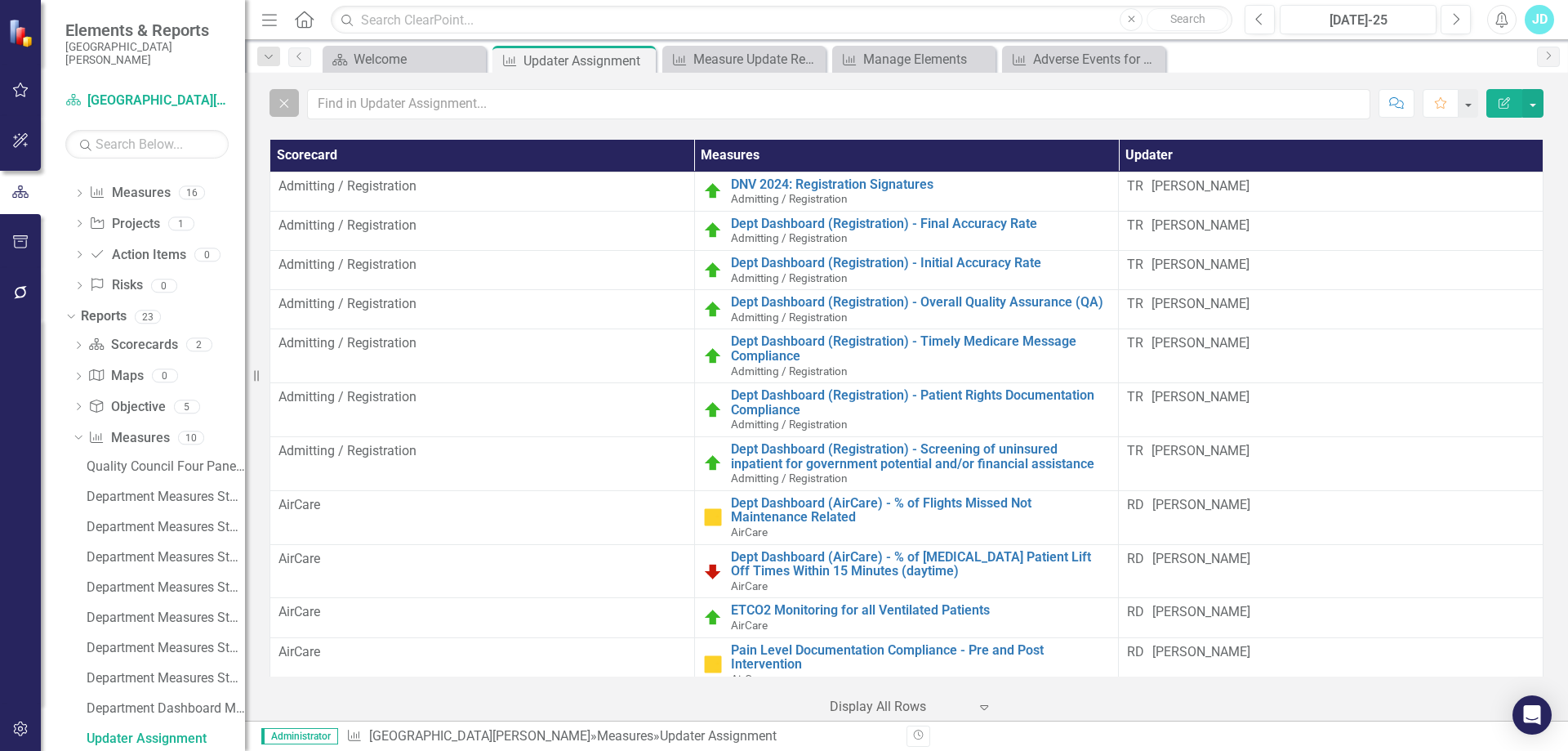
click at [285, 105] on icon "Close" at bounding box center [284, 102] width 18 height 14
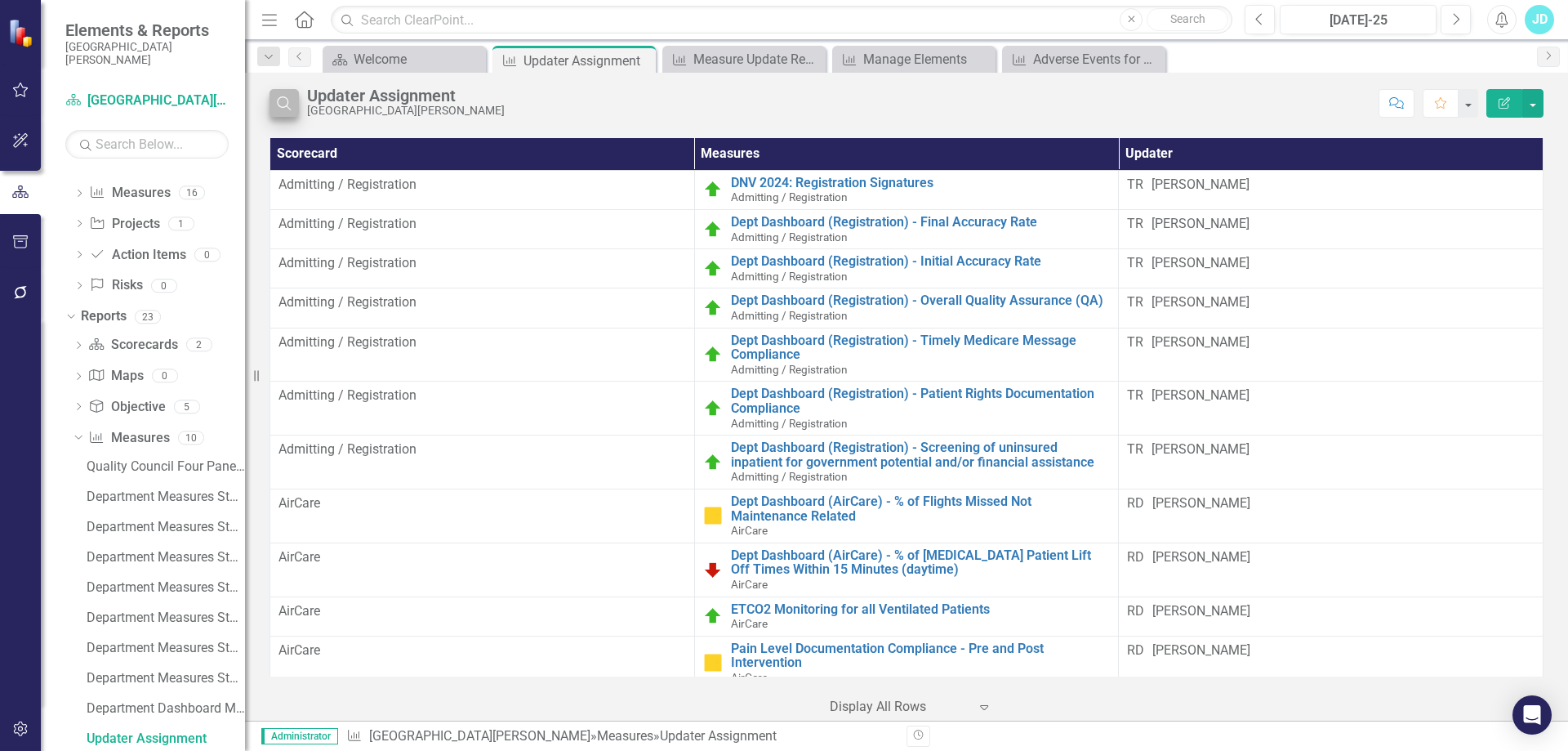
click at [385, 99] on div "Updater Assignment" at bounding box center [406, 96] width 198 height 18
click at [270, 111] on button "Search" at bounding box center [284, 102] width 30 height 28
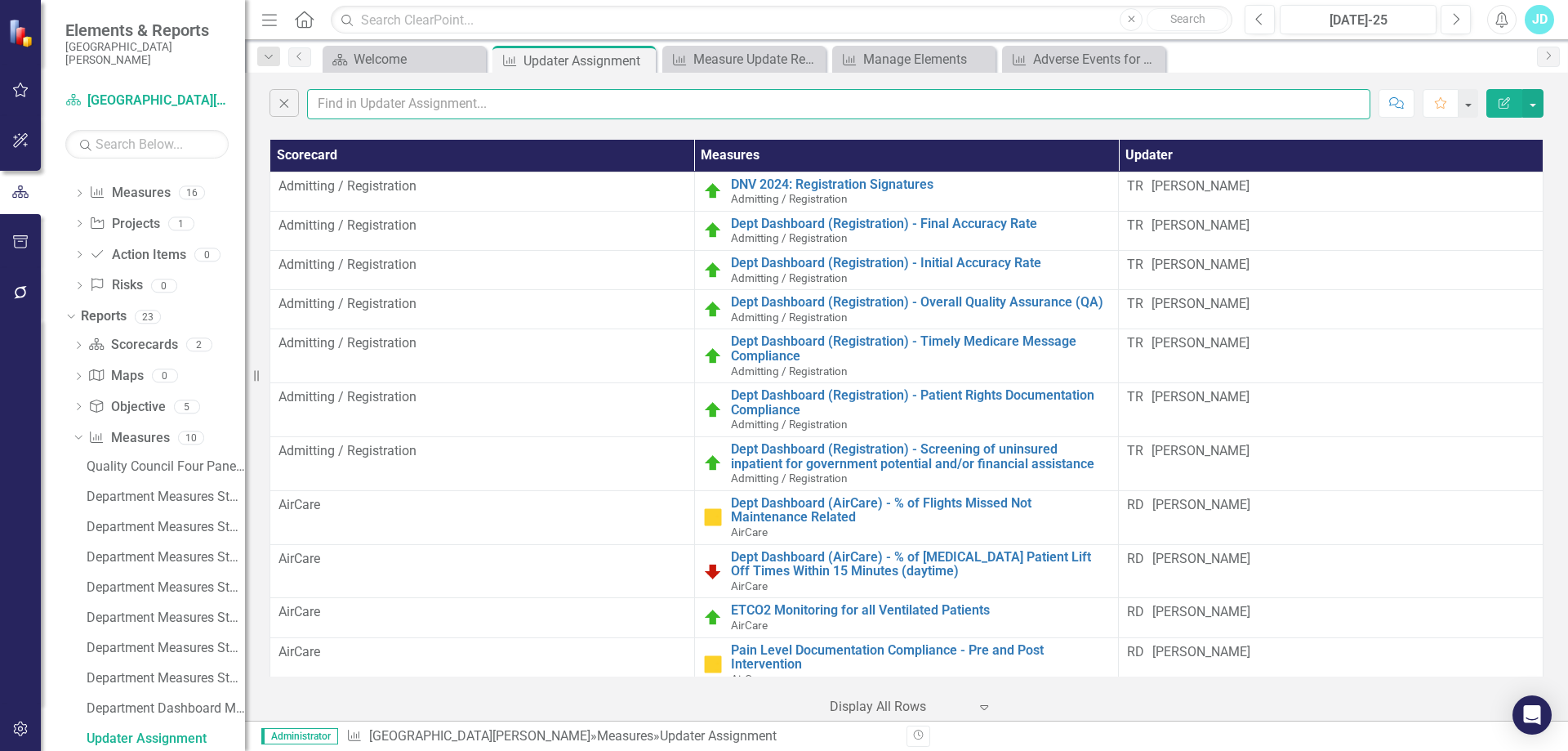
click at [330, 98] on input "text" at bounding box center [838, 104] width 1063 height 31
type input "periop"
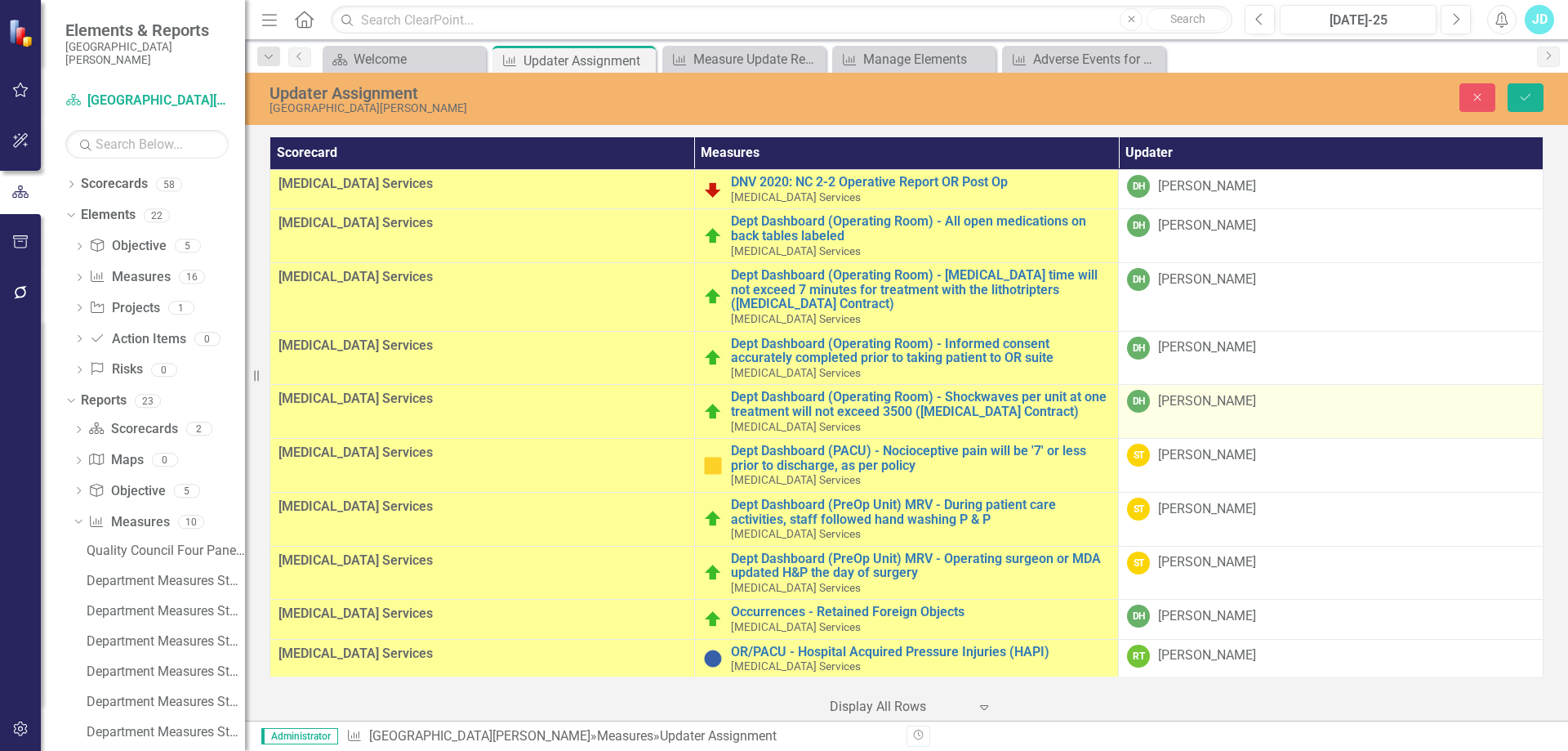
scroll to position [174, 0]
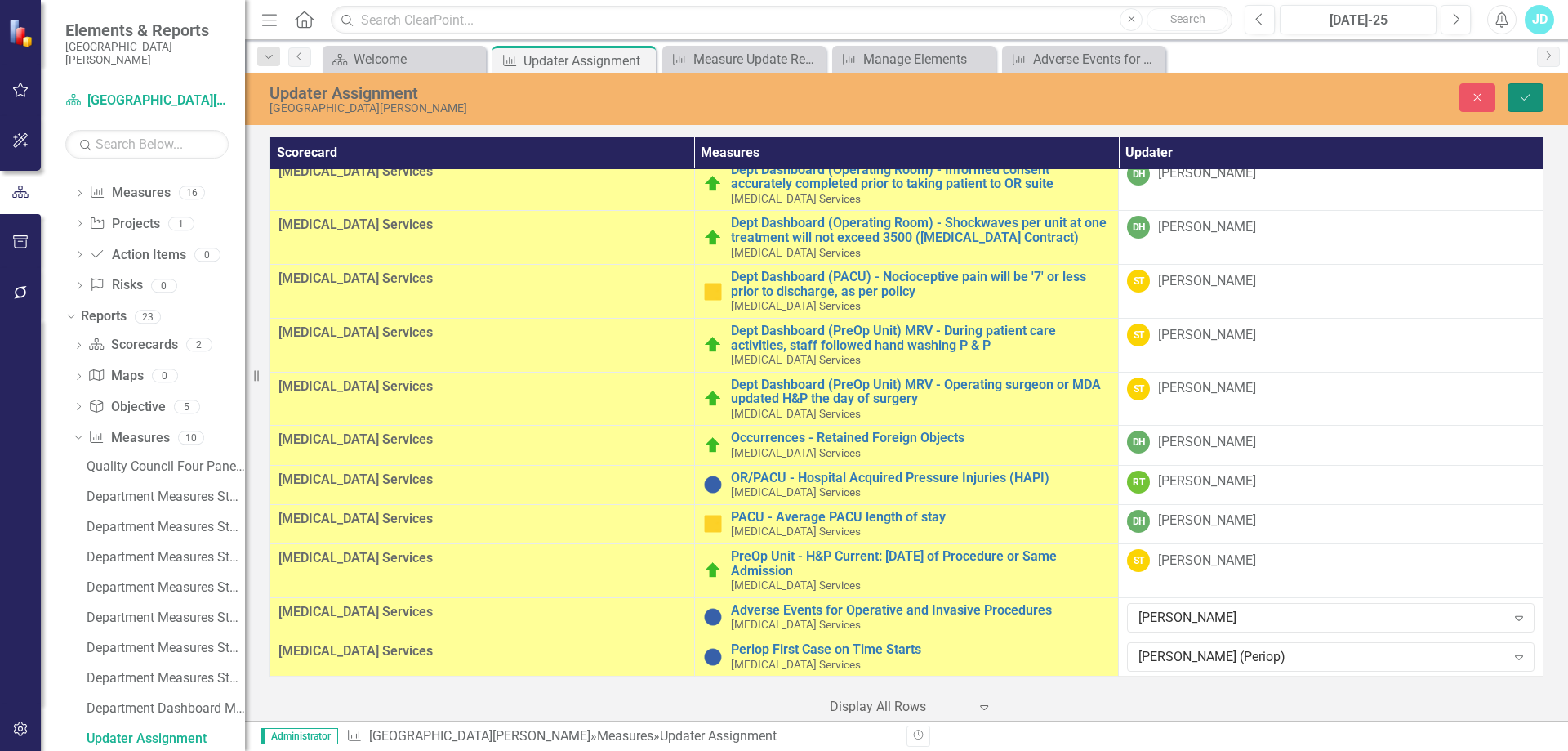
click at [1518, 104] on button "Save" at bounding box center [1526, 97] width 36 height 29
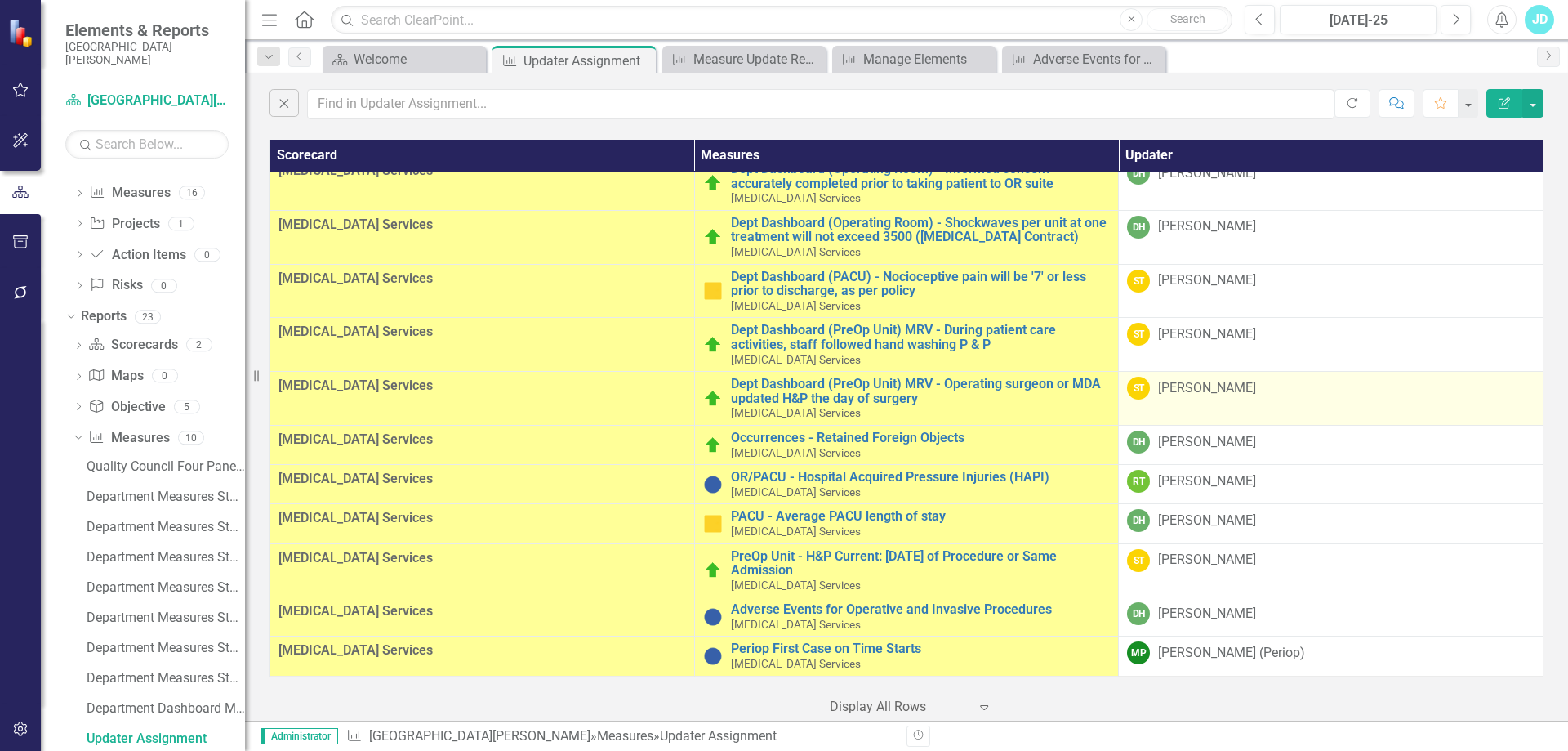
scroll to position [0, 0]
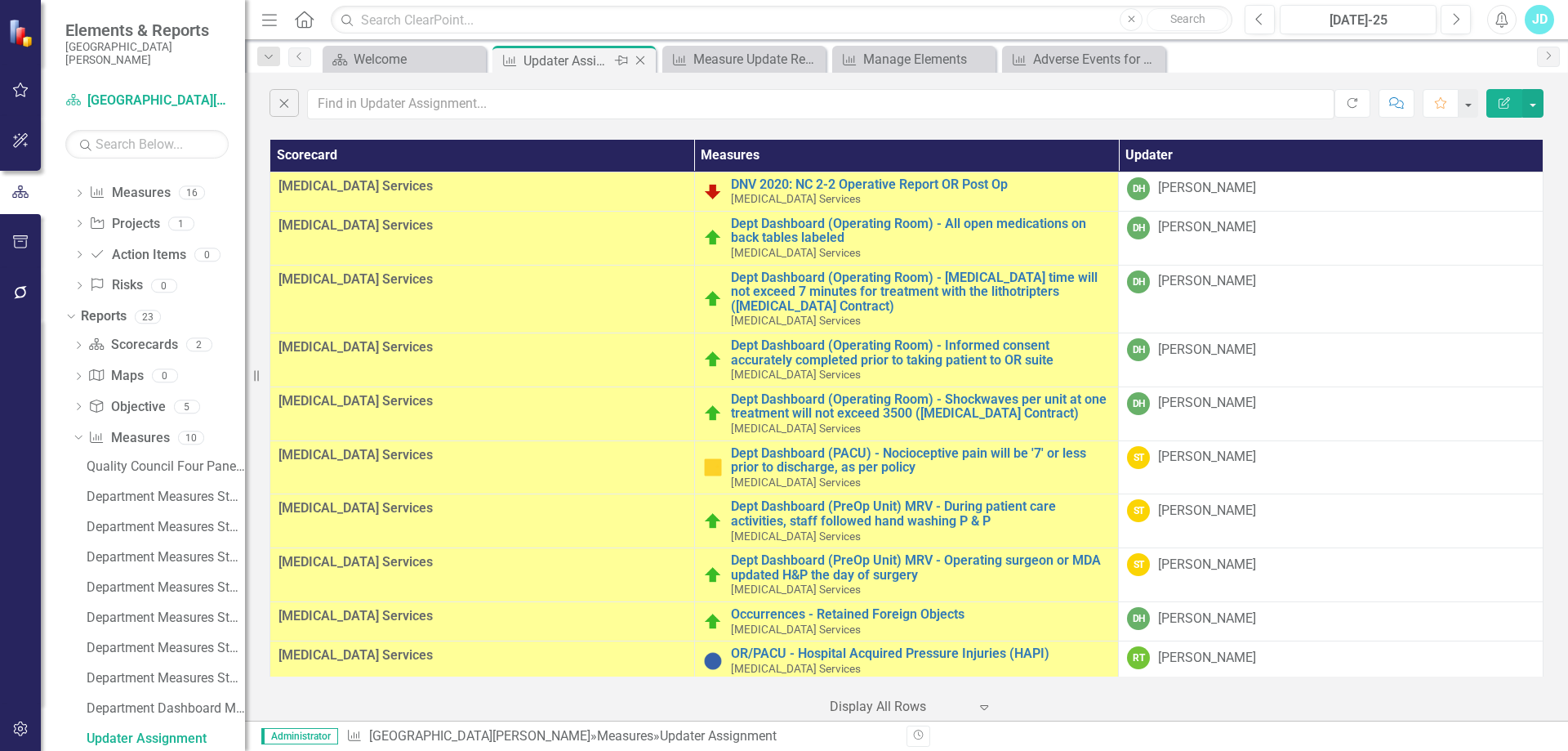
click at [639, 59] on icon "Close" at bounding box center [640, 60] width 16 height 13
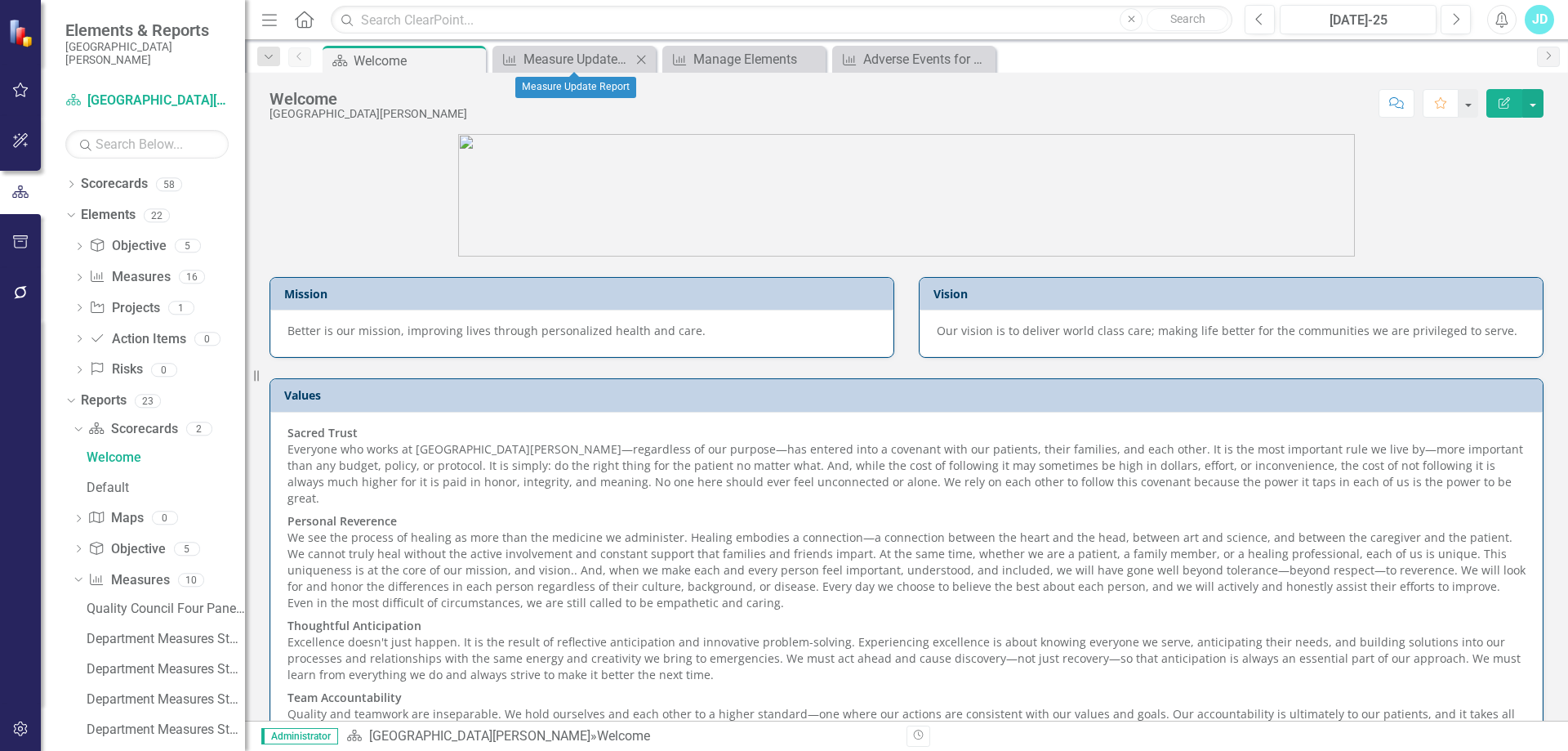
click at [640, 59] on icon "Close" at bounding box center [641, 60] width 16 height 13
click at [0, 0] on icon "Close" at bounding box center [0, 0] width 0 height 0
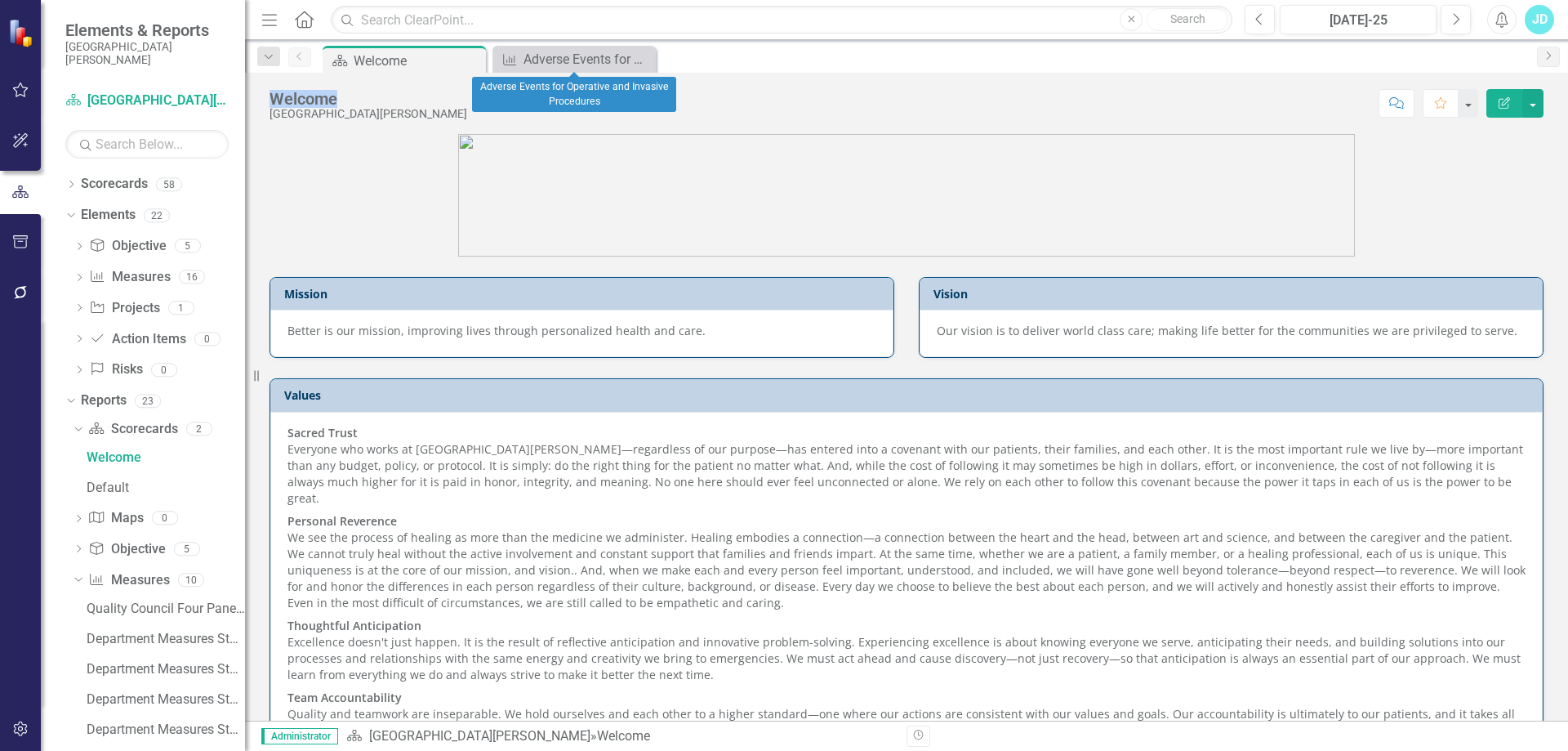
click at [0, 0] on icon "Close" at bounding box center [0, 0] width 0 height 0
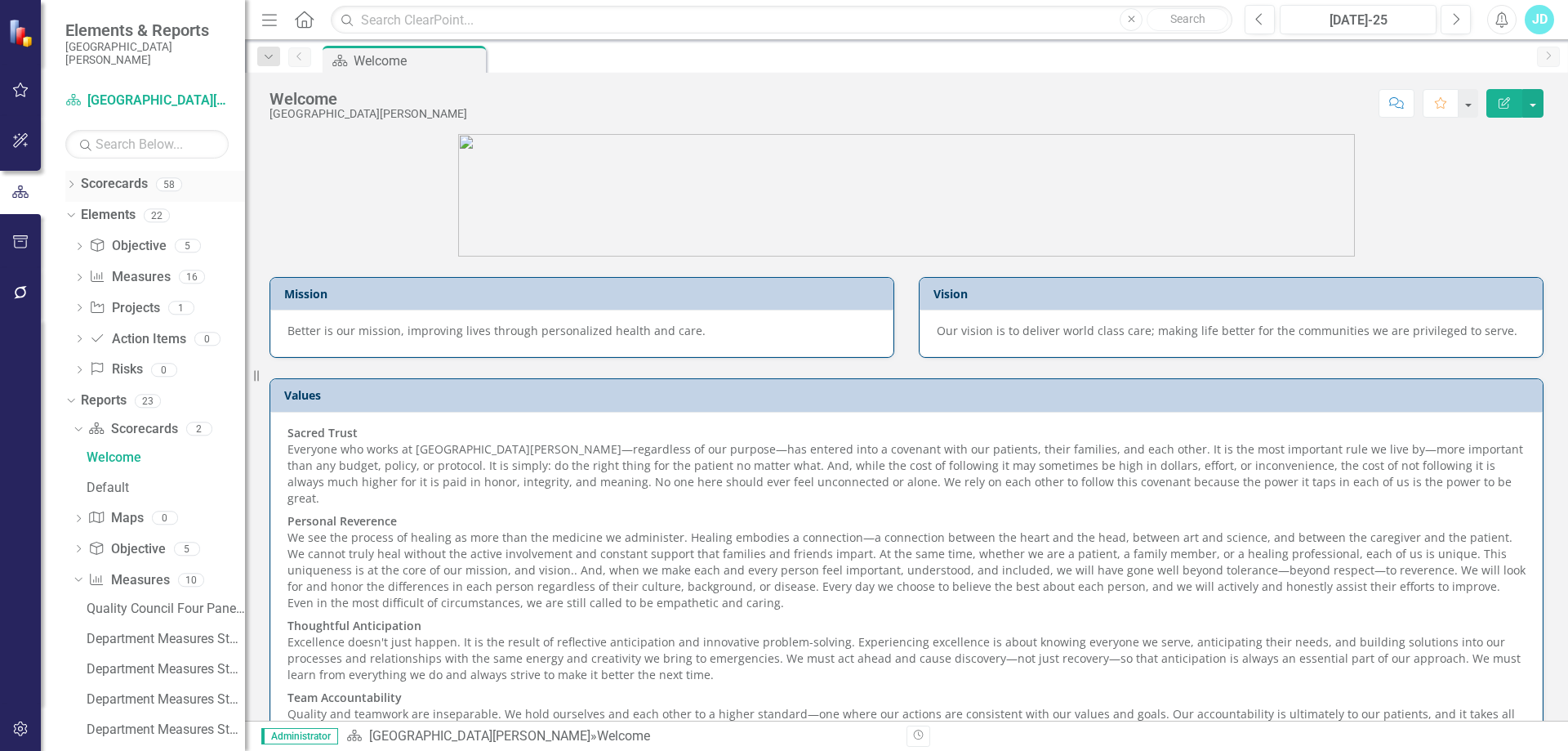
click at [69, 180] on div "Dropdown" at bounding box center [71, 186] width 11 height 14
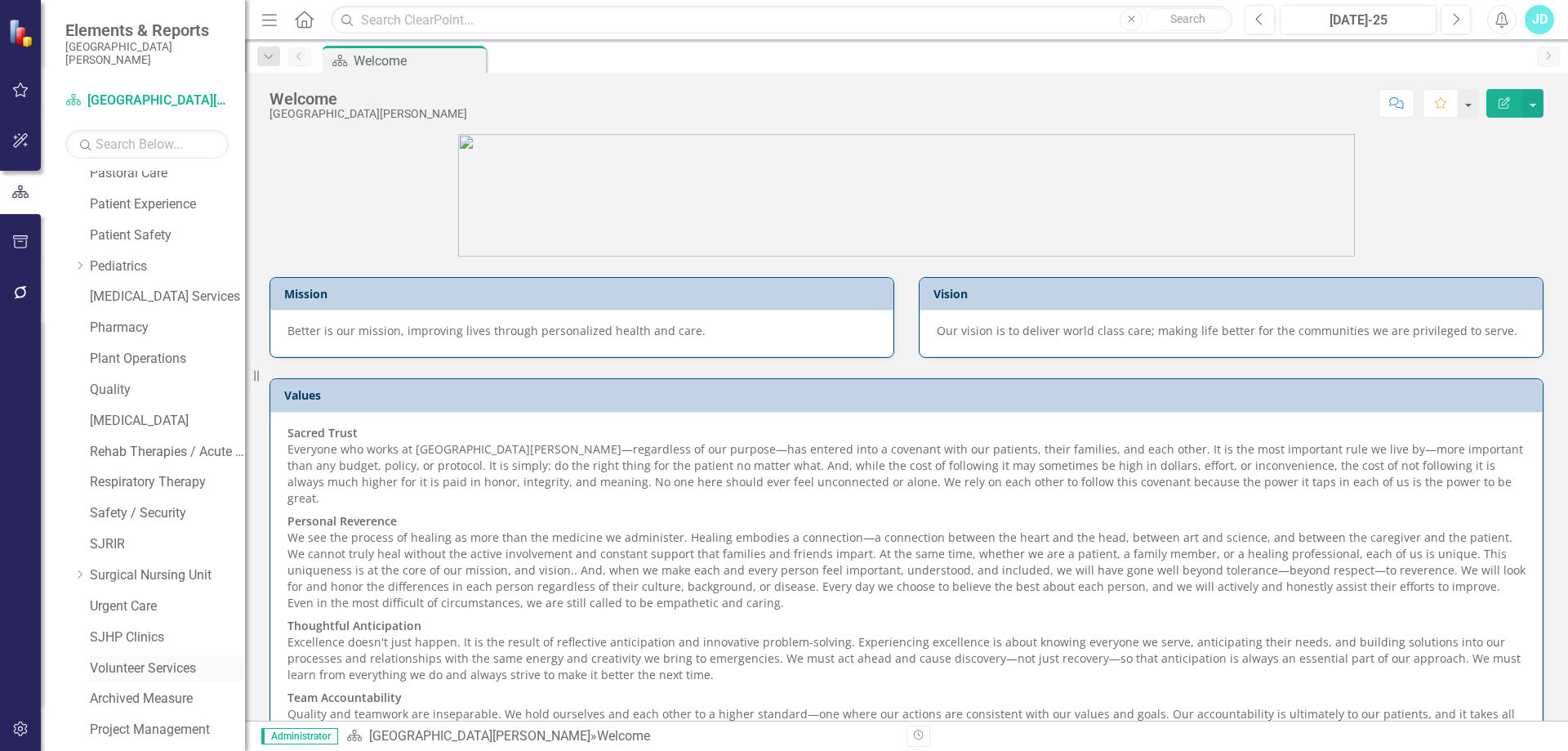
scroll to position [1307, 0]
click at [153, 202] on link "Rehab Therapies / Acute Wound Care" at bounding box center [167, 207] width 155 height 19
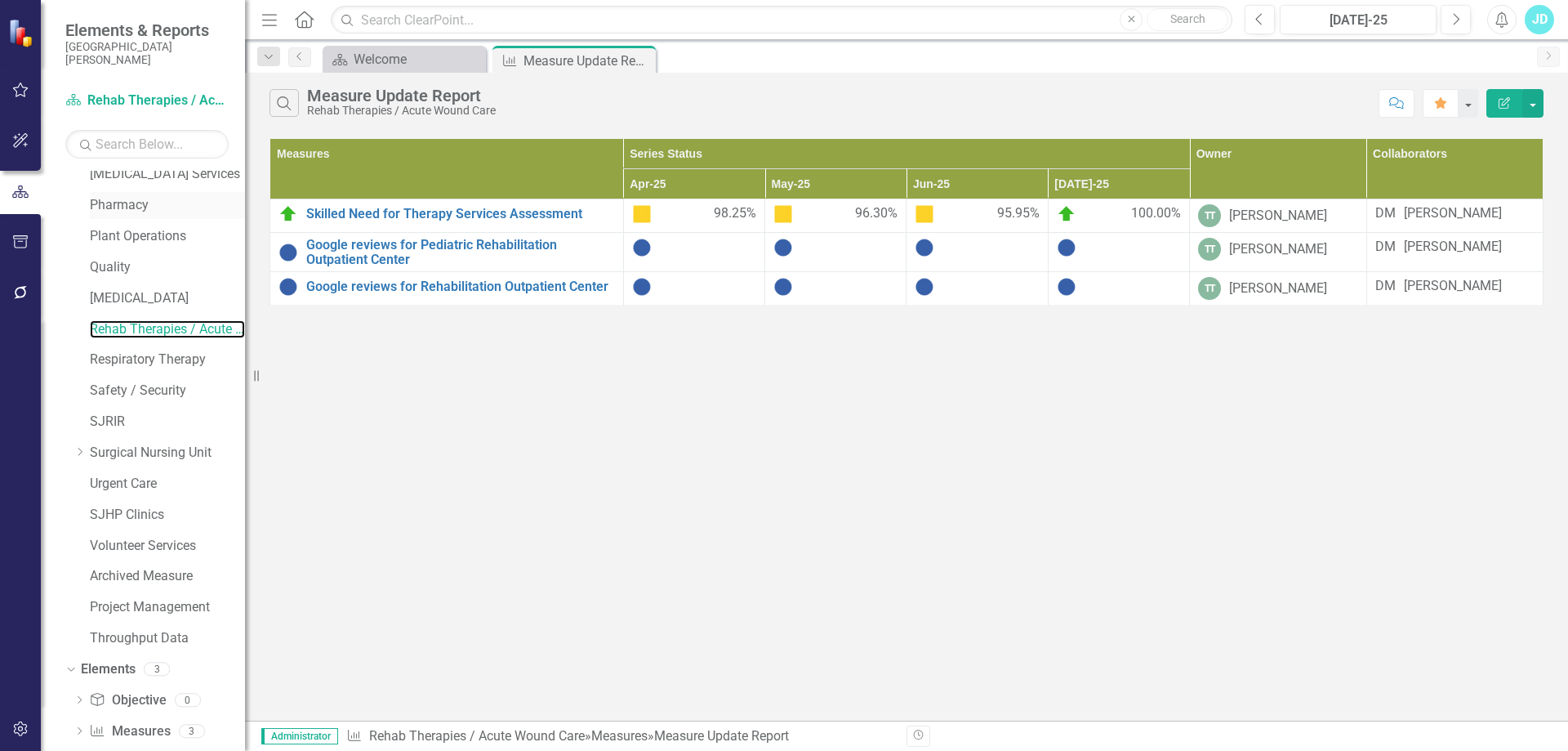
scroll to position [1103, 0]
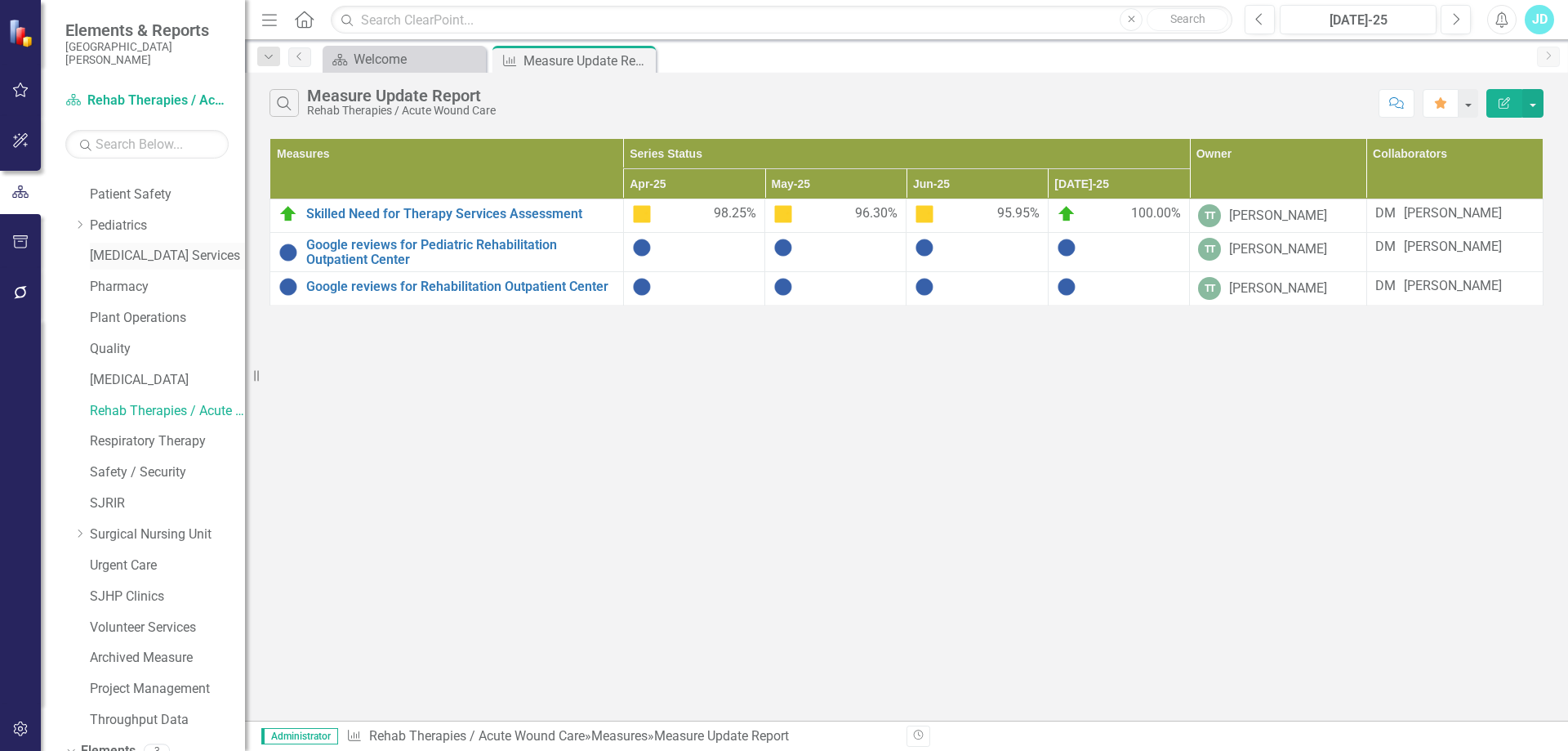
click at [138, 247] on link "[MEDICAL_DATA] Services" at bounding box center [167, 256] width 155 height 19
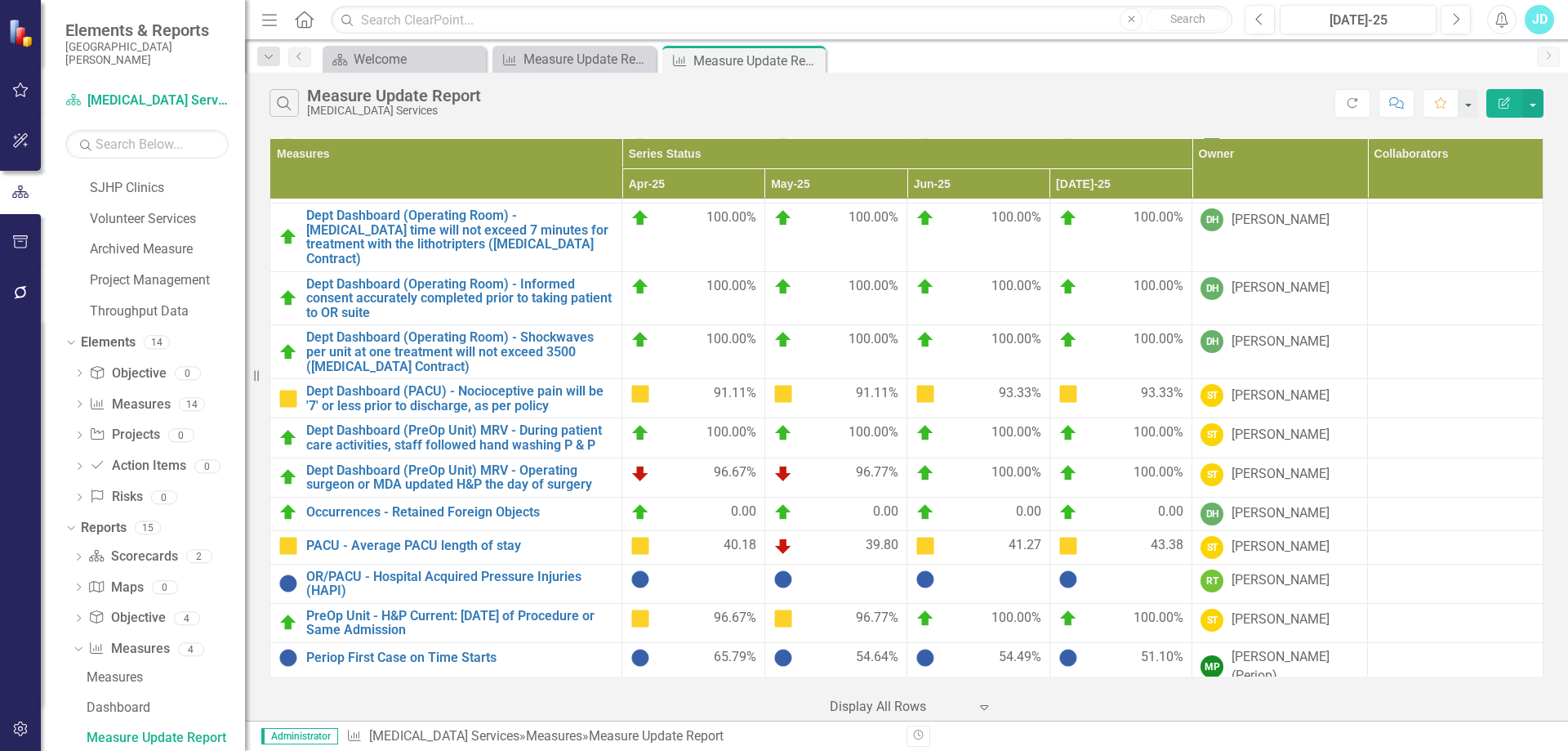
scroll to position [121, 0]
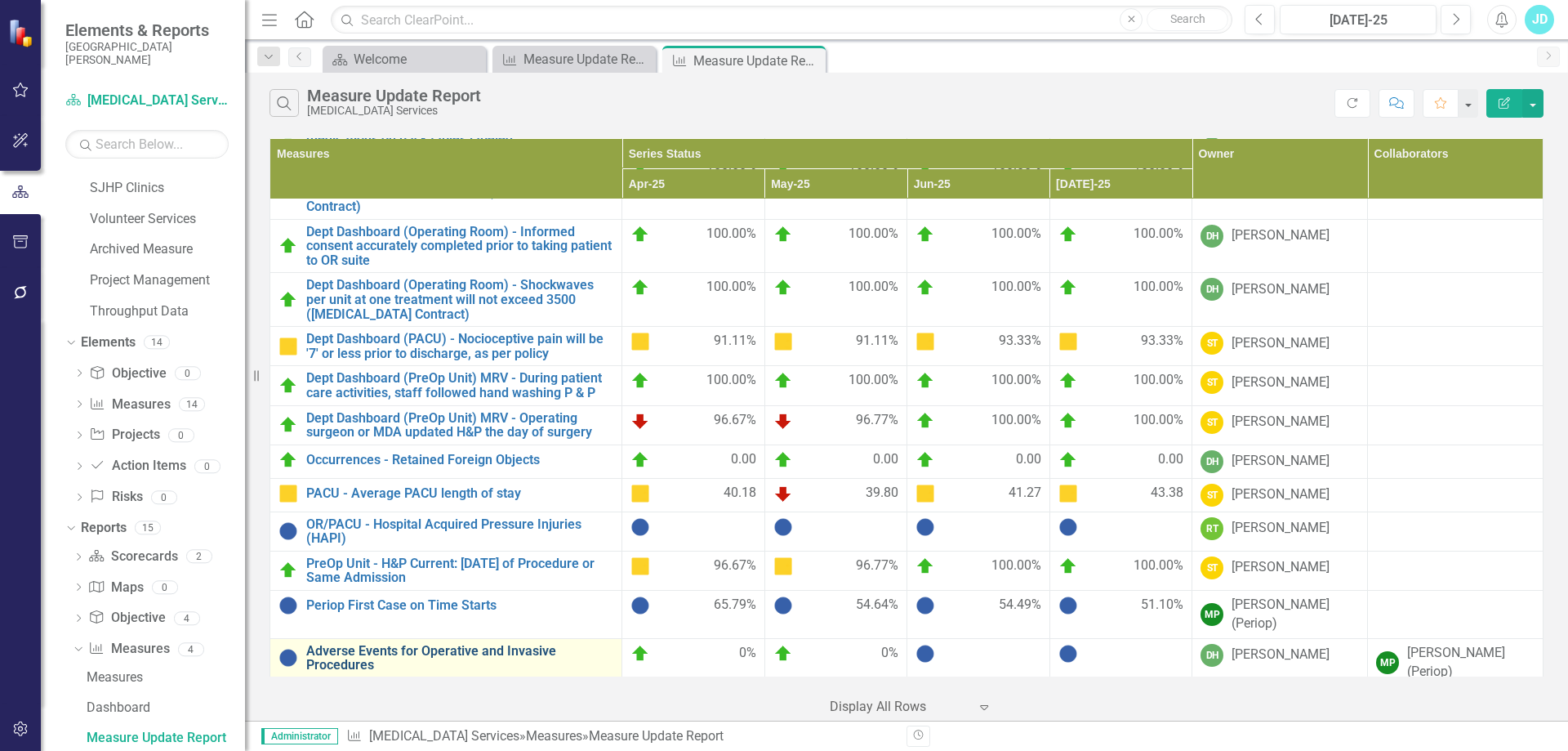
click at [375, 644] on link "Adverse Events for Operative and Invasive Procedures" at bounding box center [460, 658] width 307 height 29
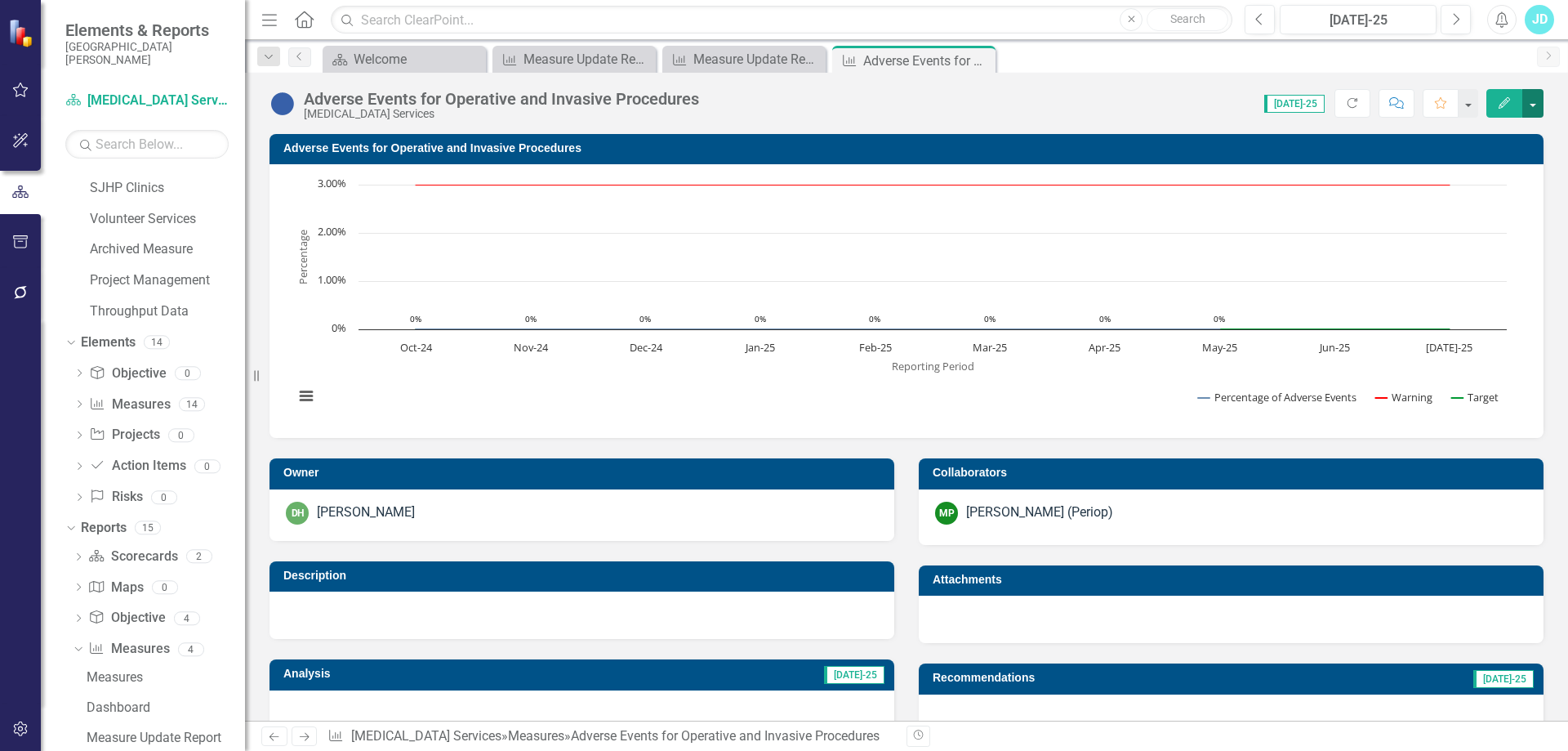
click at [1536, 106] on button "button" at bounding box center [1533, 103] width 21 height 29
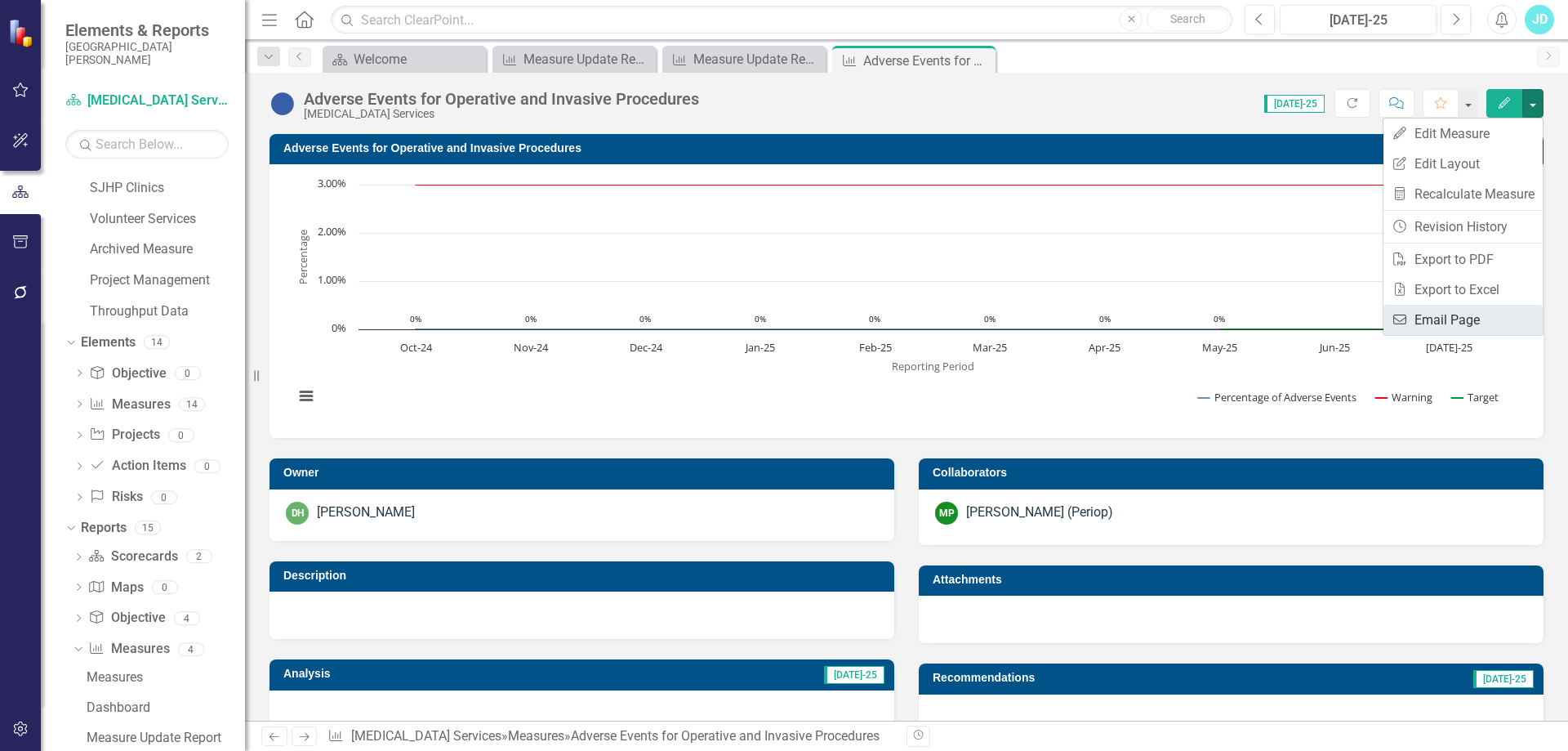
click at [1464, 314] on link "Email Email Page" at bounding box center [1463, 320] width 159 height 31
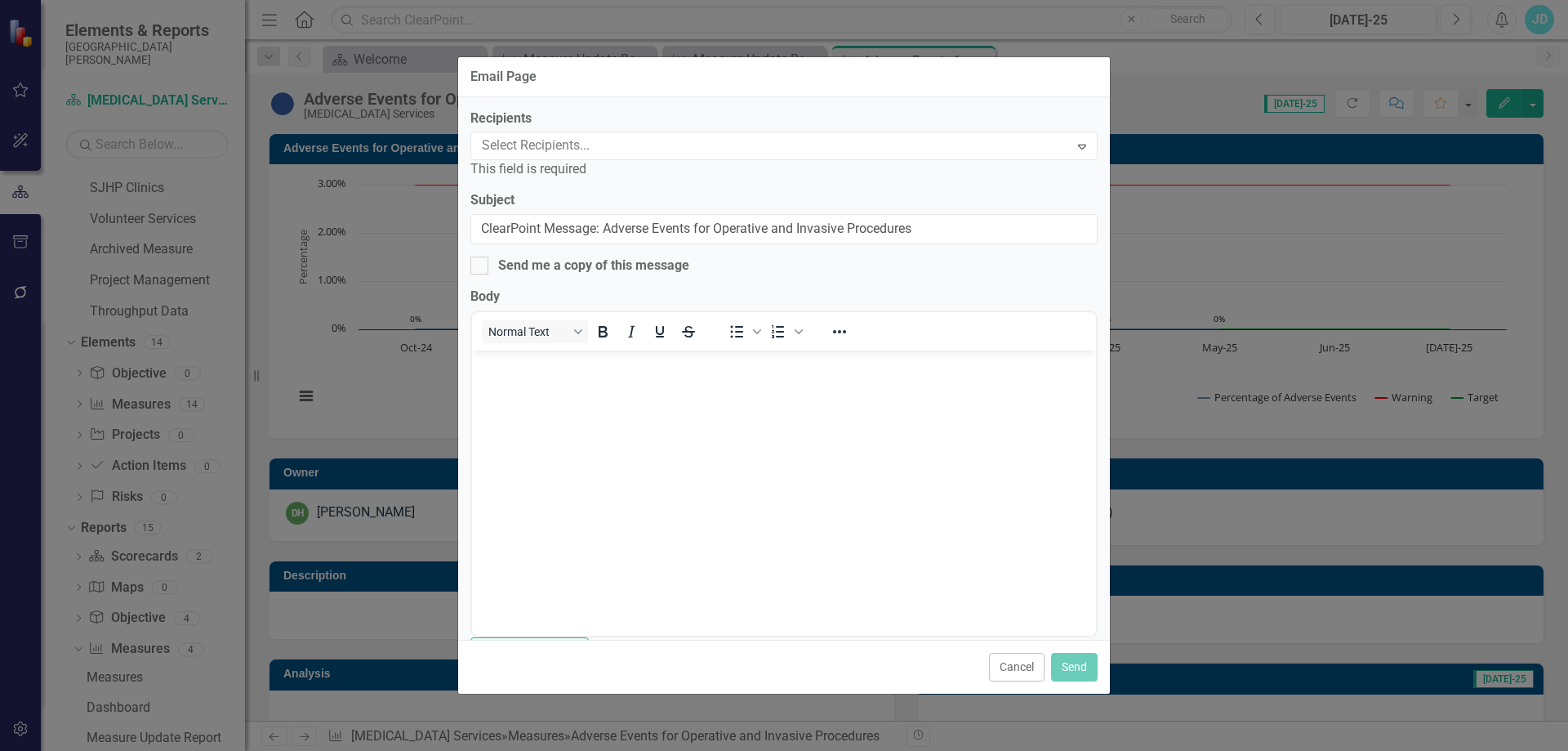
click at [519, 149] on div at bounding box center [773, 145] width 594 height 22
type input "manue"
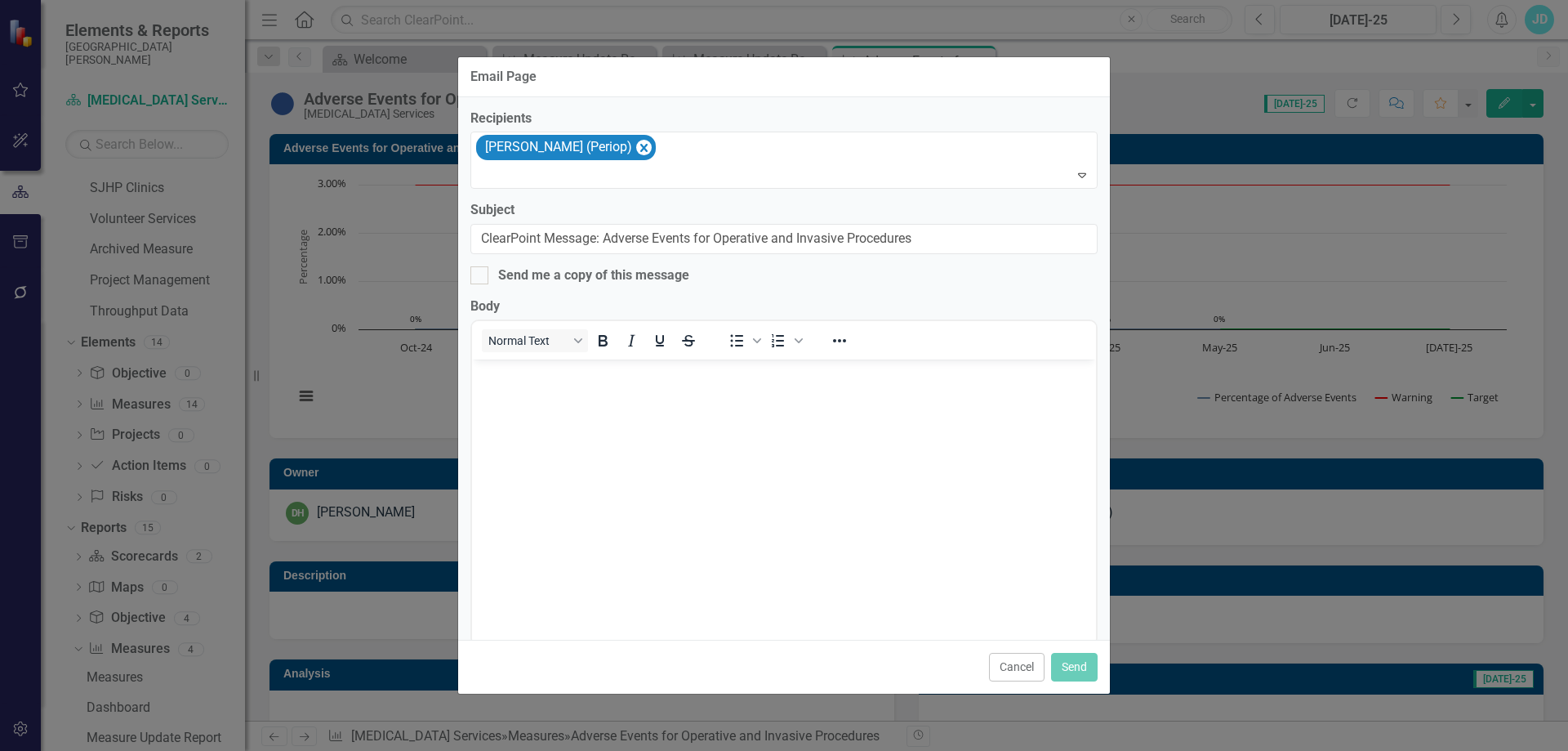
click at [544, 395] on body "Rich Text Area. Press ALT-0 for help." at bounding box center [783, 482] width 624 height 246
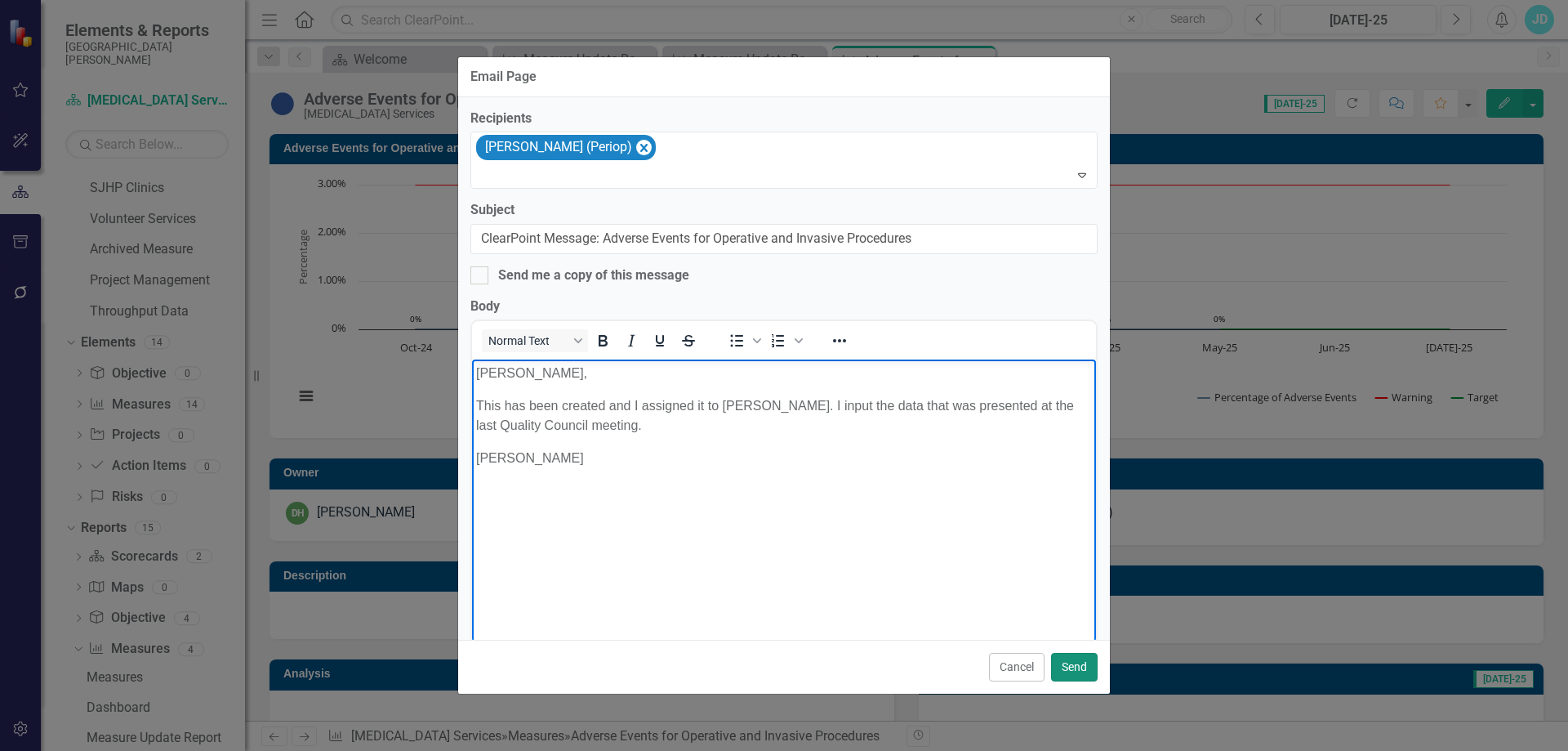
click at [1076, 667] on button "Send" at bounding box center [1074, 667] width 47 height 29
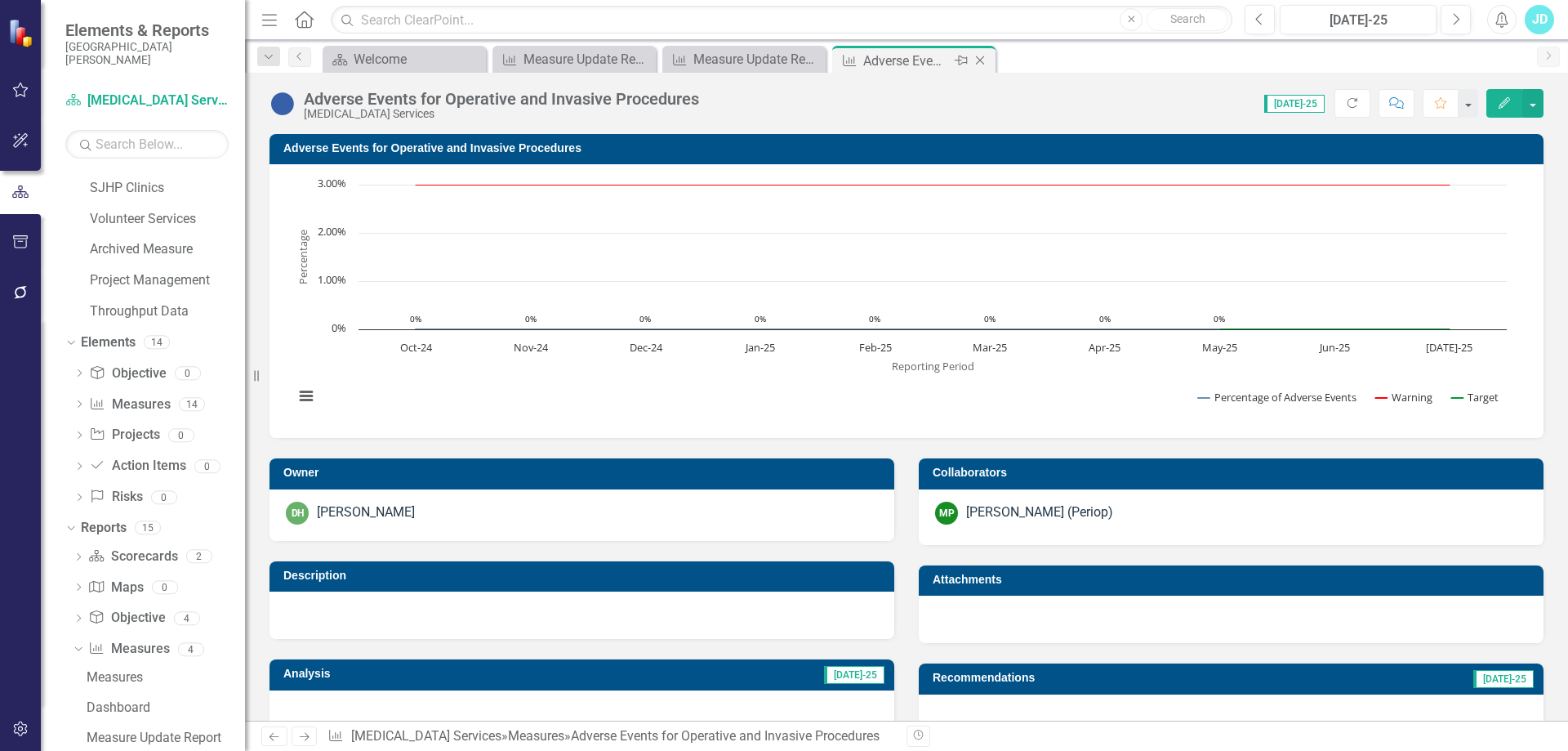
click at [984, 60] on icon "Close" at bounding box center [980, 60] width 16 height 13
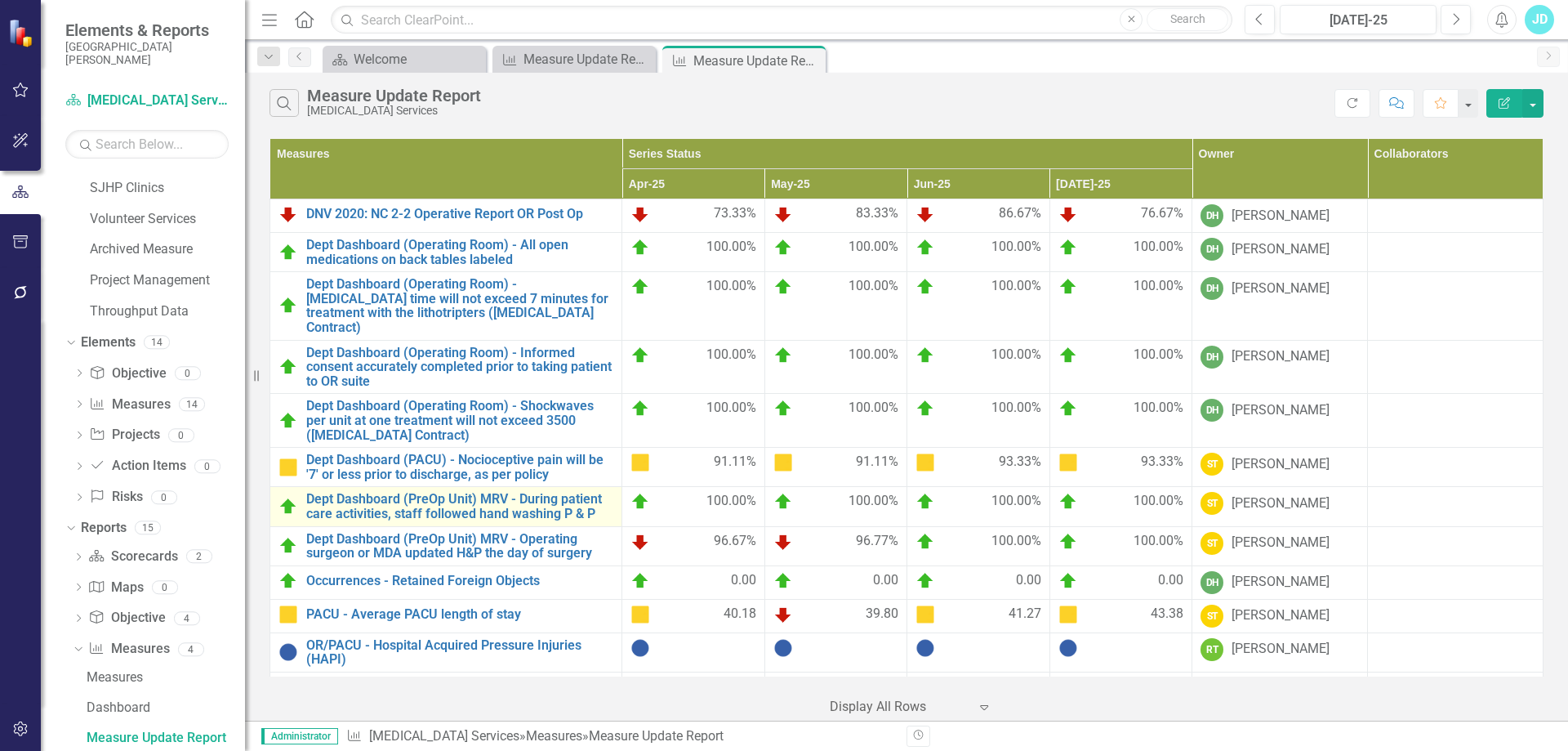
scroll to position [121, 0]
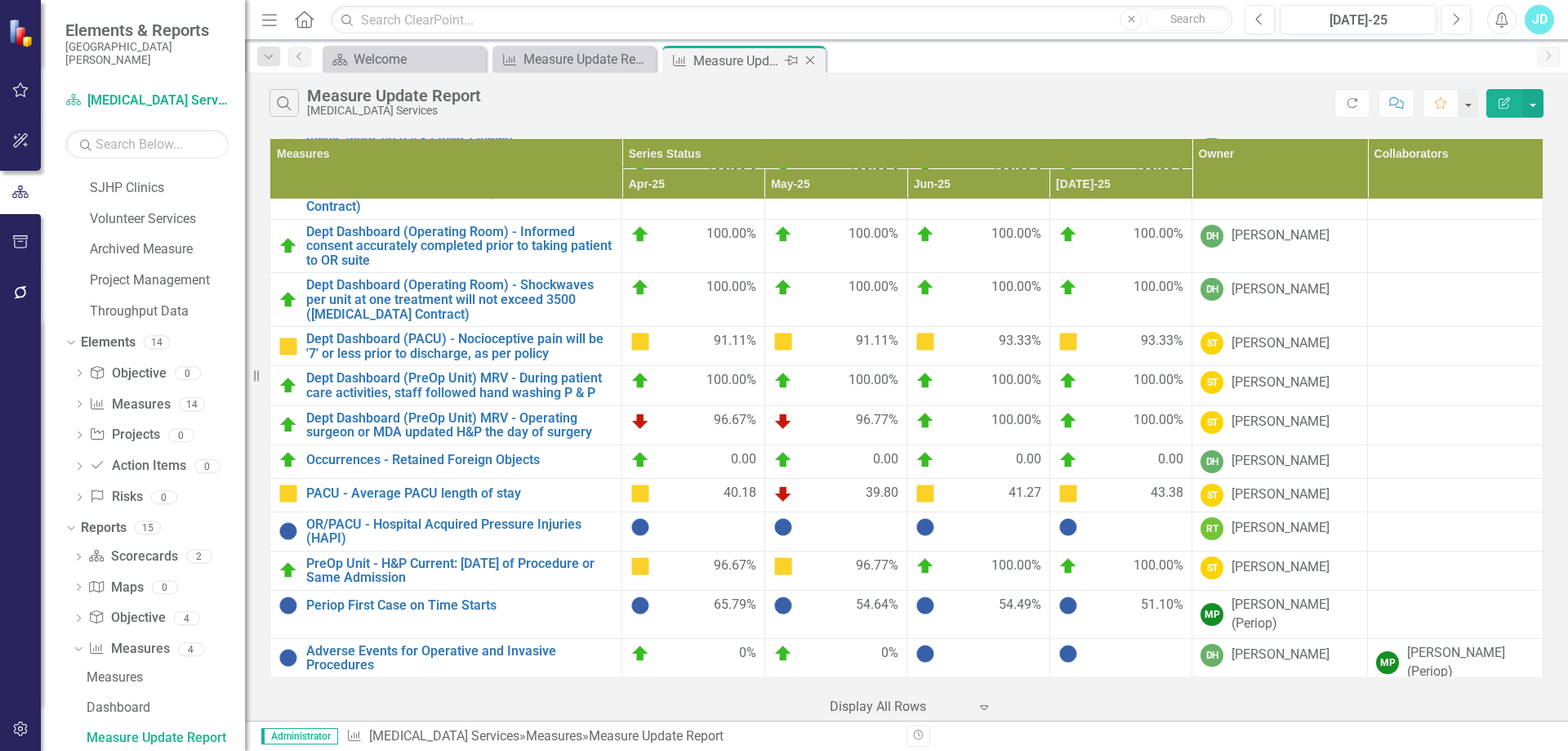
click at [813, 53] on div "Close" at bounding box center [811, 60] width 20 height 20
